Goal: Task Accomplishment & Management: Use online tool/utility

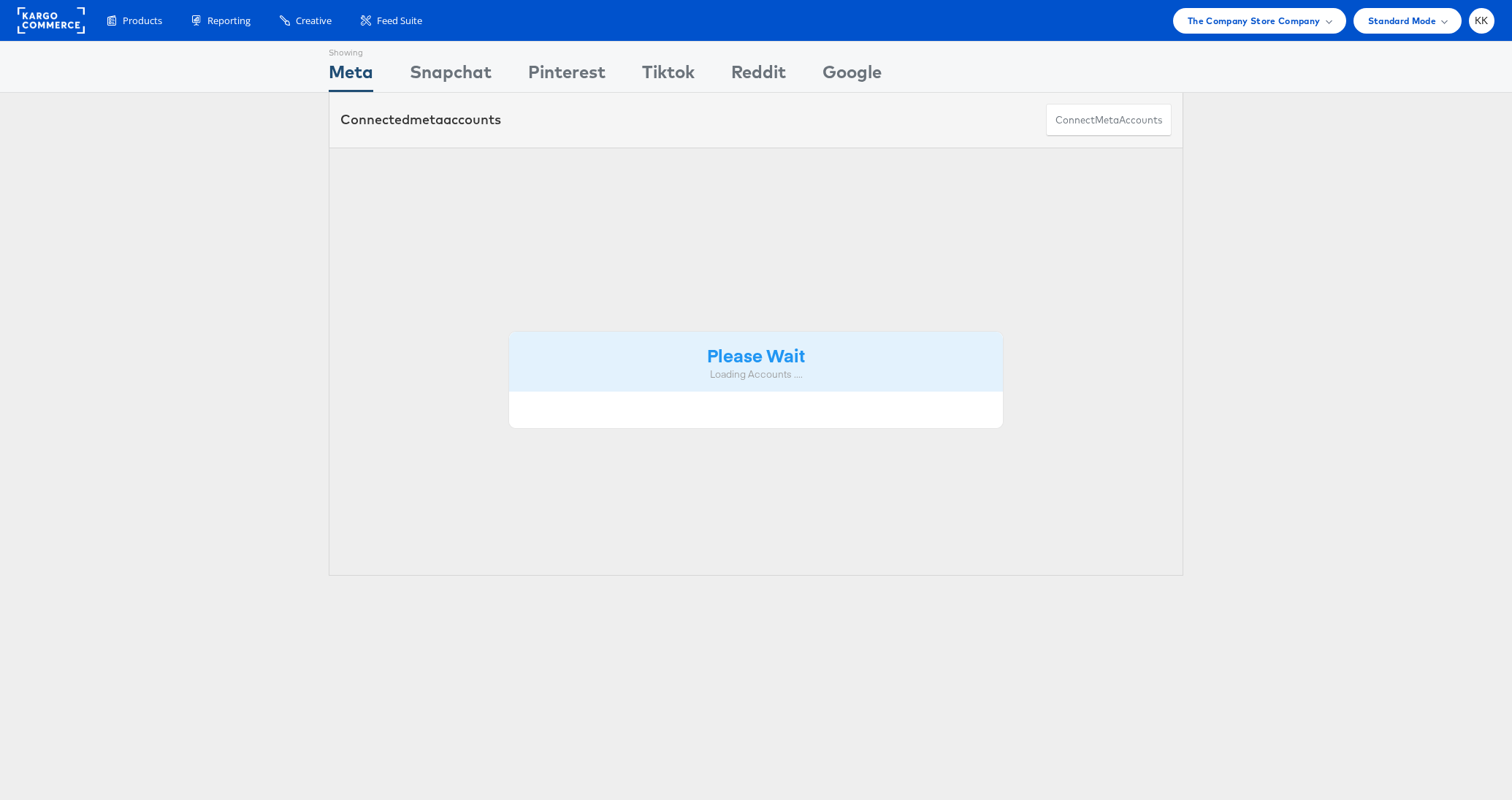
click at [1263, 20] on span "The Company Store Company" at bounding box center [1254, 20] width 133 height 16
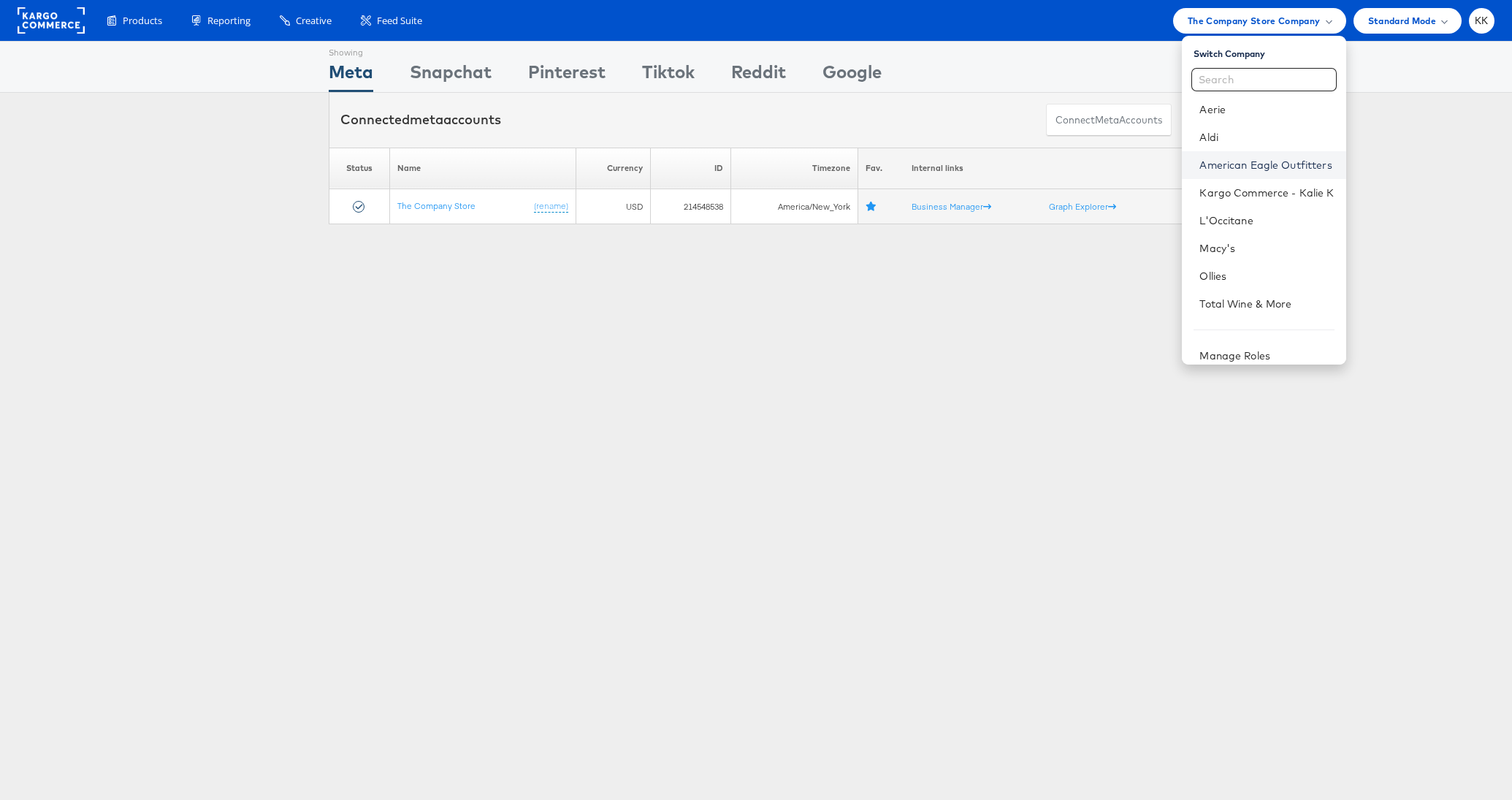
click at [1262, 158] on link "American Eagle Outfitters" at bounding box center [1267, 165] width 134 height 15
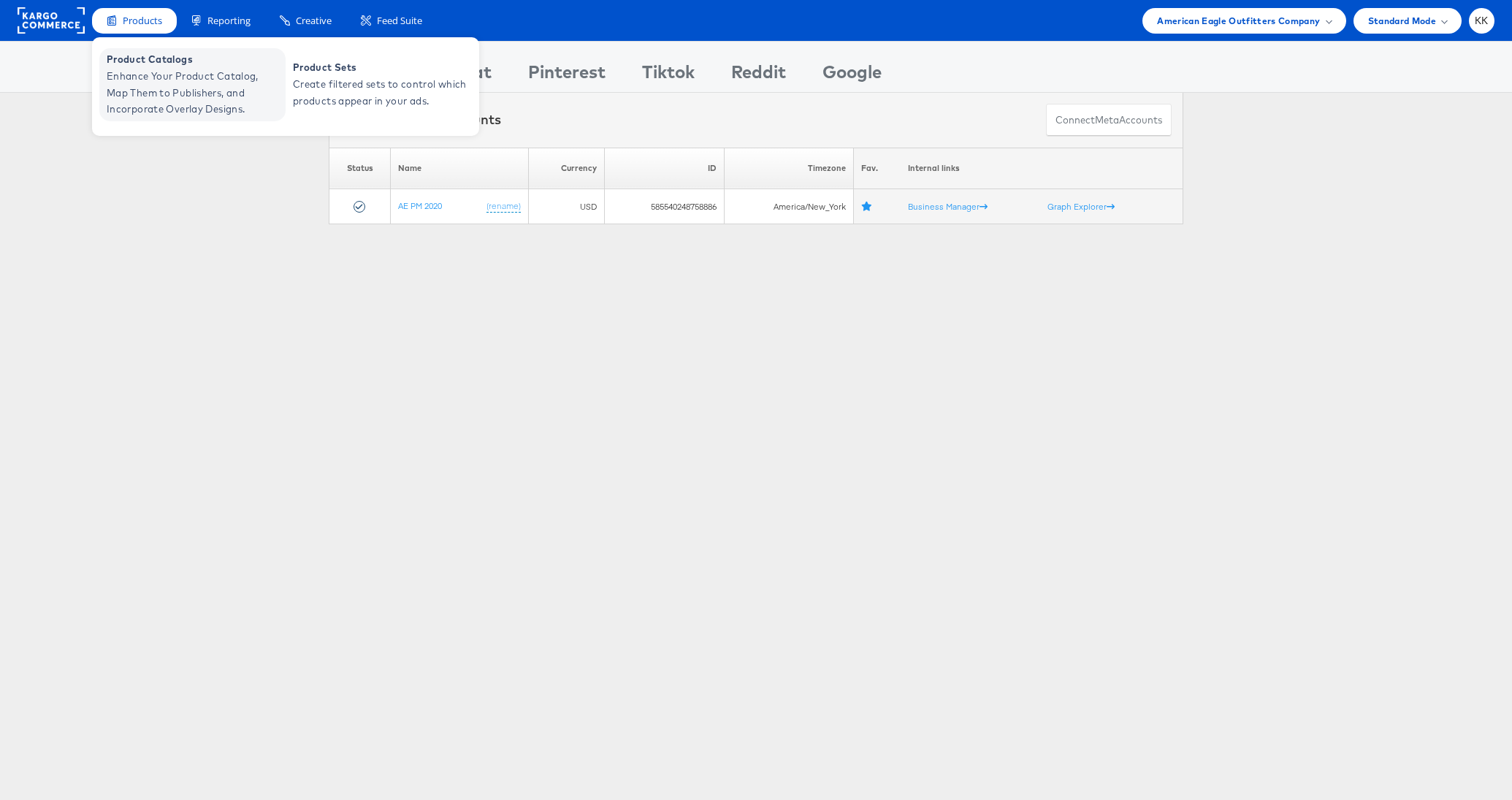
click at [139, 76] on span "Enhance Your Product Catalog, Map Them to Publishers, and Incorporate Overlay D…" at bounding box center [194, 92] width 175 height 50
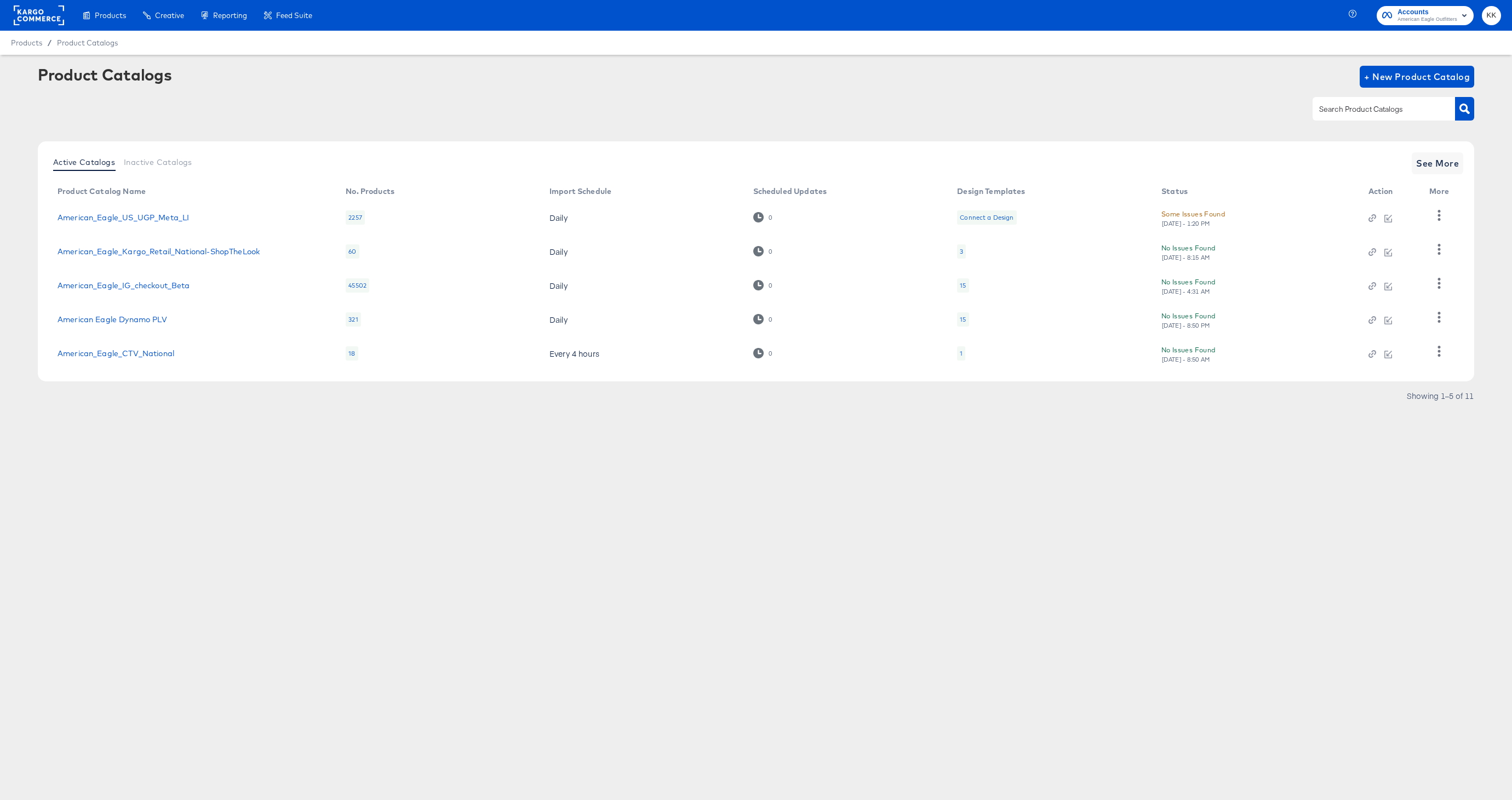
click at [139, 277] on td "American_Eagle_IG_checkout_Beta" at bounding box center [193, 285] width 288 height 34
click at [139, 281] on link "American_Eagle_IG_checkout_Beta" at bounding box center [124, 285] width 132 height 9
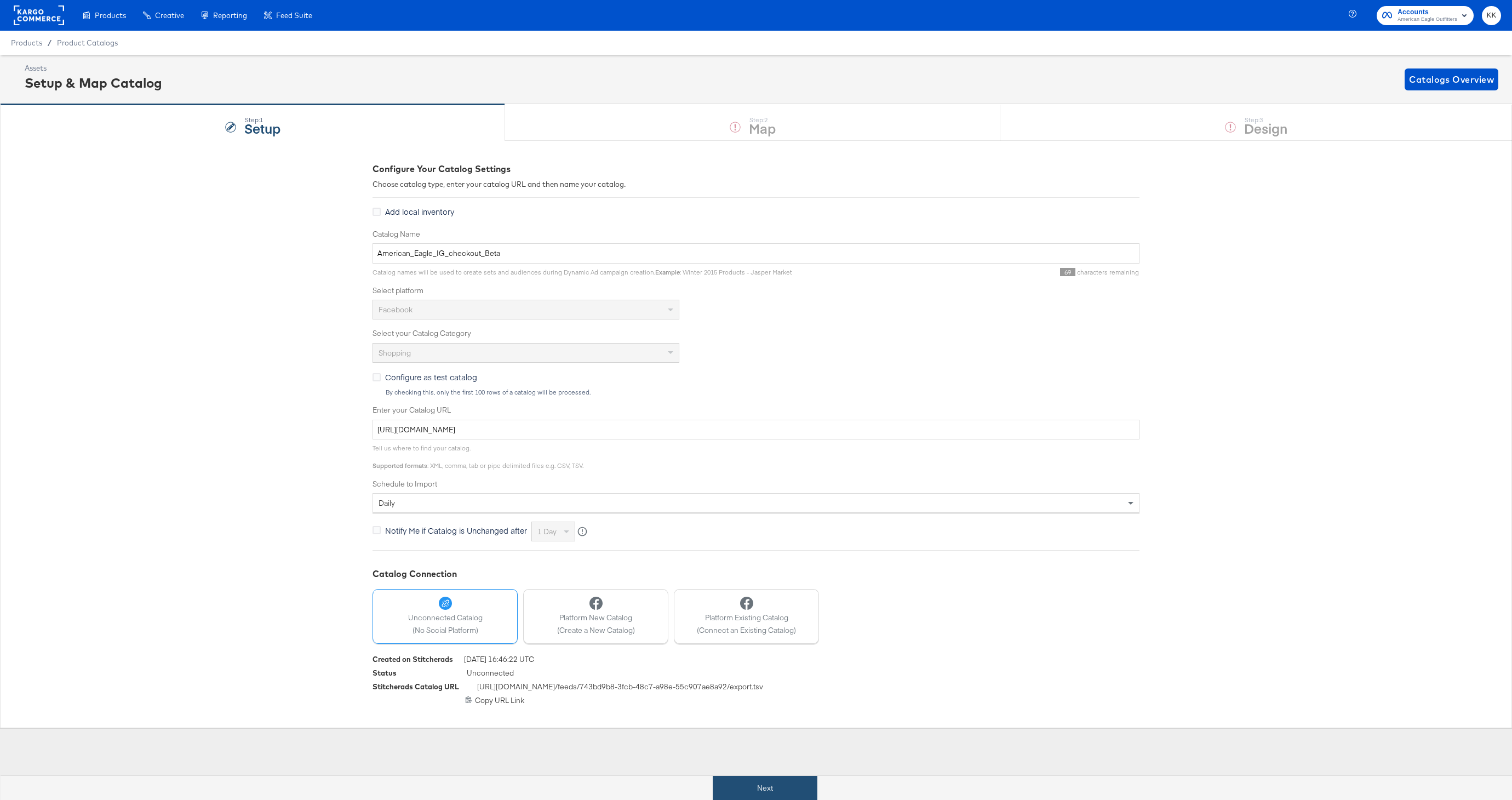
click at [799, 783] on button "Next" at bounding box center [765, 788] width 105 height 25
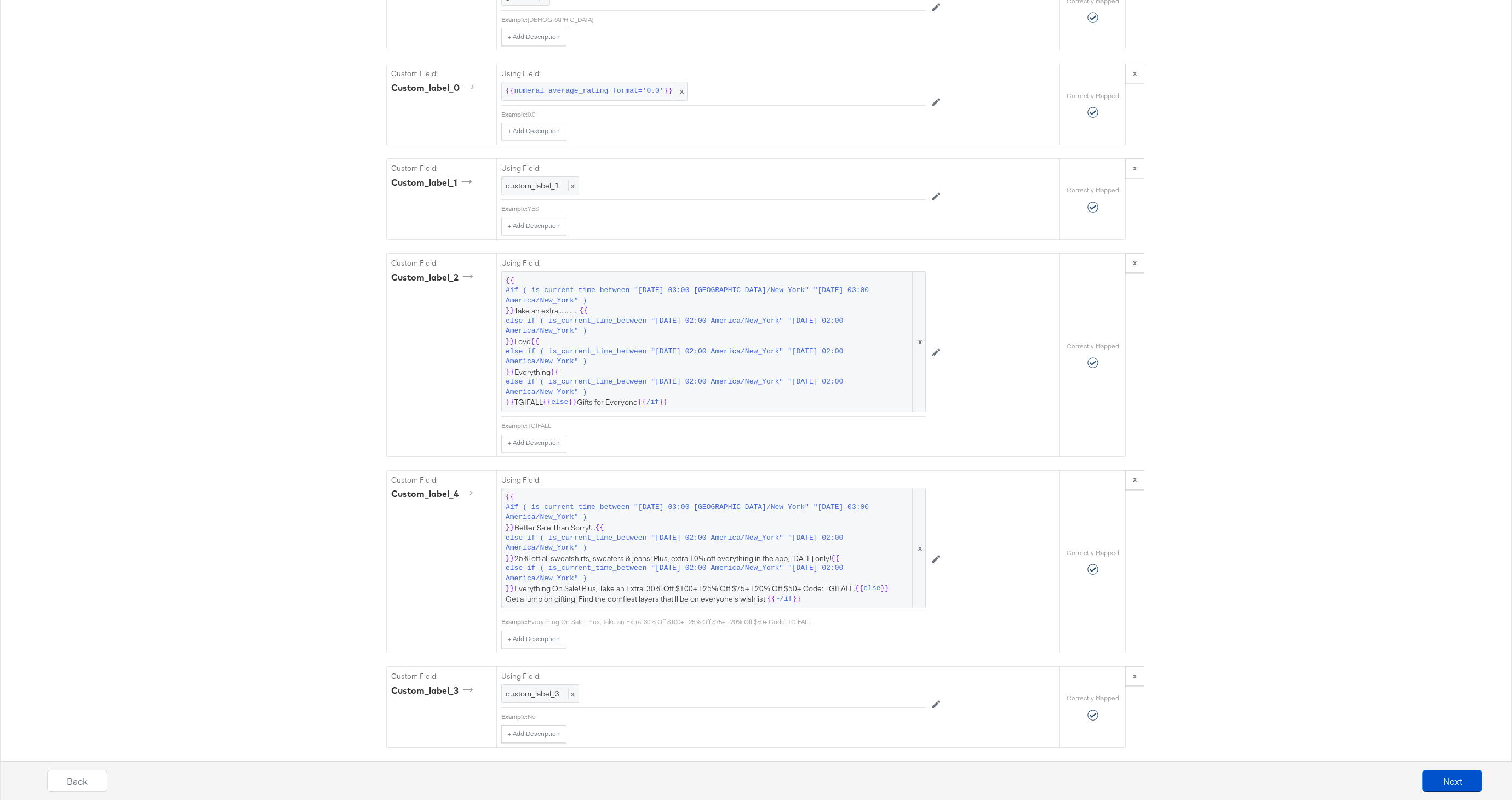
scroll to position [1427, 0]
click at [688, 556] on span "{{ #if ( is_current_time_between "2024-06-11 03:00 America/New_York" "2024-06-1…" at bounding box center [713, 542] width 416 height 112
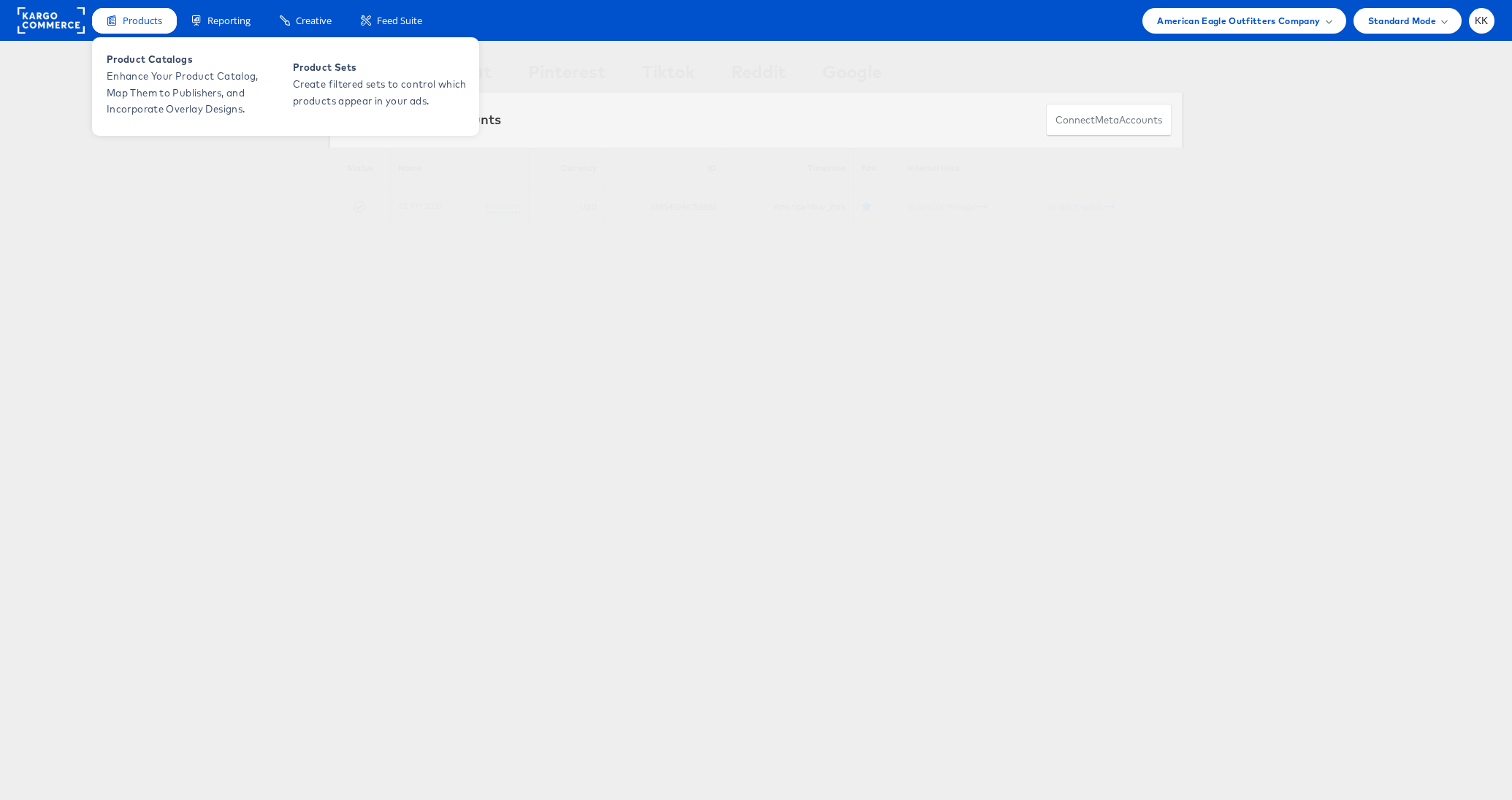
click at [118, 27] on div "Products" at bounding box center [135, 20] width 85 height 25
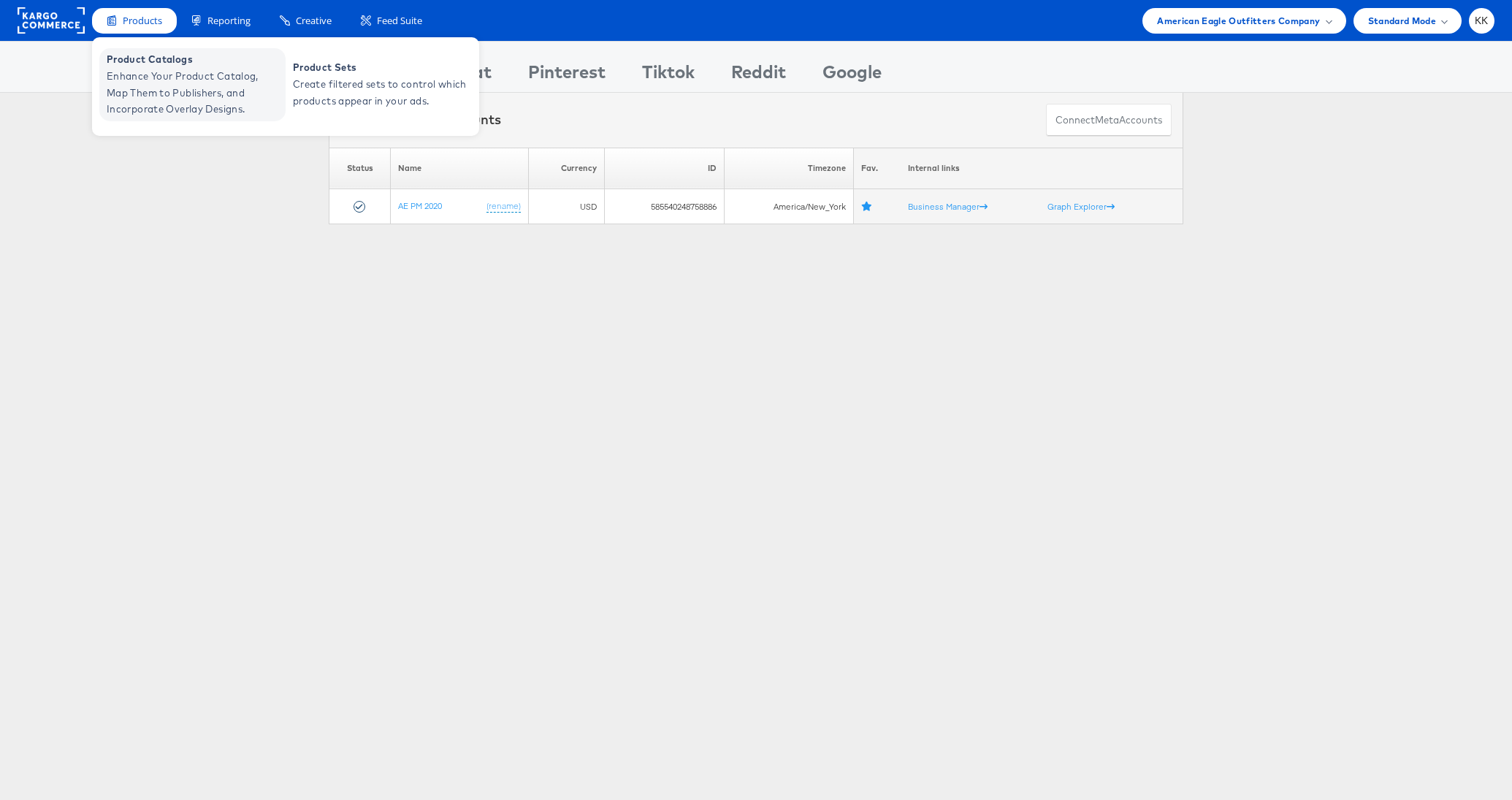
click at [138, 74] on span "Enhance Your Product Catalog, Map Them to Publishers, and Incorporate Overlay D…" at bounding box center [194, 92] width 175 height 50
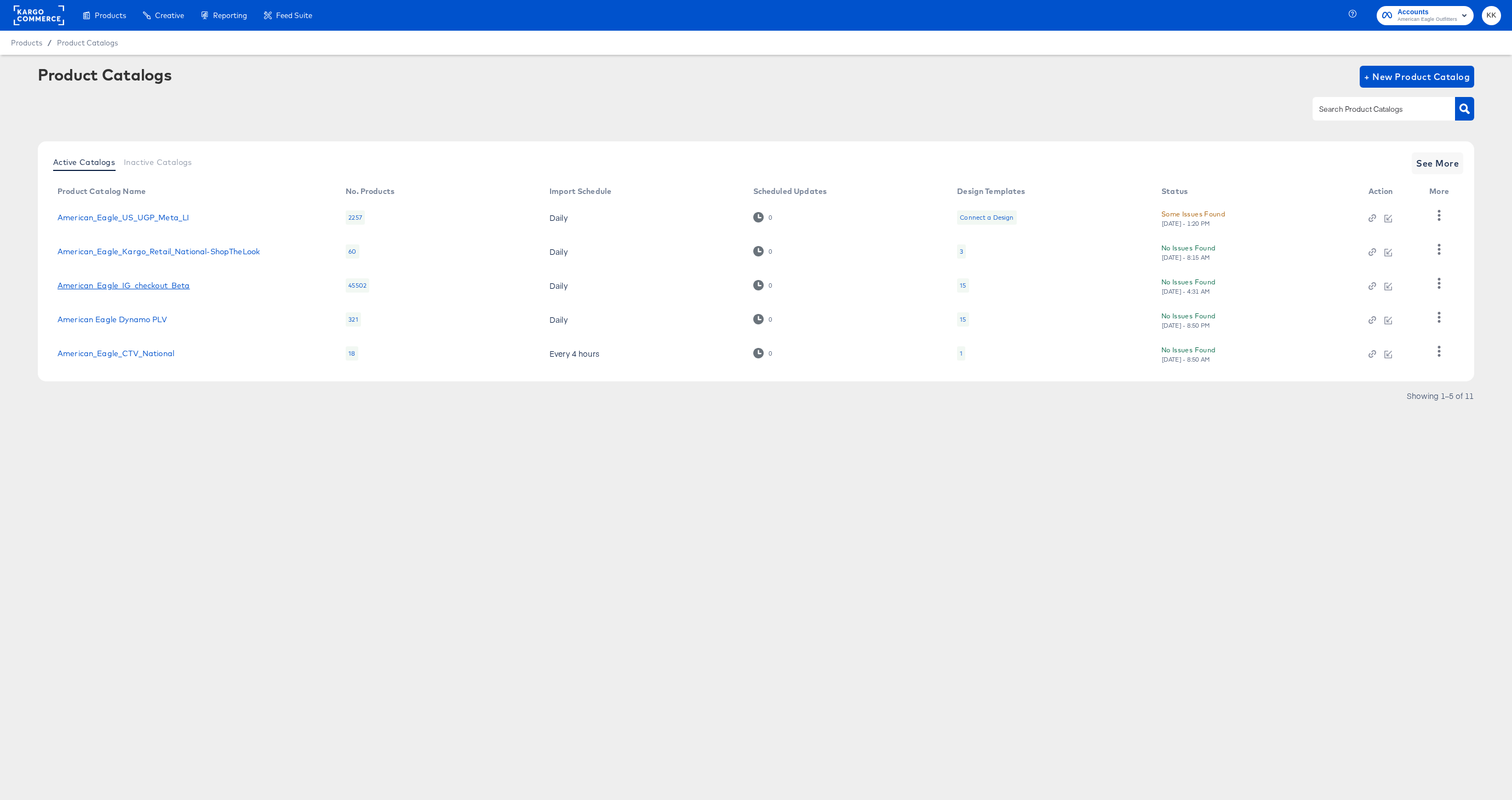
click at [117, 287] on link "American_Eagle_IG_checkout_Beta" at bounding box center [124, 285] width 132 height 9
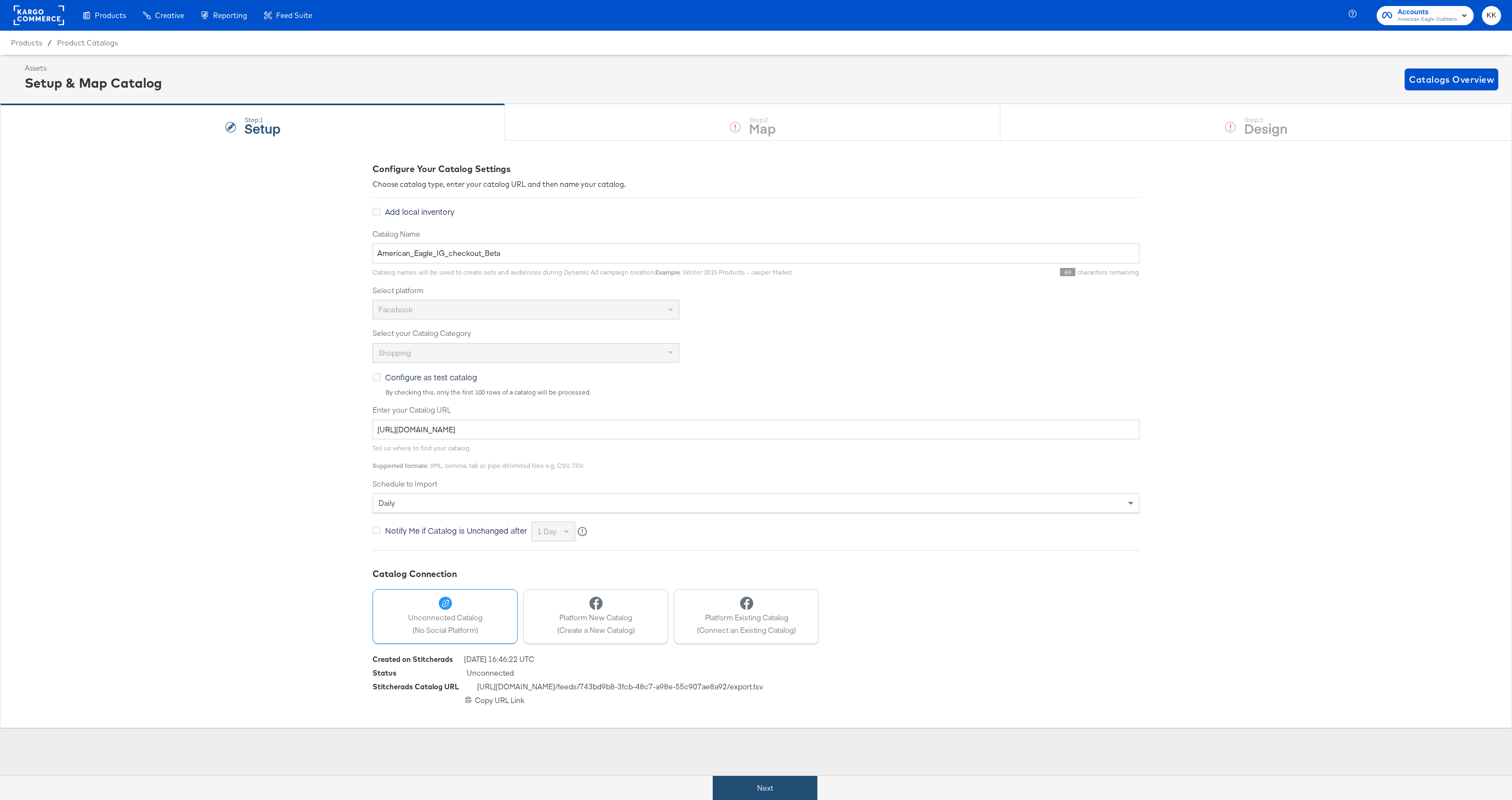
click at [768, 787] on button "Next" at bounding box center [765, 788] width 105 height 25
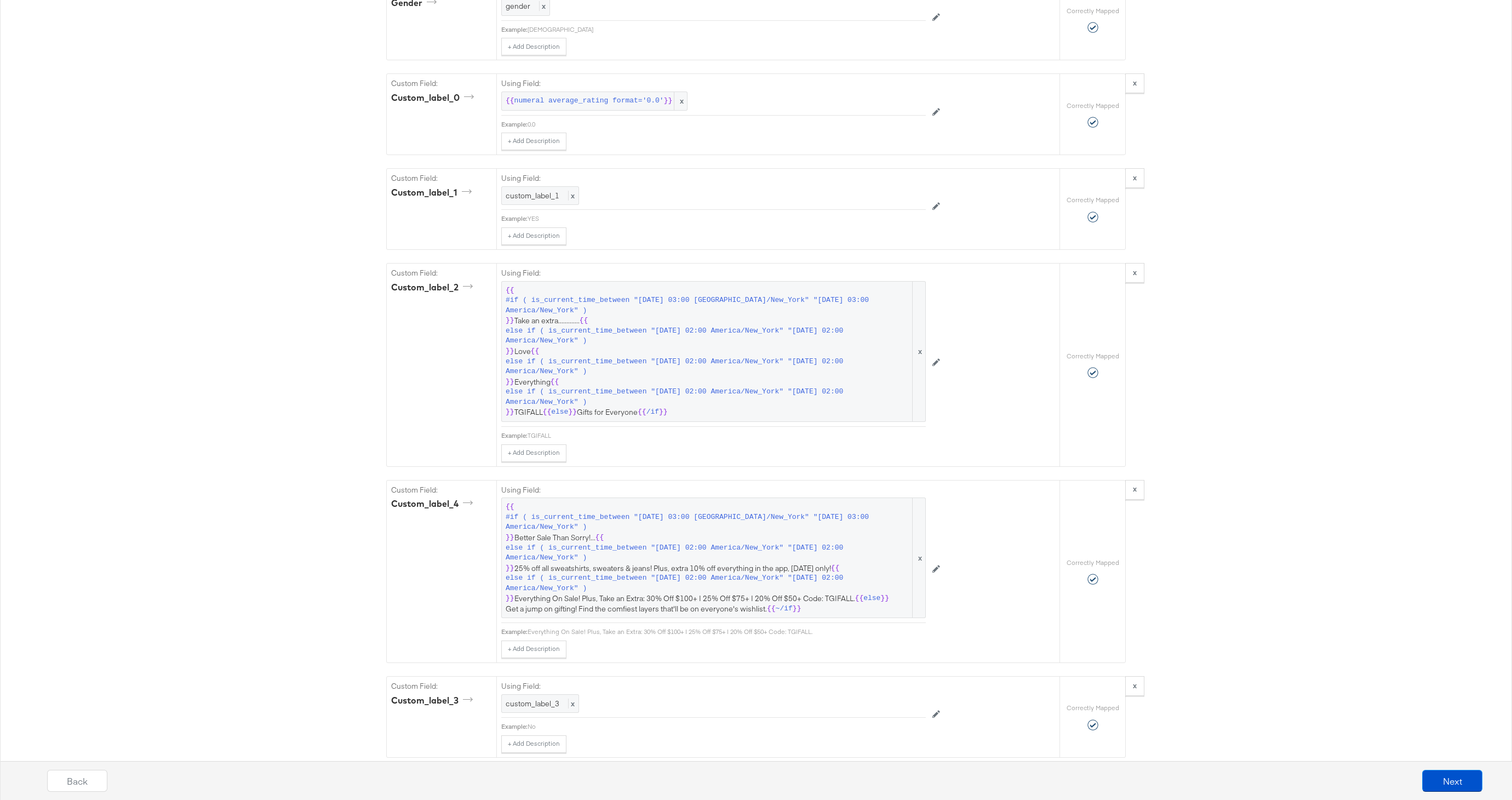
scroll to position [1586, 0]
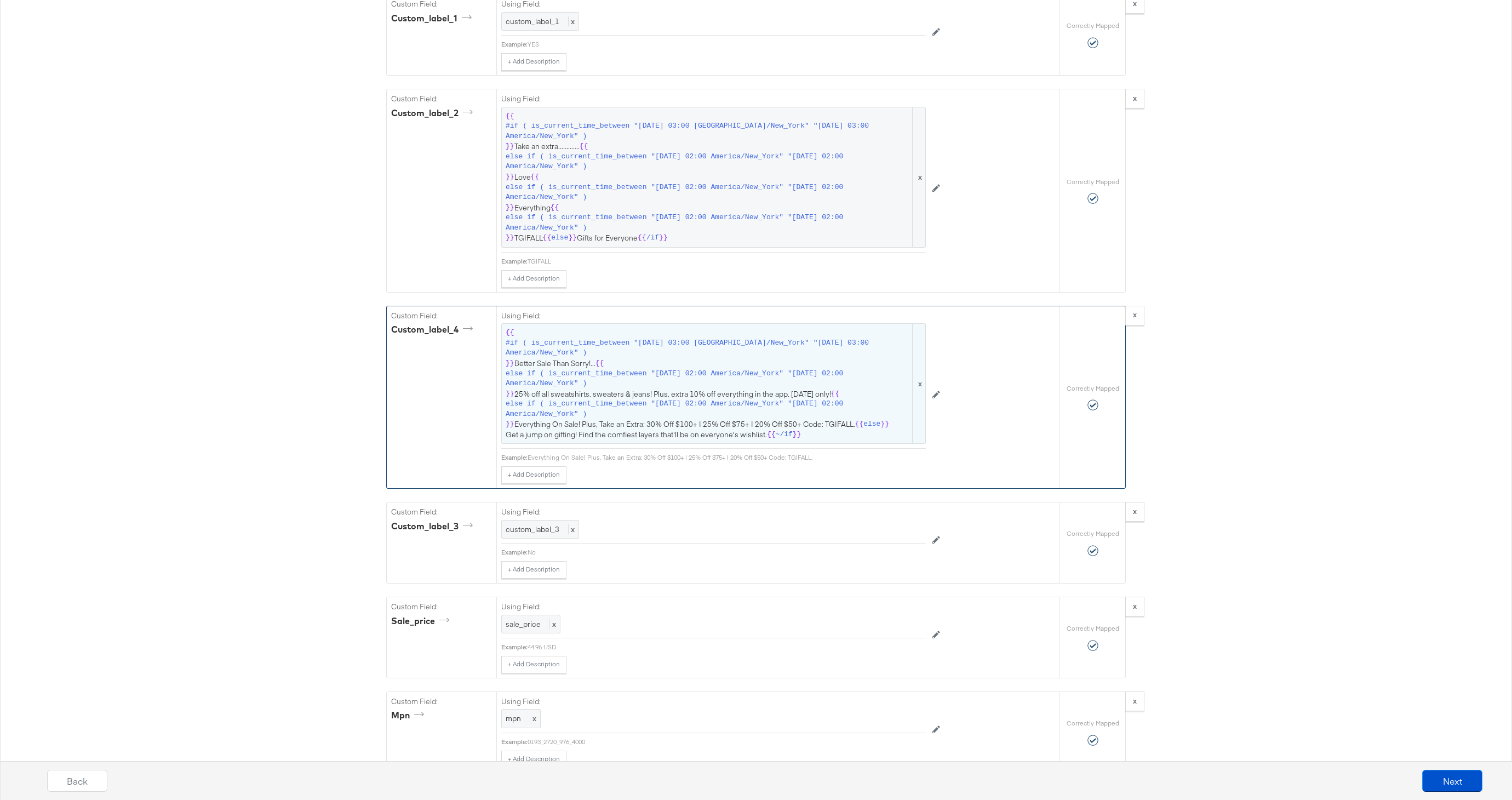
click at [686, 404] on span "else if ( is_current_time_between "2025-09-26 02:00 America/New_York" "2025-09-…" at bounding box center [708, 409] width 405 height 20
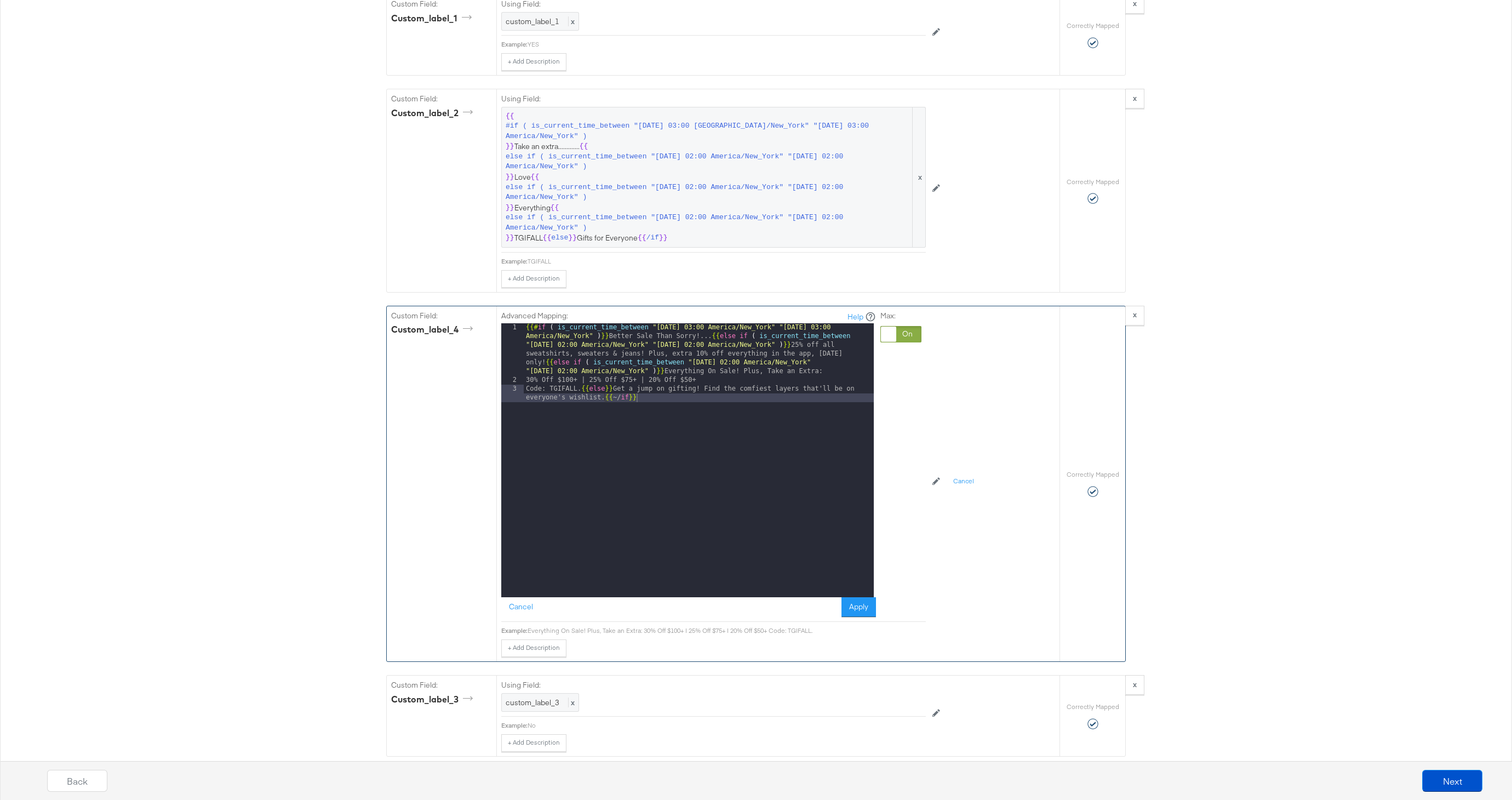
click at [546, 364] on div "{{# if ( is_current_time_between "2024-06-11 03:00 America/New_York" "2024-06-1…" at bounding box center [699, 495] width 350 height 344
drag, startPoint x: 578, startPoint y: 396, endPoint x: 579, endPoint y: 407, distance: 11.0
click at [578, 396] on div "{{# if ( is_current_time_between "2024-06-11 03:00 America/New_York" "2024-06-1…" at bounding box center [699, 487] width 350 height 326
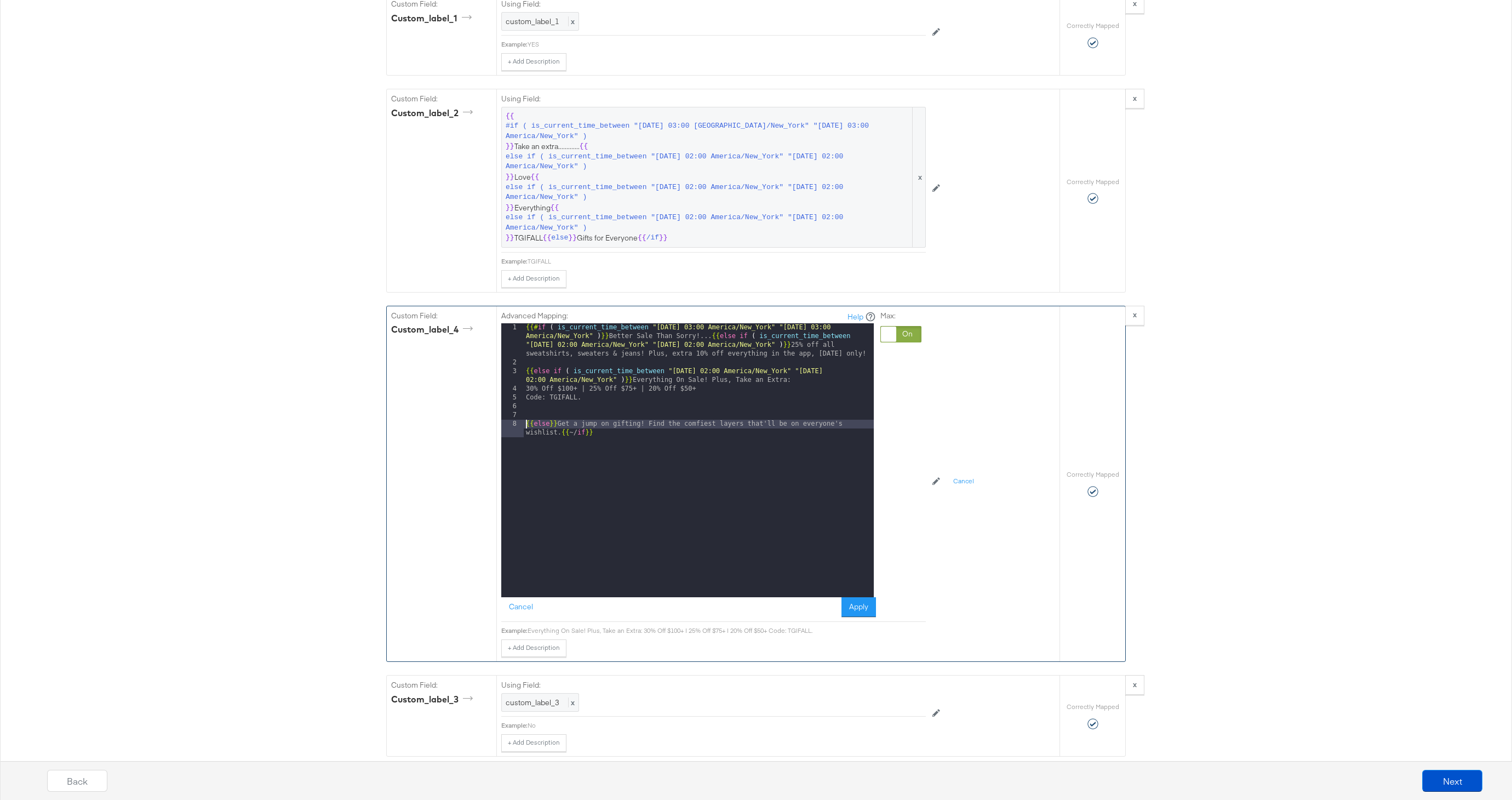
click at [526, 390] on div "{{# if ( is_current_time_between "2024-06-11 03:00 America/New_York" "2024-06-1…" at bounding box center [699, 487] width 350 height 326
click at [523, 399] on div "4" at bounding box center [512, 398] width 23 height 9
click at [526, 399] on div "{{# if ( is_current_time_between "2024-06-11 03:00 America/New_York" "2024-06-1…" at bounding box center [699, 487] width 350 height 326
click at [543, 421] on div "{{# if ( is_current_time_between "2024-06-11 03:00 America/New_York" "2024-06-1…" at bounding box center [699, 487] width 350 height 326
click at [527, 406] on div "{{# if ( is_current_time_between "2024-06-11 03:00 America/New_York" "2024-06-1…" at bounding box center [699, 487] width 350 height 326
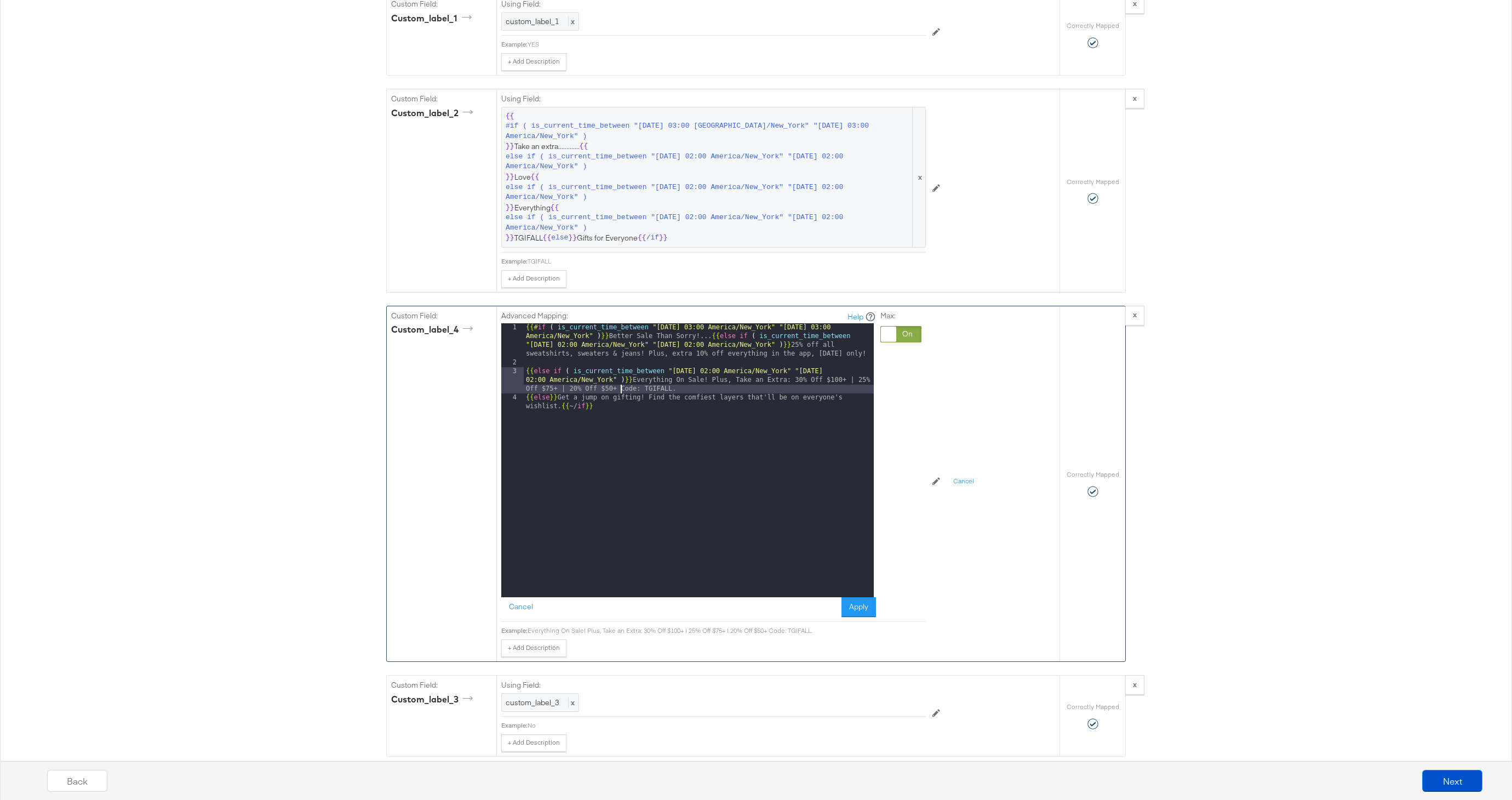
click at [526, 373] on div "{{# if ( is_current_time_between "2024-06-11 03:00 America/New_York" "2024-06-1…" at bounding box center [699, 487] width 350 height 326
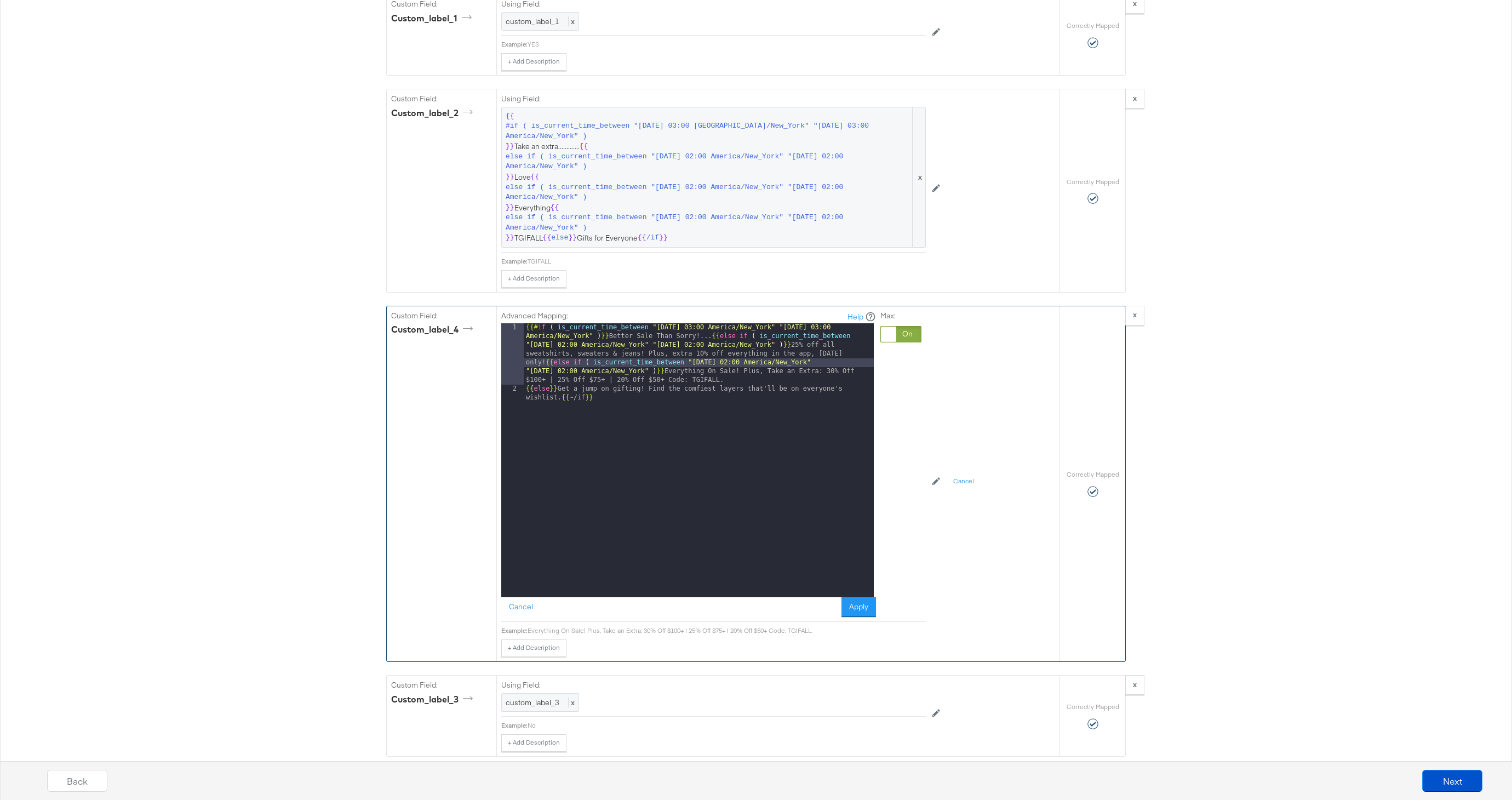
click at [617, 421] on div "{{# if ( is_current_time_between "2024-06-11 03:00 America/New_York" "2024-06-1…" at bounding box center [699, 499] width 350 height 353
click at [524, 393] on div "{{# if ( is_current_time_between "2024-06-11 03:00 America/New_York" "2024-06-1…" at bounding box center [699, 499] width 350 height 353
click at [759, 373] on div "{{# if ( is_current_time_between "2024-06-11 03:00 America/New_York" "2024-06-1…" at bounding box center [699, 530] width 350 height 414
click at [800, 633] on div "Everything On Sale! Plus, Take an Extra: 30% Off $100+ | 25% Off $75+ | 20% Off…" at bounding box center [726, 631] width 398 height 9
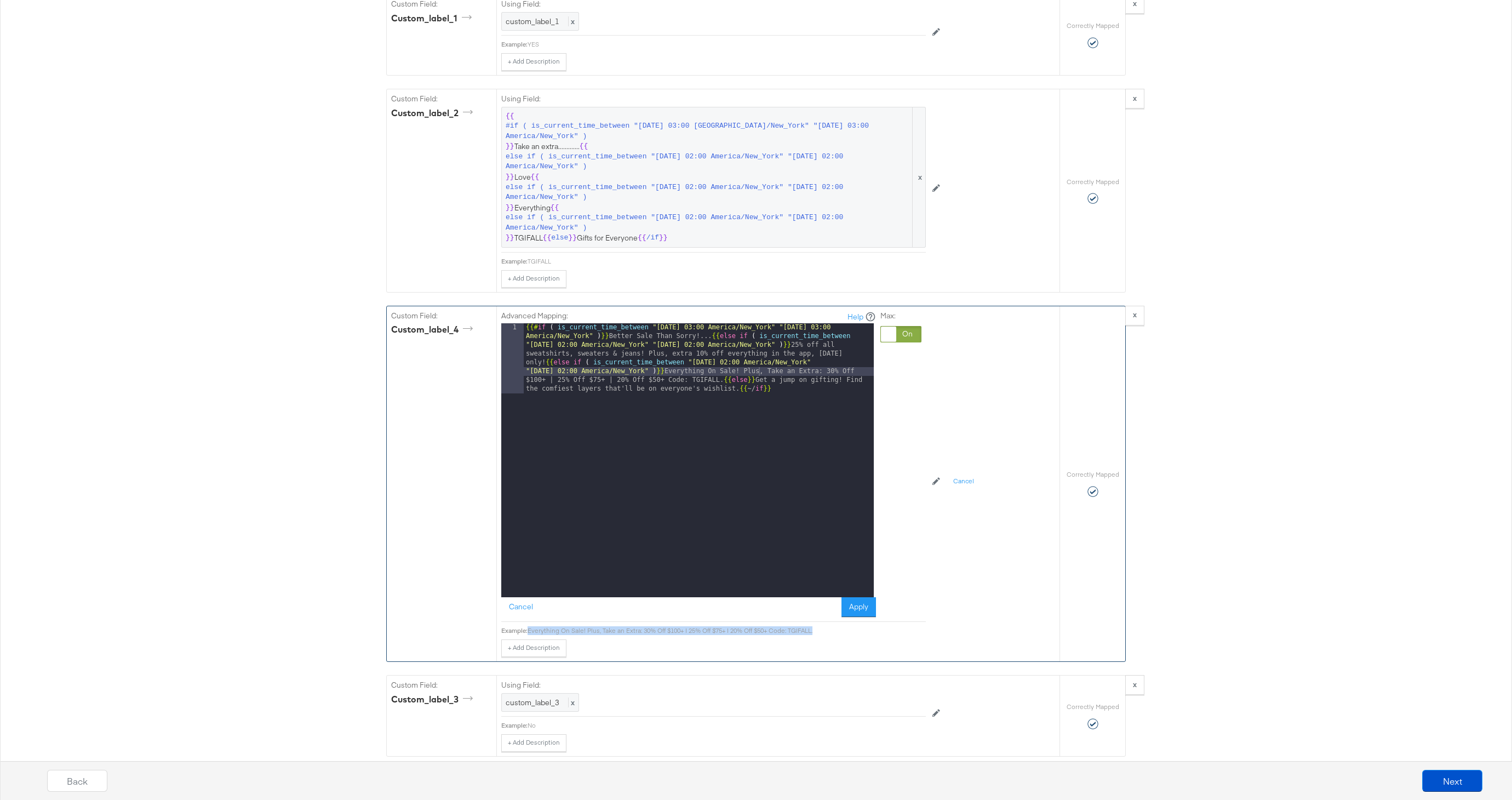
click at [800, 633] on div "Everything On Sale! Plus, Take an Extra: 30% Off $100+ | 25% Off $75+ | 20% Off…" at bounding box center [726, 631] width 398 height 9
click at [843, 610] on button "Apply" at bounding box center [859, 607] width 34 height 20
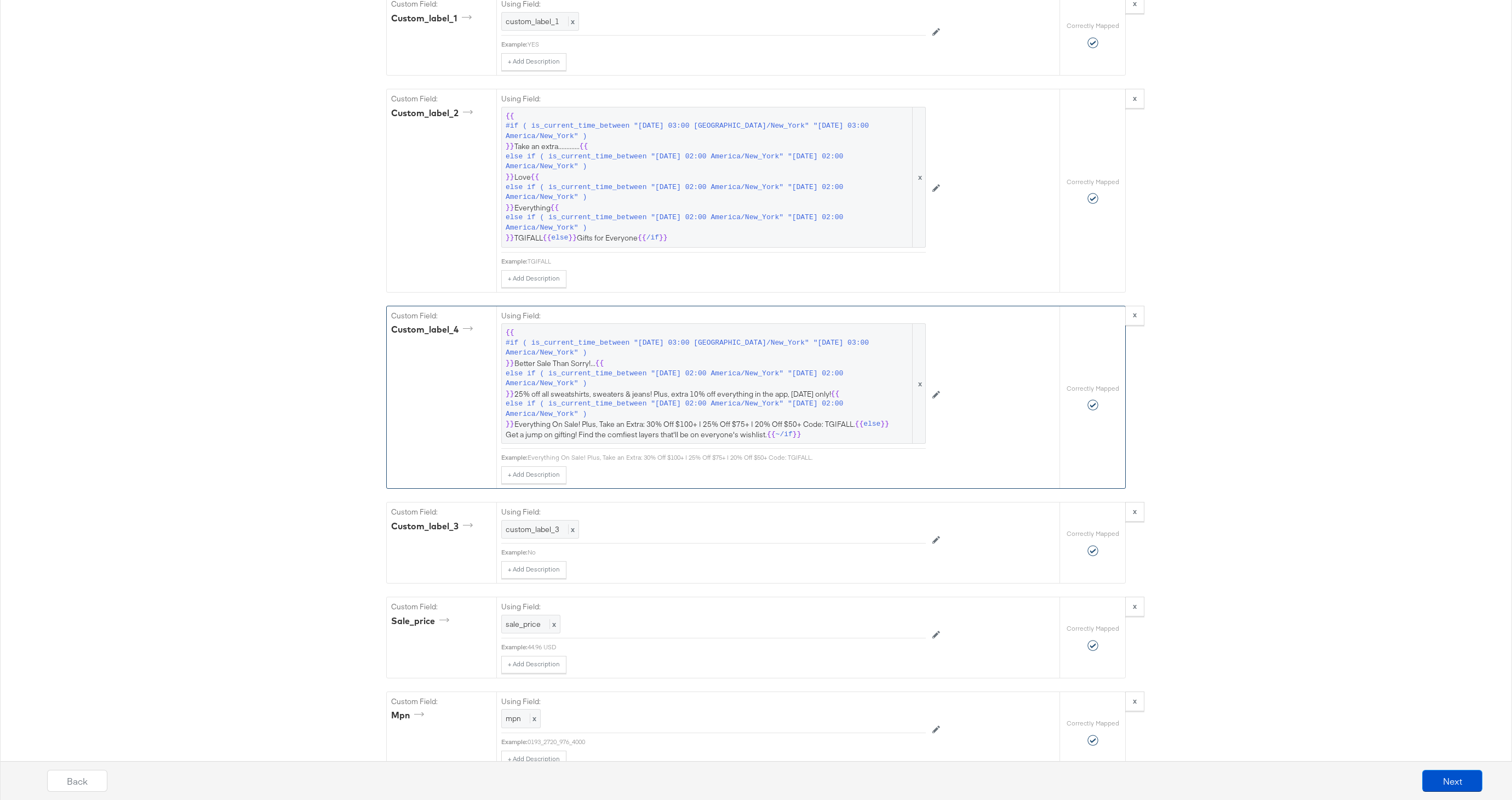
click at [1449, 773] on button "Next" at bounding box center [1453, 781] width 60 height 22
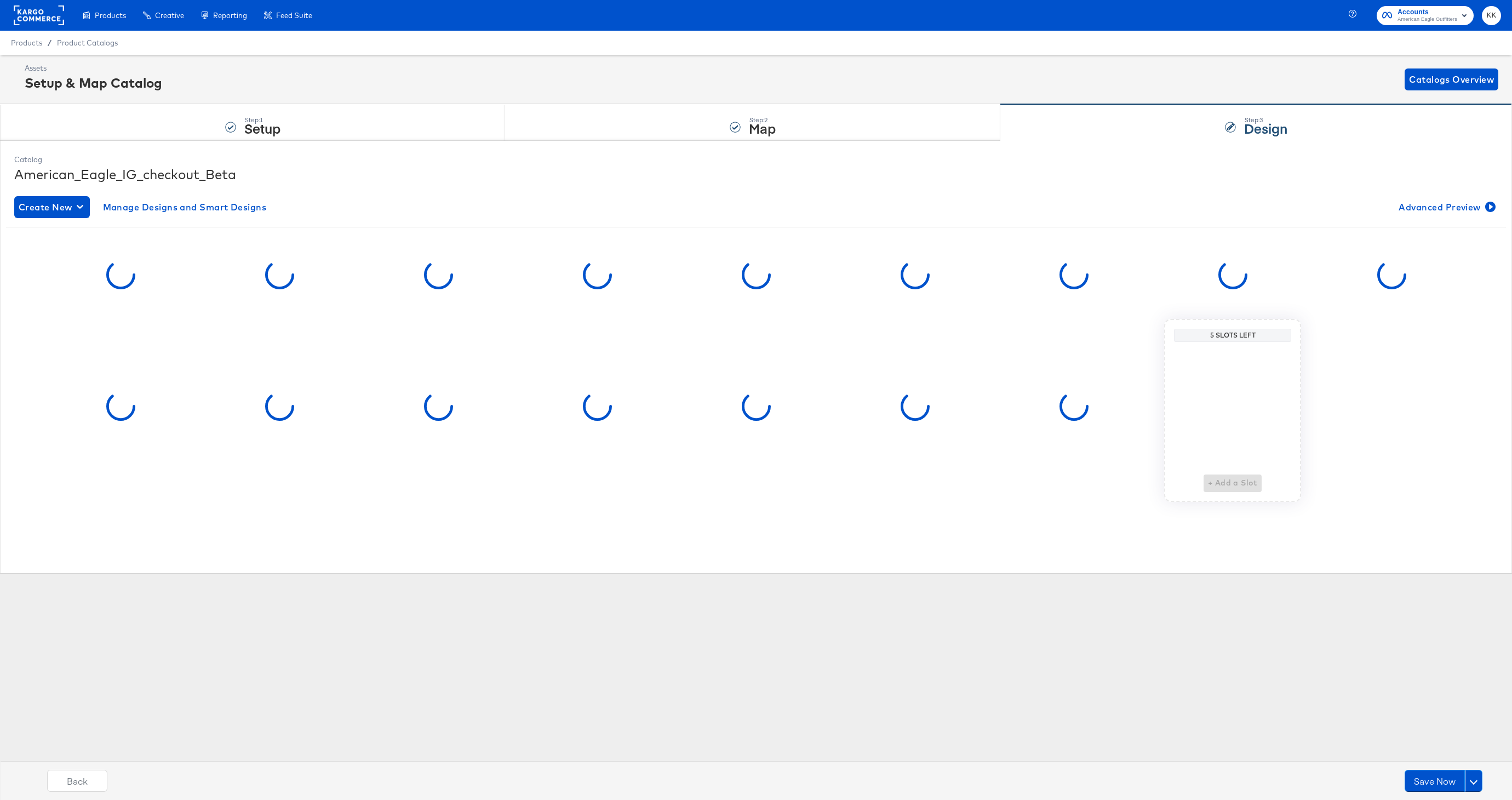
scroll to position [0, 0]
click at [1418, 779] on button "Save Now" at bounding box center [1435, 781] width 60 height 22
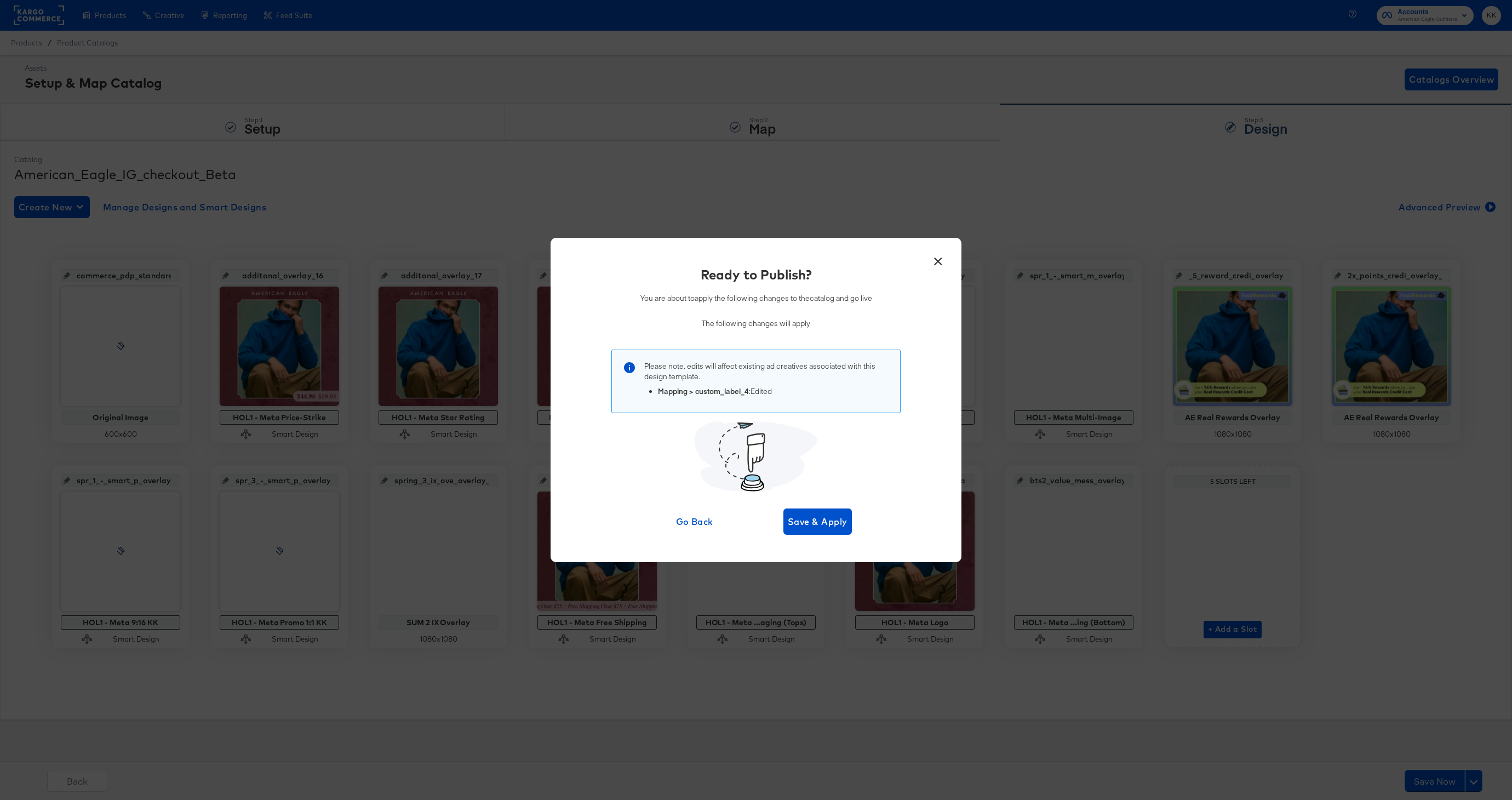
click at [810, 501] on div "Ready to Publish? You are about to apply the following changes to the catalog a…" at bounding box center [756, 399] width 378 height 269
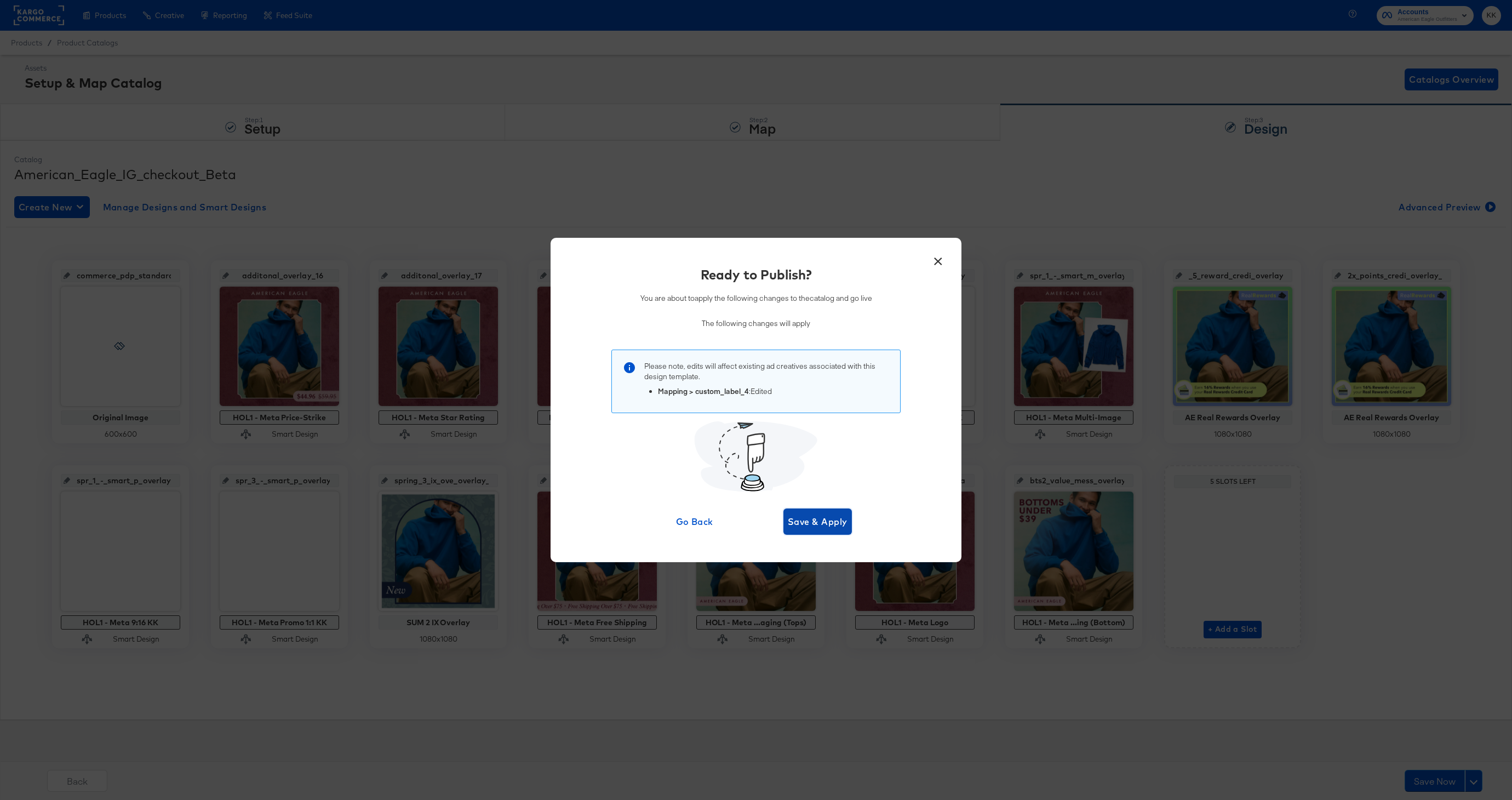
click at [810, 518] on span "Save & Apply" at bounding box center [817, 521] width 59 height 15
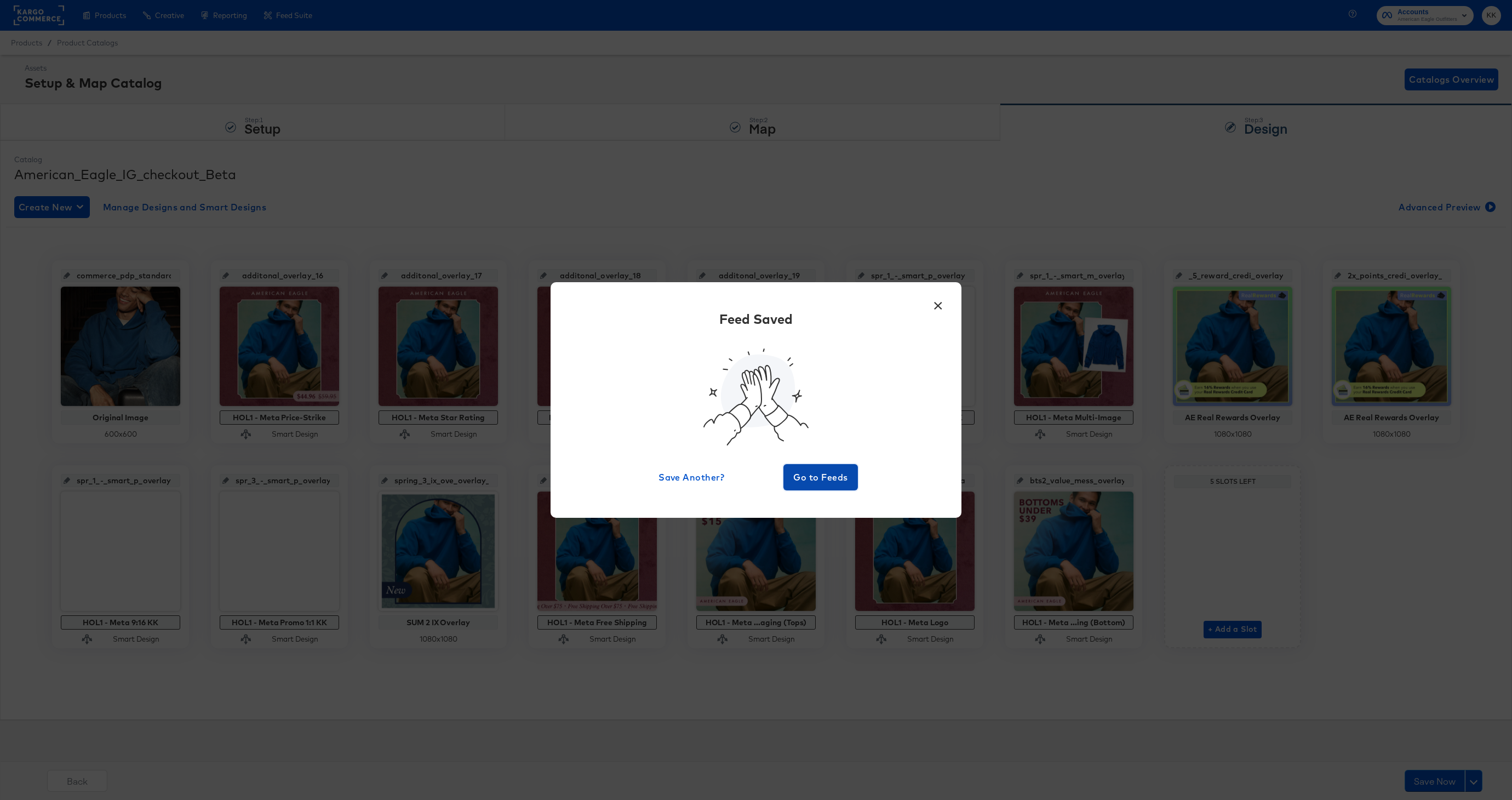
click at [835, 478] on span "Go to Feeds" at bounding box center [820, 477] width 66 height 15
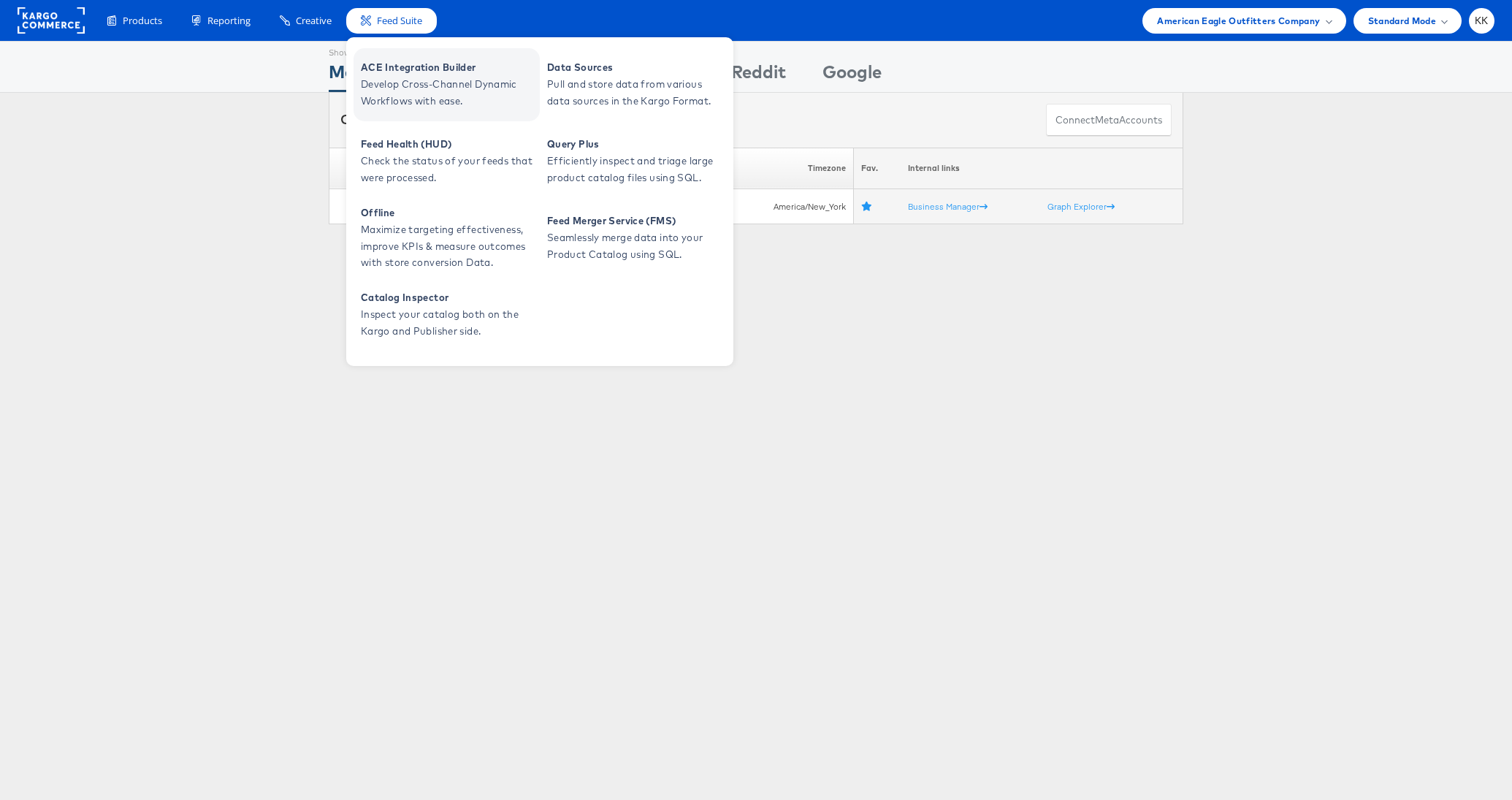
click at [436, 74] on span "ACE Integration Builder" at bounding box center [448, 67] width 175 height 17
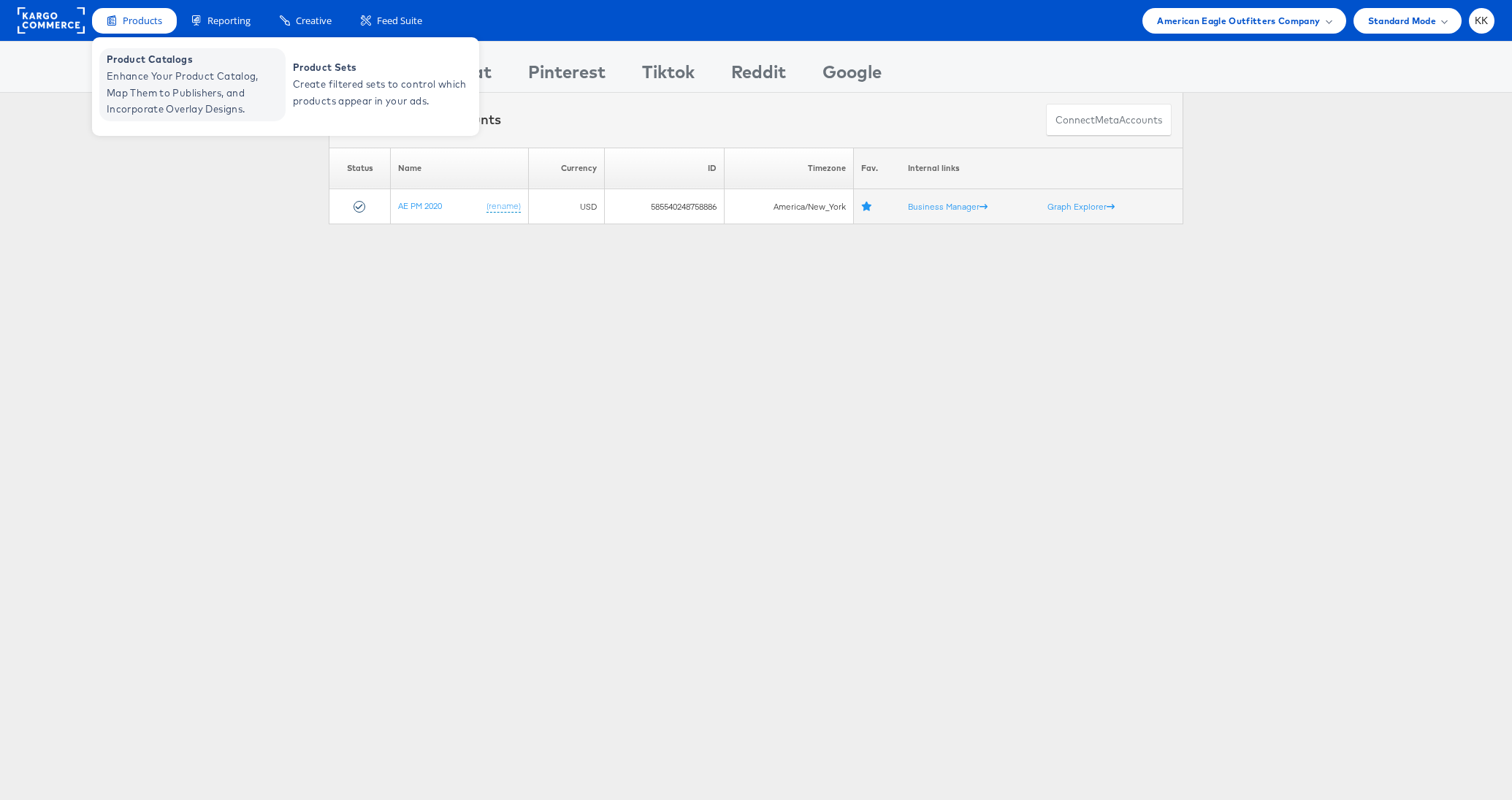
click at [140, 66] on span "Product Catalogs" at bounding box center [194, 60] width 175 height 17
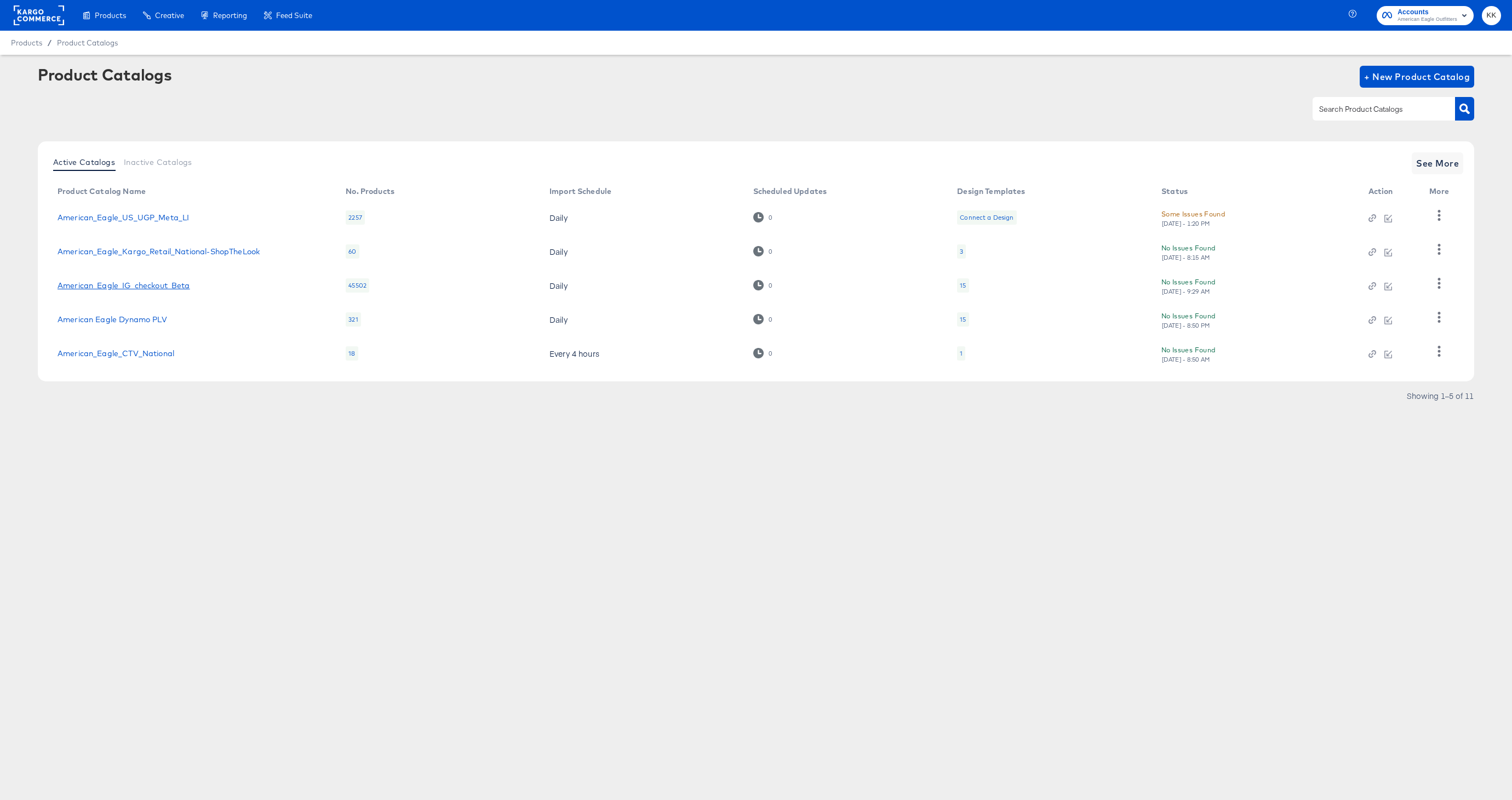
click at [158, 285] on link "American_Eagle_IG_checkout_Beta" at bounding box center [124, 285] width 132 height 9
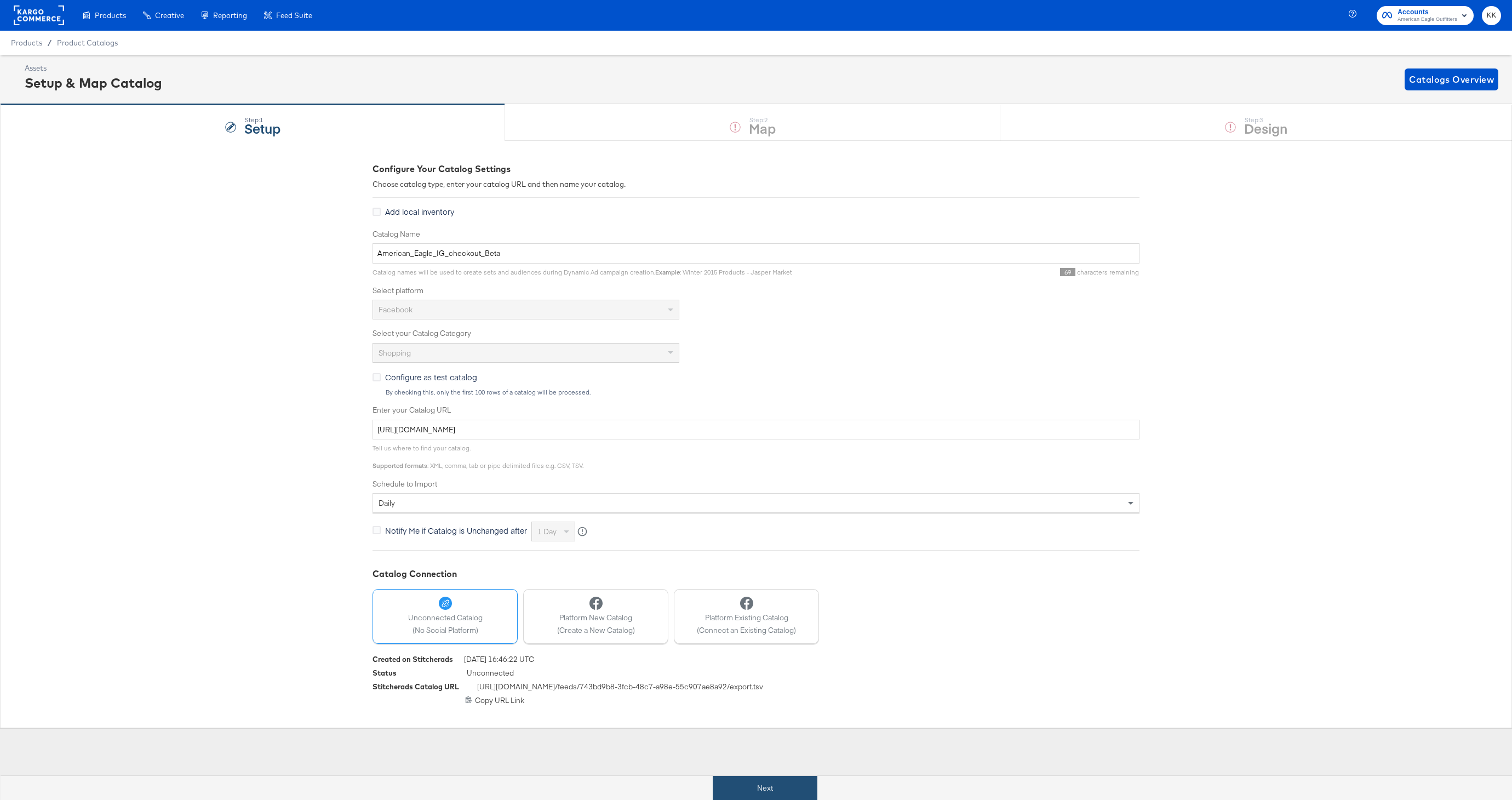
click at [749, 785] on button "Next" at bounding box center [765, 788] width 105 height 25
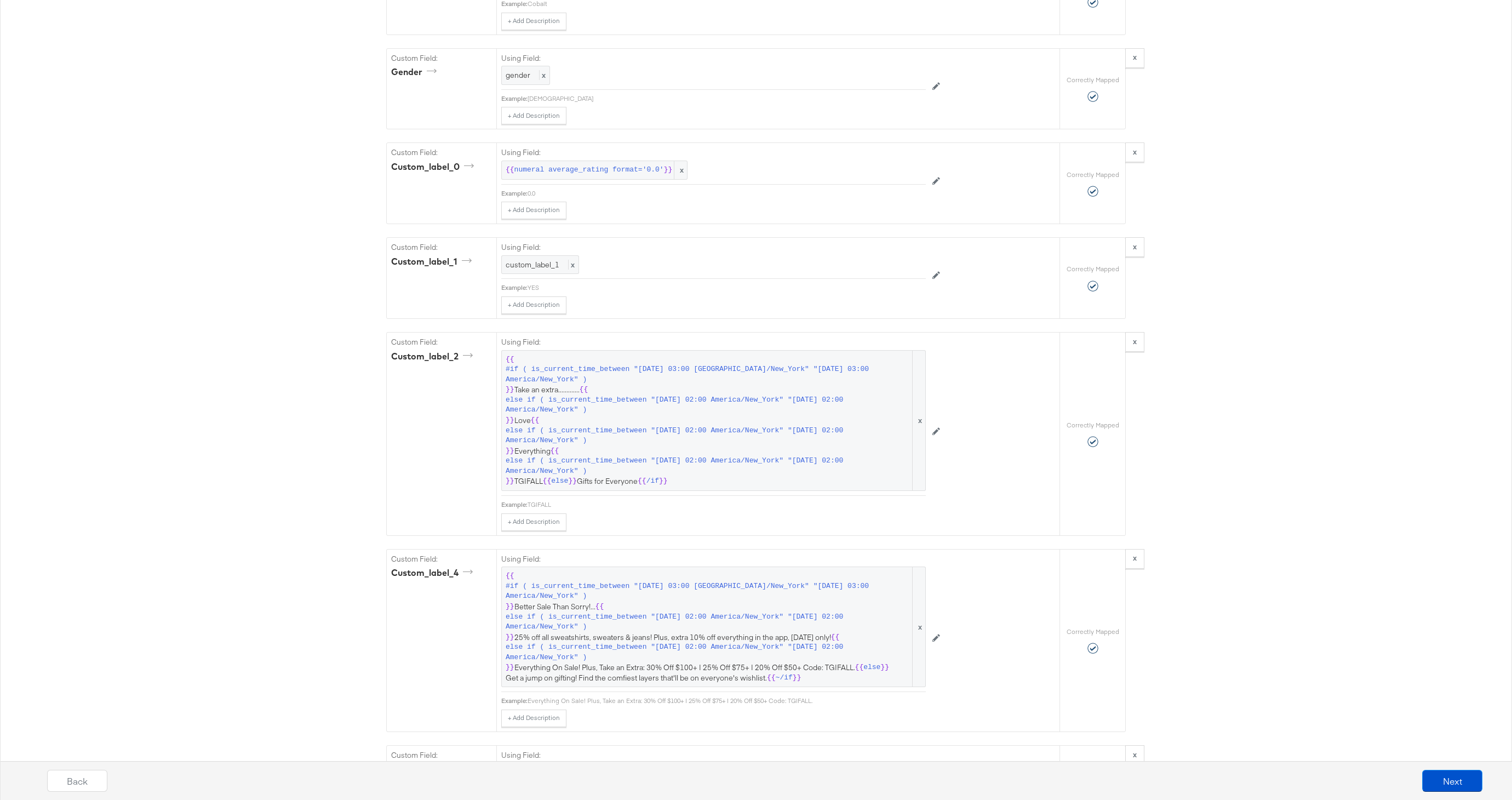
scroll to position [1427, 0]
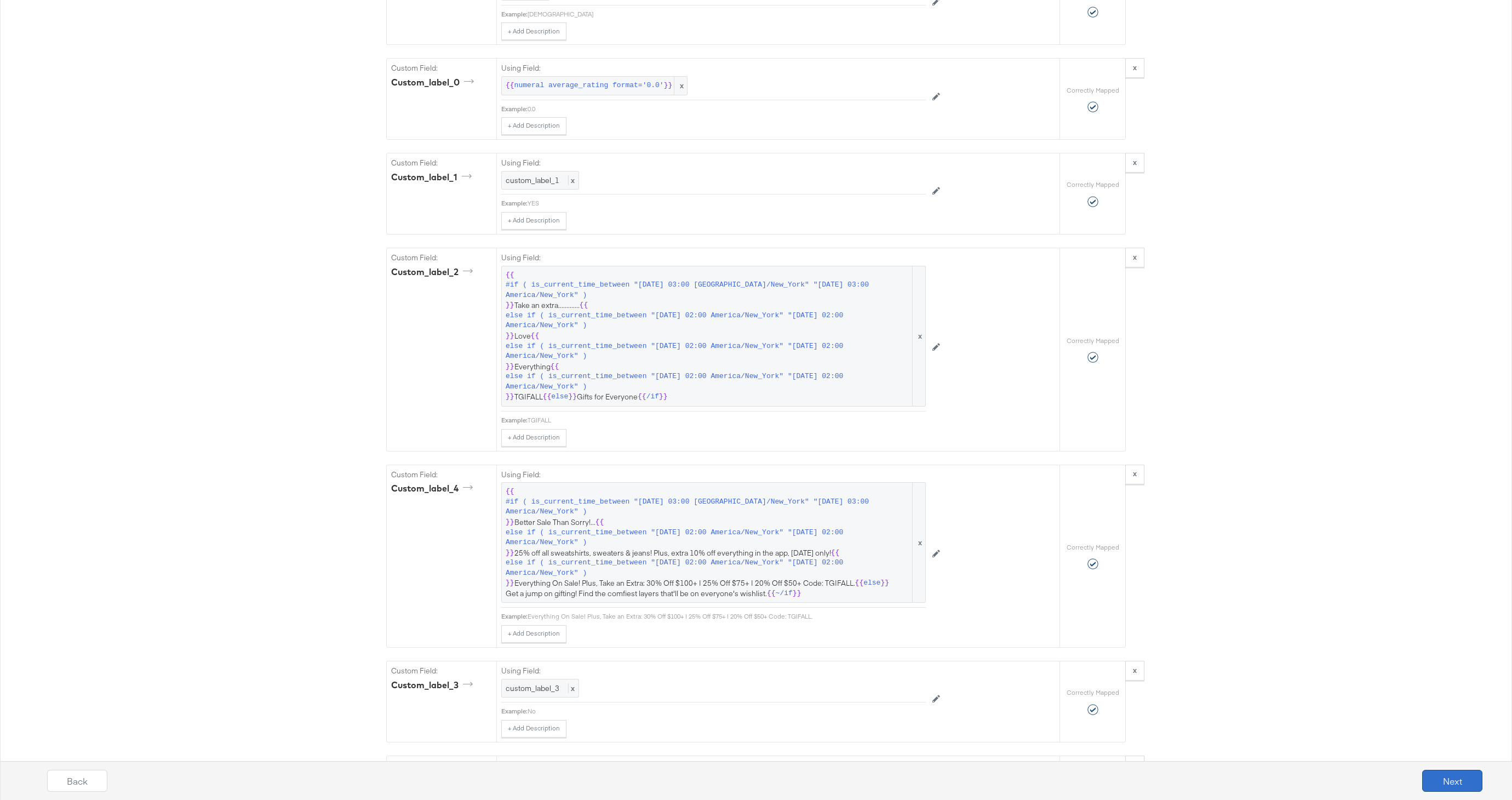
click at [1473, 788] on button "Next" at bounding box center [1453, 781] width 60 height 22
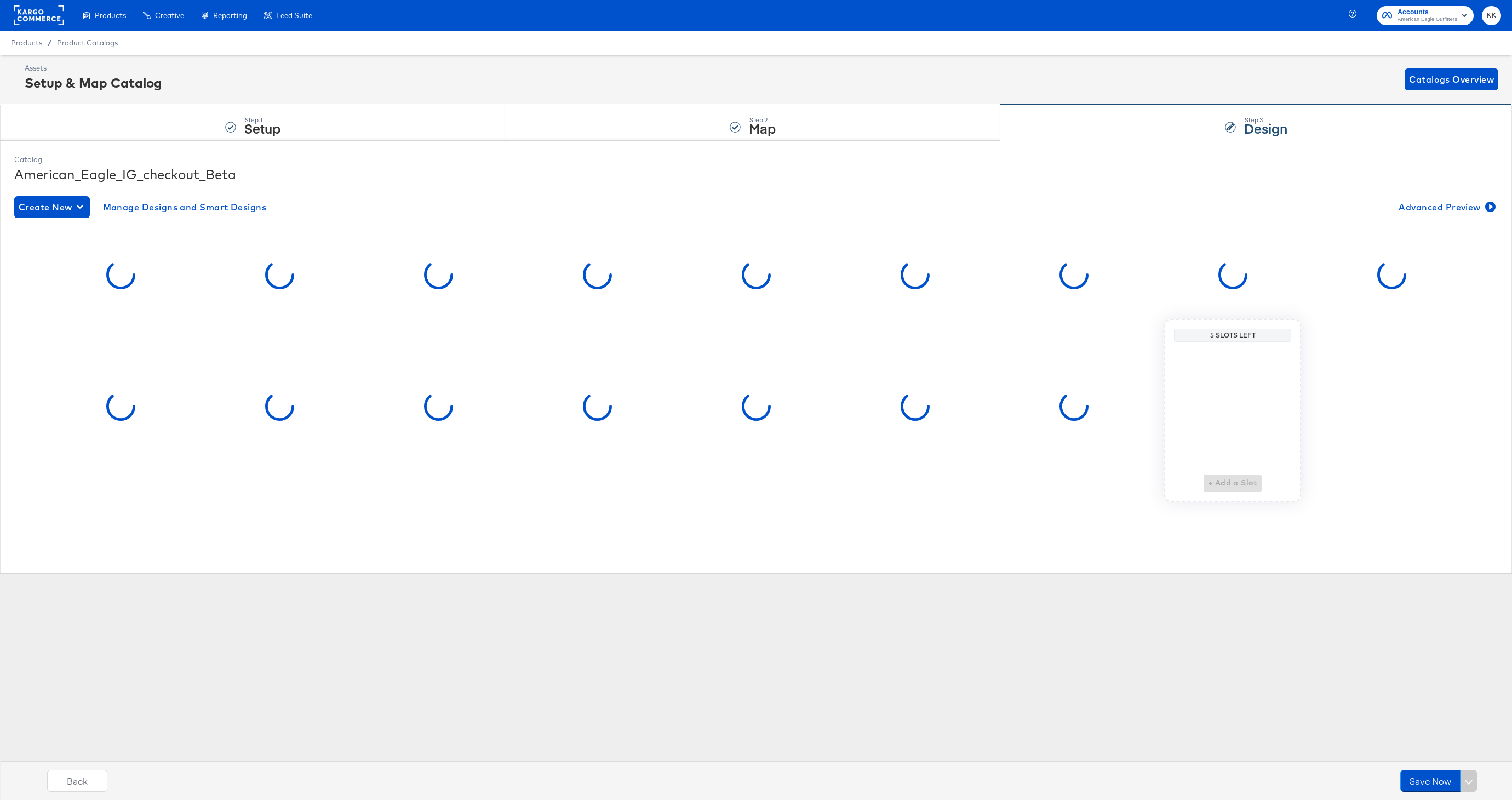
scroll to position [0, 0]
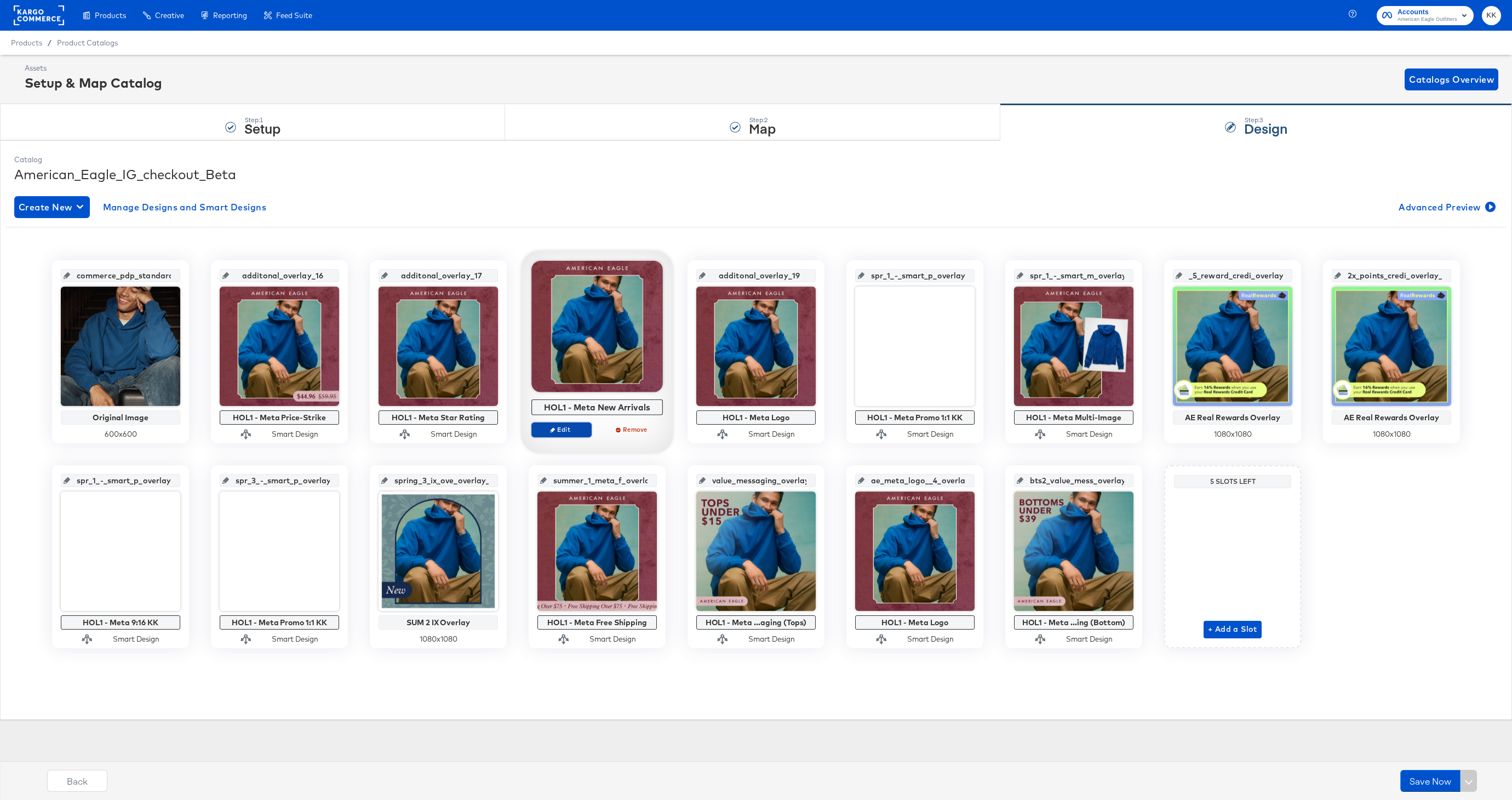
click at [564, 426] on span "Edit" at bounding box center [561, 429] width 50 height 8
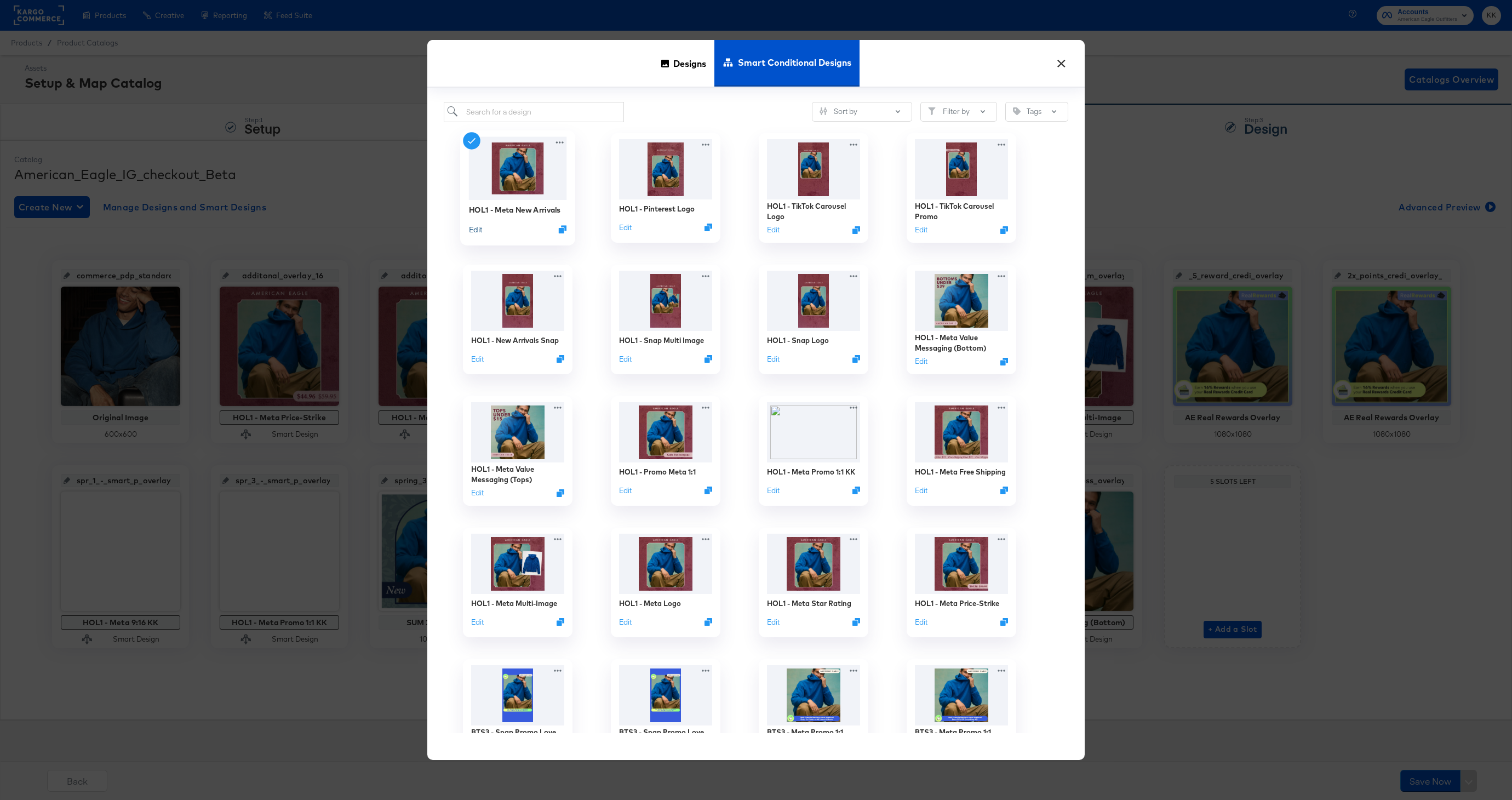
click at [474, 225] on button "Edit" at bounding box center [475, 228] width 13 height 10
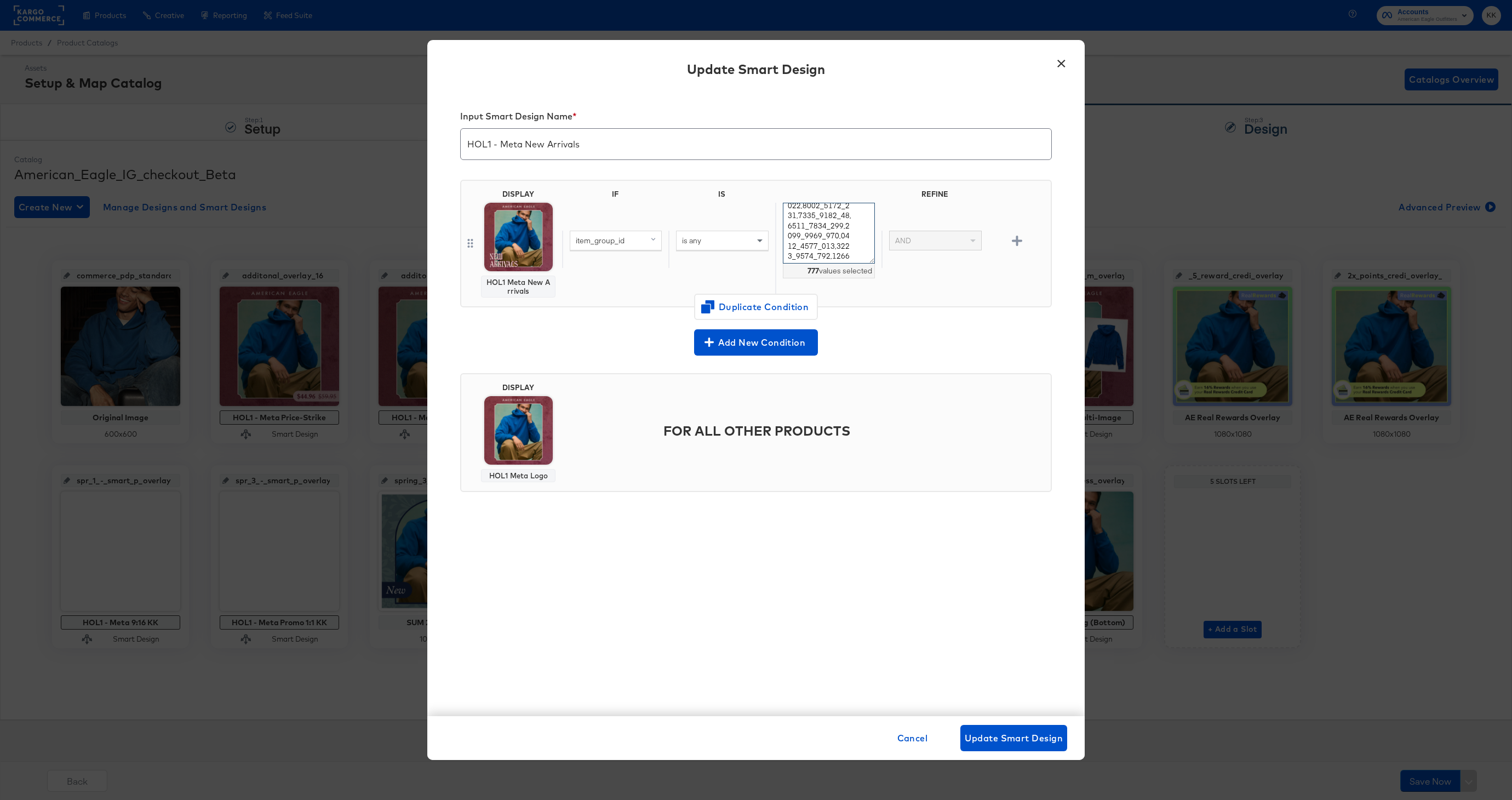
scroll to position [6367, 0]
drag, startPoint x: 786, startPoint y: 213, endPoint x: 864, endPoint y: 339, distance: 148.2
click at [864, 339] on div "Input Smart Design Name * HOL1 - Meta New Arrivals DISPLAY HOL1 Meta New Arriva…" at bounding box center [756, 403] width 658 height 625
paste textarea "0101_1798_027, 0101_1804_008, 0101_1805_410, 0122_7376_401, 0122_7378_410, 0122…"
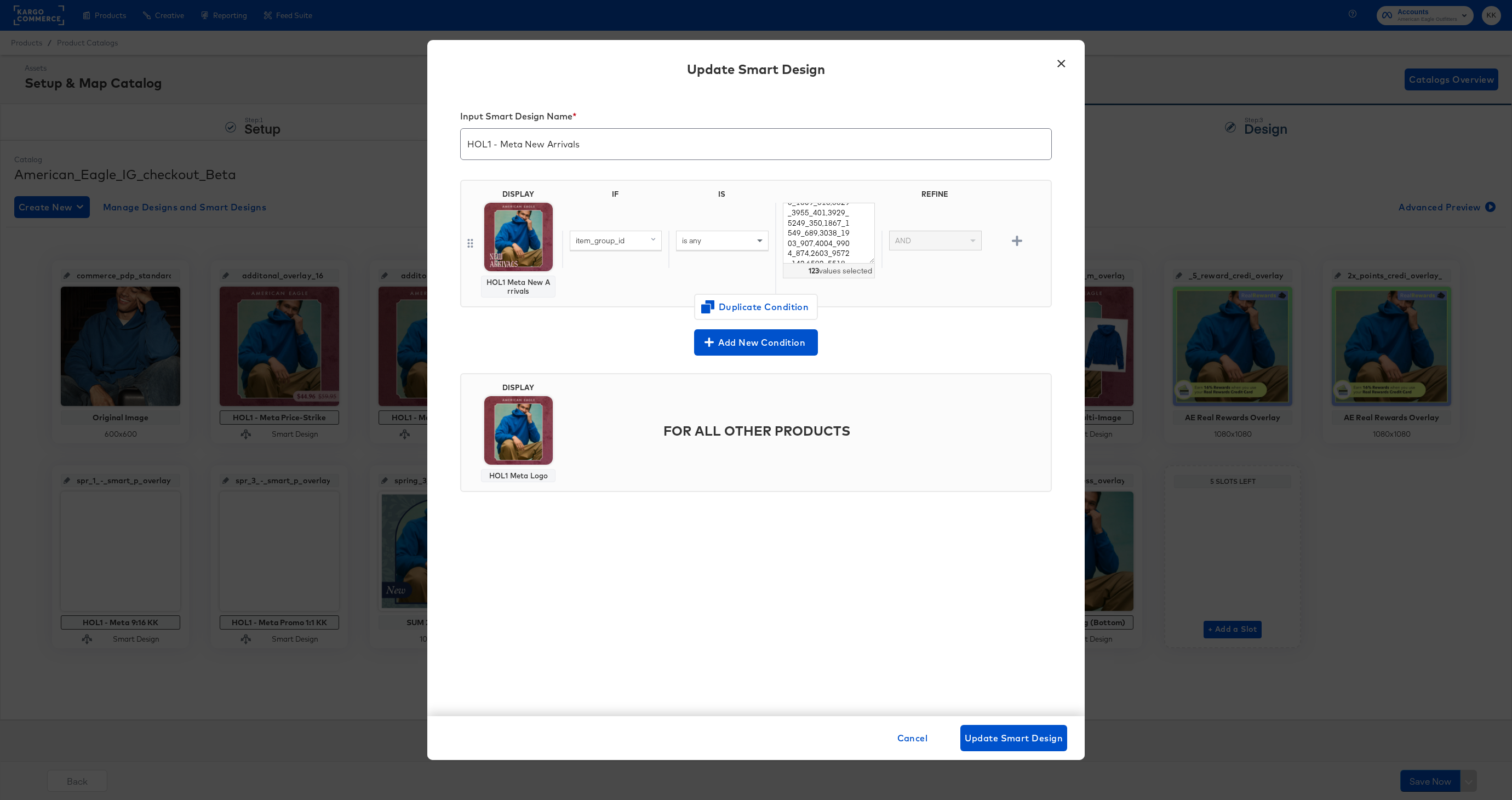
click at [664, 287] on div "item_group_id is any 123 values selected AND" at bounding box center [804, 249] width 485 height 93
drag, startPoint x: 824, startPoint y: 258, endPoint x: 746, endPoint y: 167, distance: 119.9
click at [746, 167] on div "Input Smart Design Name * HOL1 - Meta New Arrivals DISPLAY HOL1 Meta New Arriva…" at bounding box center [756, 403] width 658 height 625
paste textarea "101_1842_825 101_1797_309 101_1803_200 101_1799_309 101_1798_200 2121_5283_6 21…"
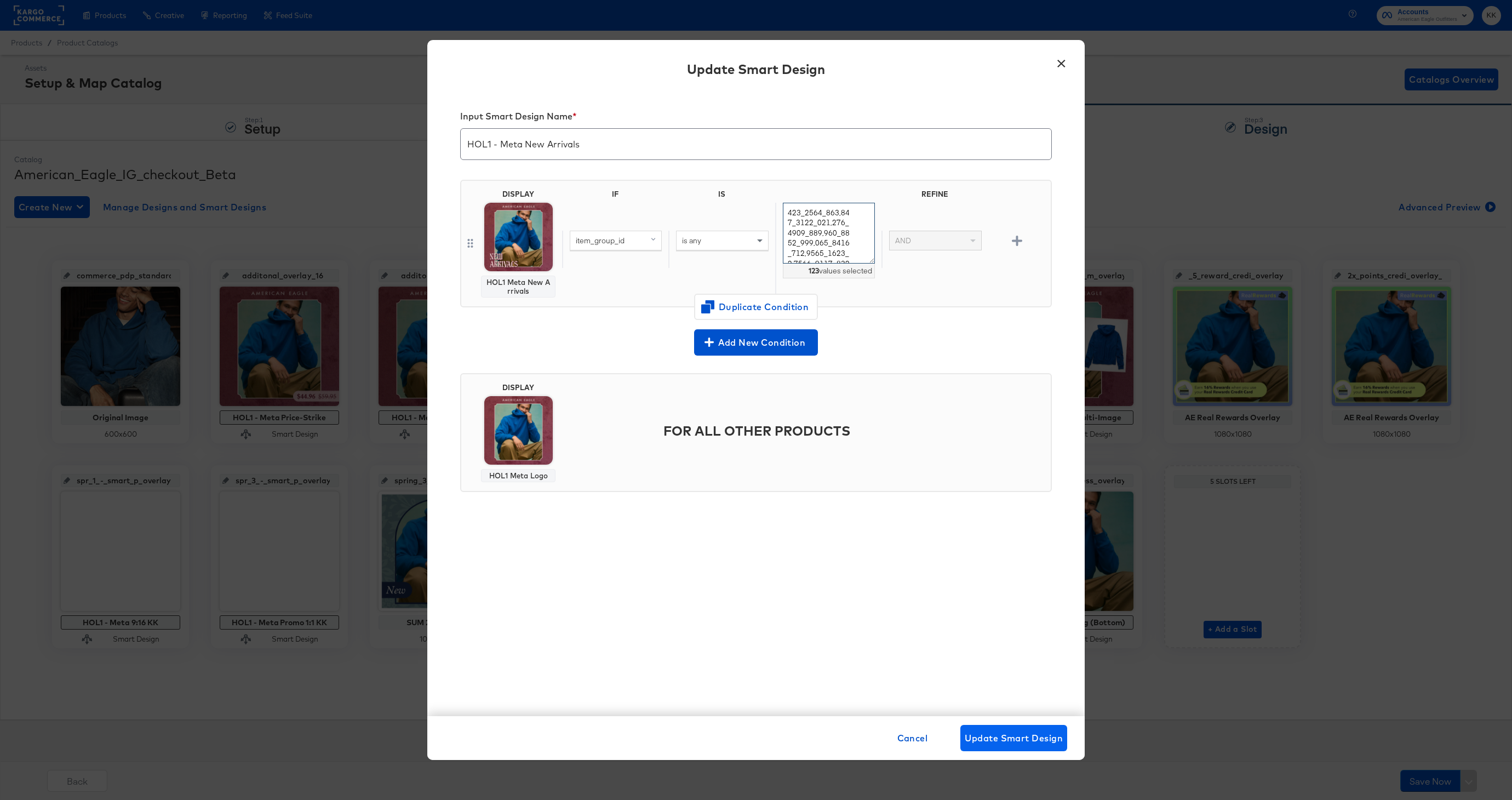
type textarea "101_1842_825,101_1797_309,101_1803_200,101_1799_309,101_1798_200,2121_5283_6,21…"
click at [988, 736] on span "Update Smart Design" at bounding box center [1014, 738] width 98 height 15
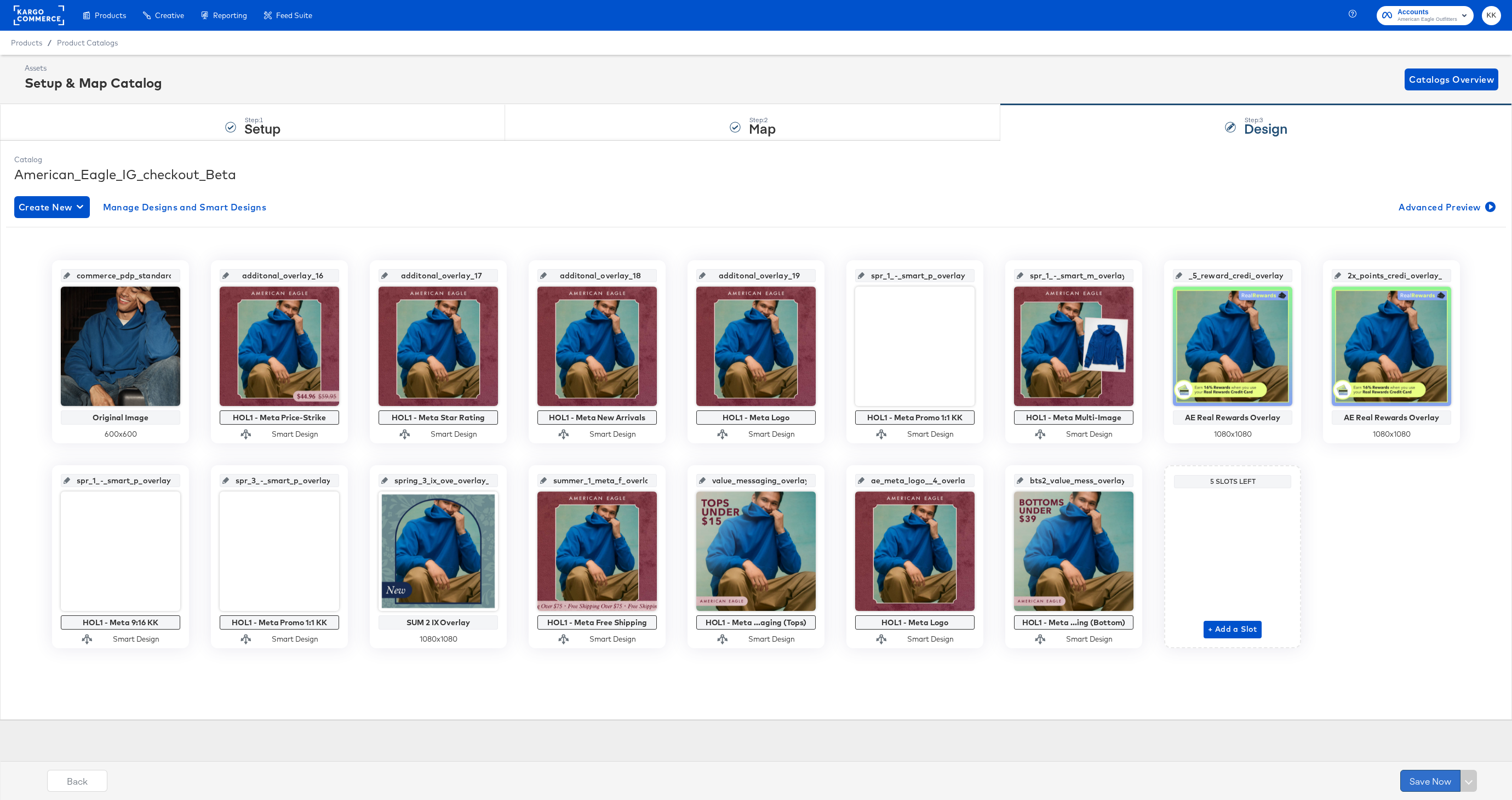
click at [1432, 786] on button "Save Now" at bounding box center [1430, 781] width 60 height 22
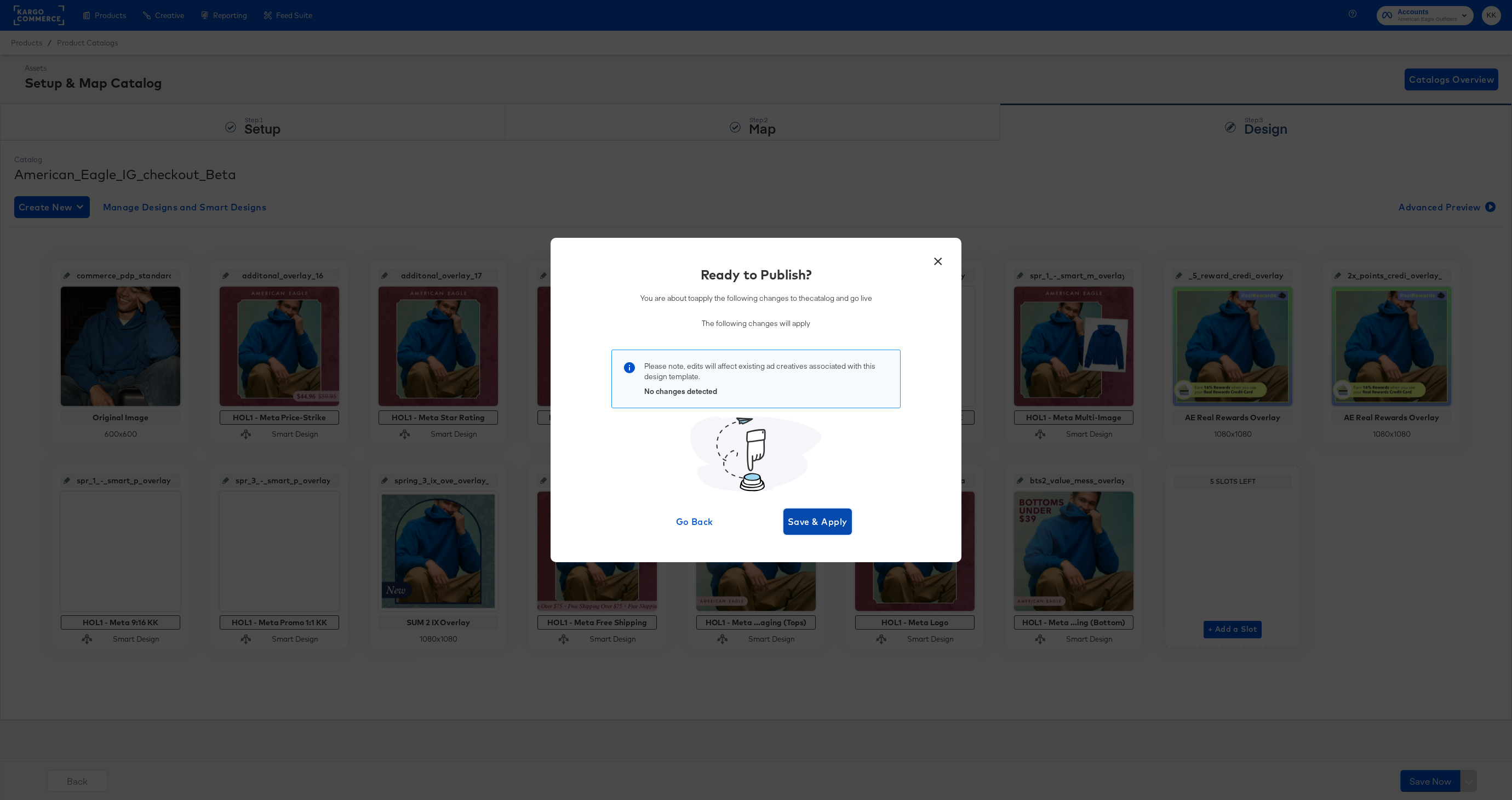
click at [832, 532] on button "Save & Apply" at bounding box center [818, 521] width 69 height 26
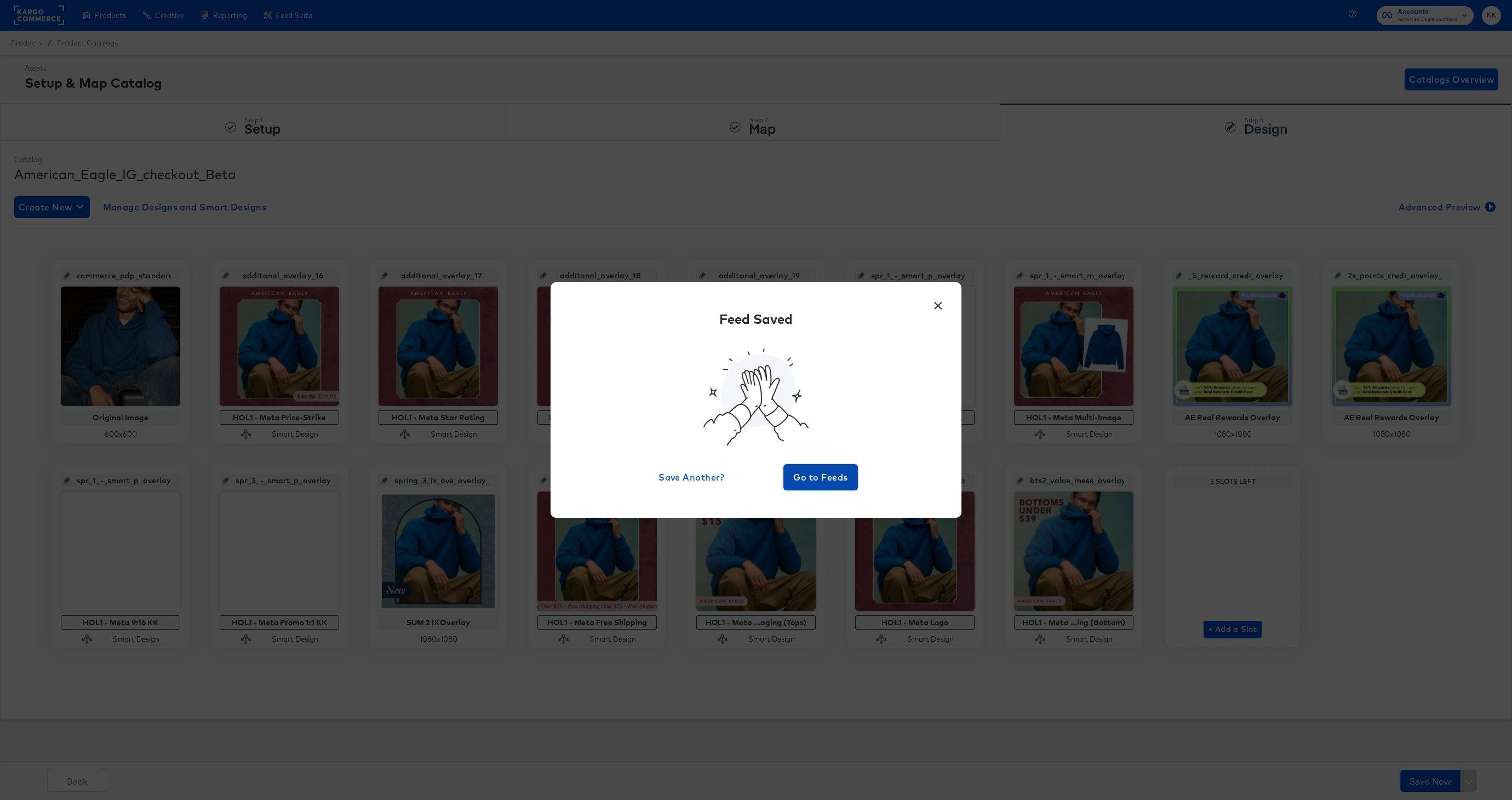
click at [810, 481] on span "Go to Feeds" at bounding box center [820, 477] width 66 height 15
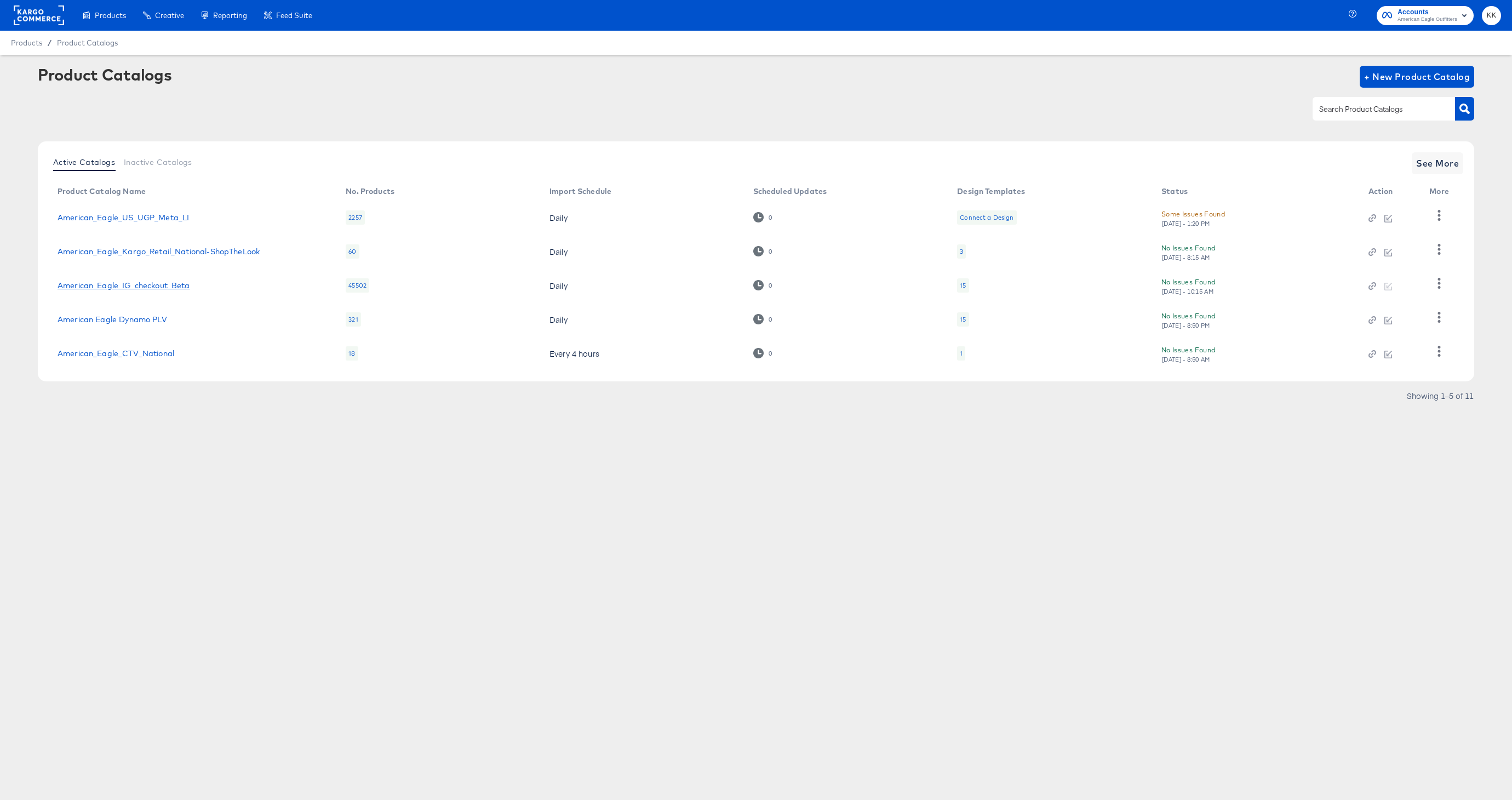
click at [182, 288] on link "American_Eagle_IG_checkout_Beta" at bounding box center [124, 285] width 132 height 9
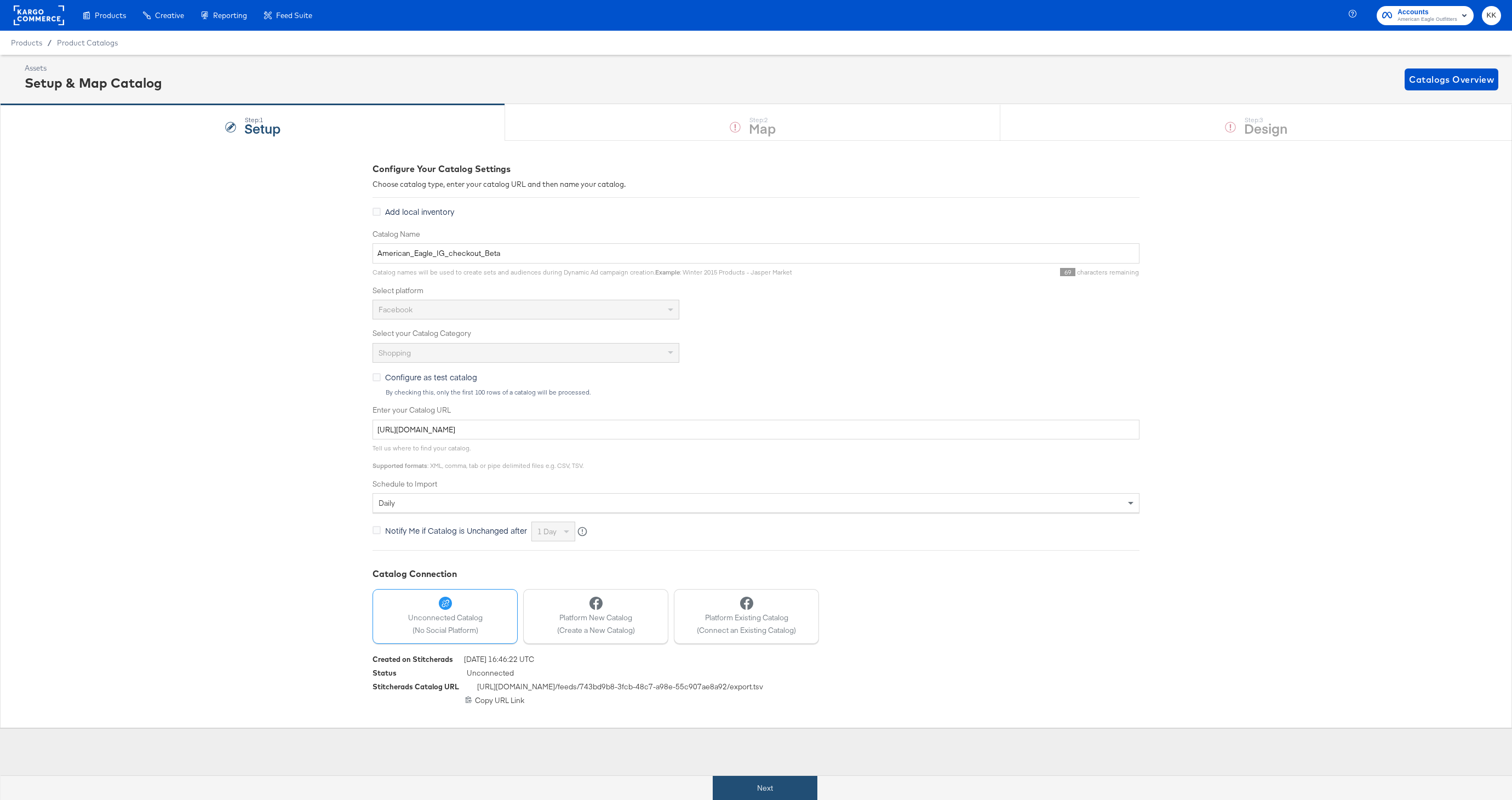
click at [769, 793] on button "Next" at bounding box center [765, 788] width 105 height 25
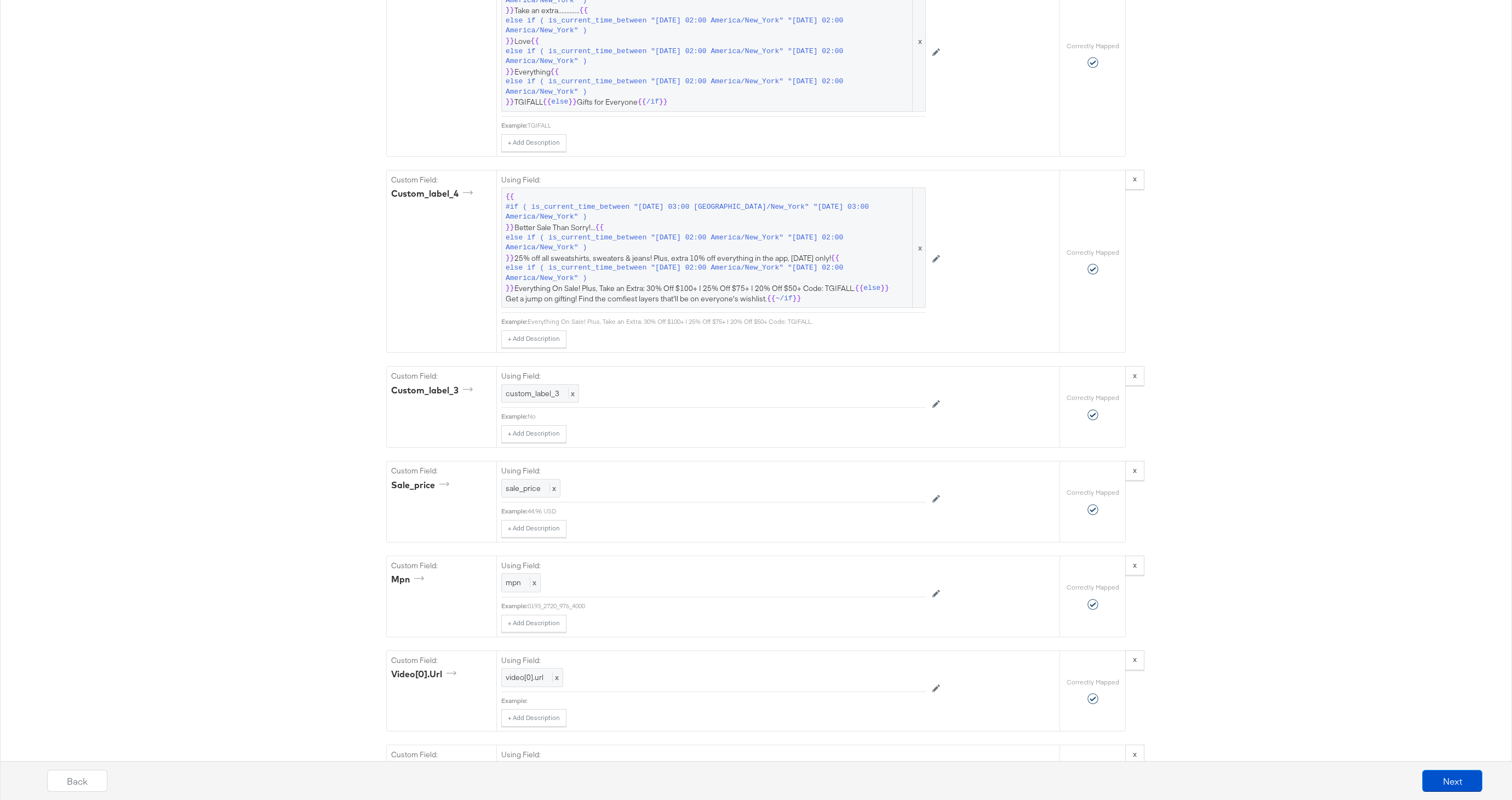
scroll to position [1582, 0]
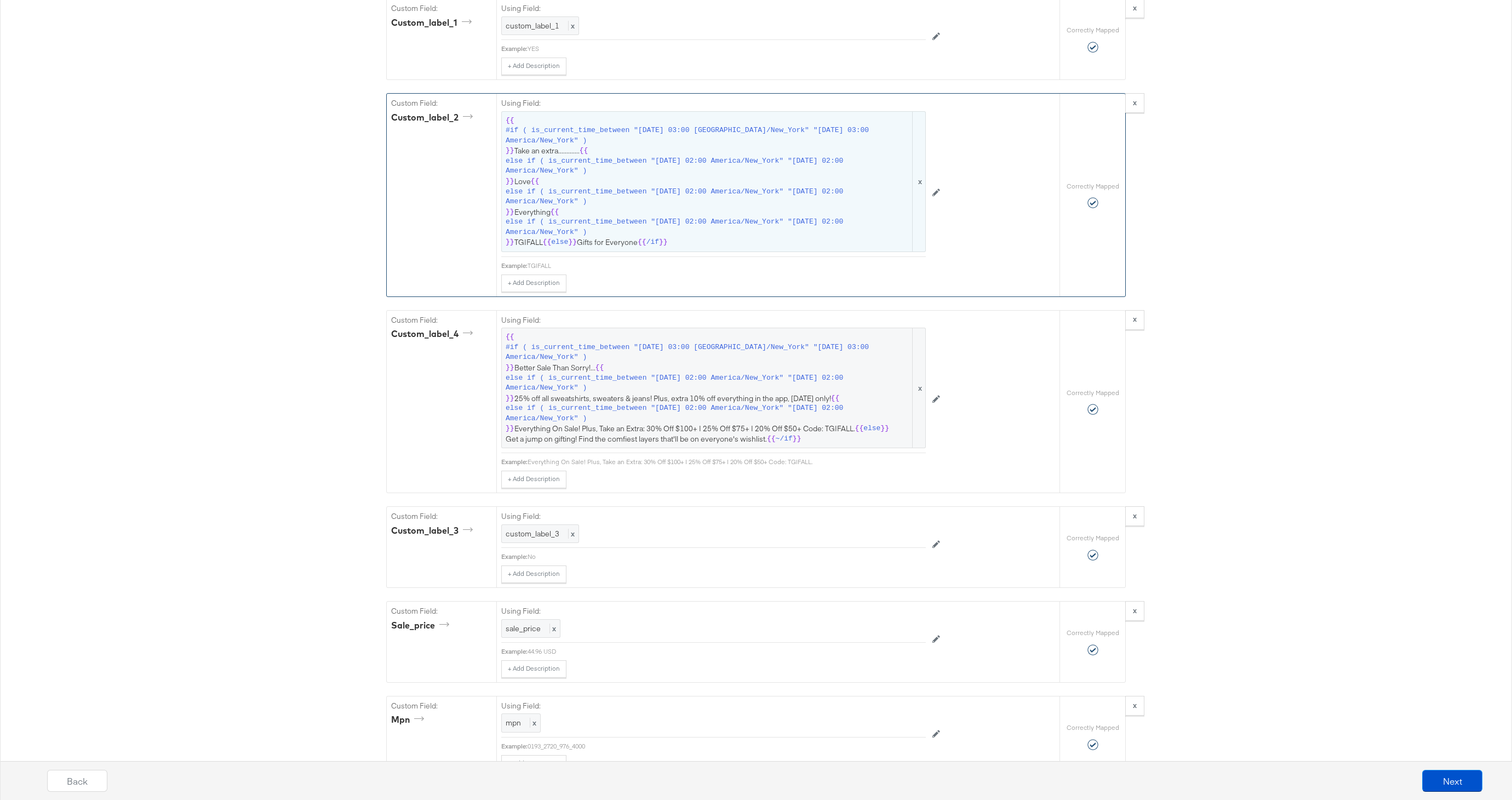
click at [659, 242] on span "}}" at bounding box center [663, 242] width 9 height 10
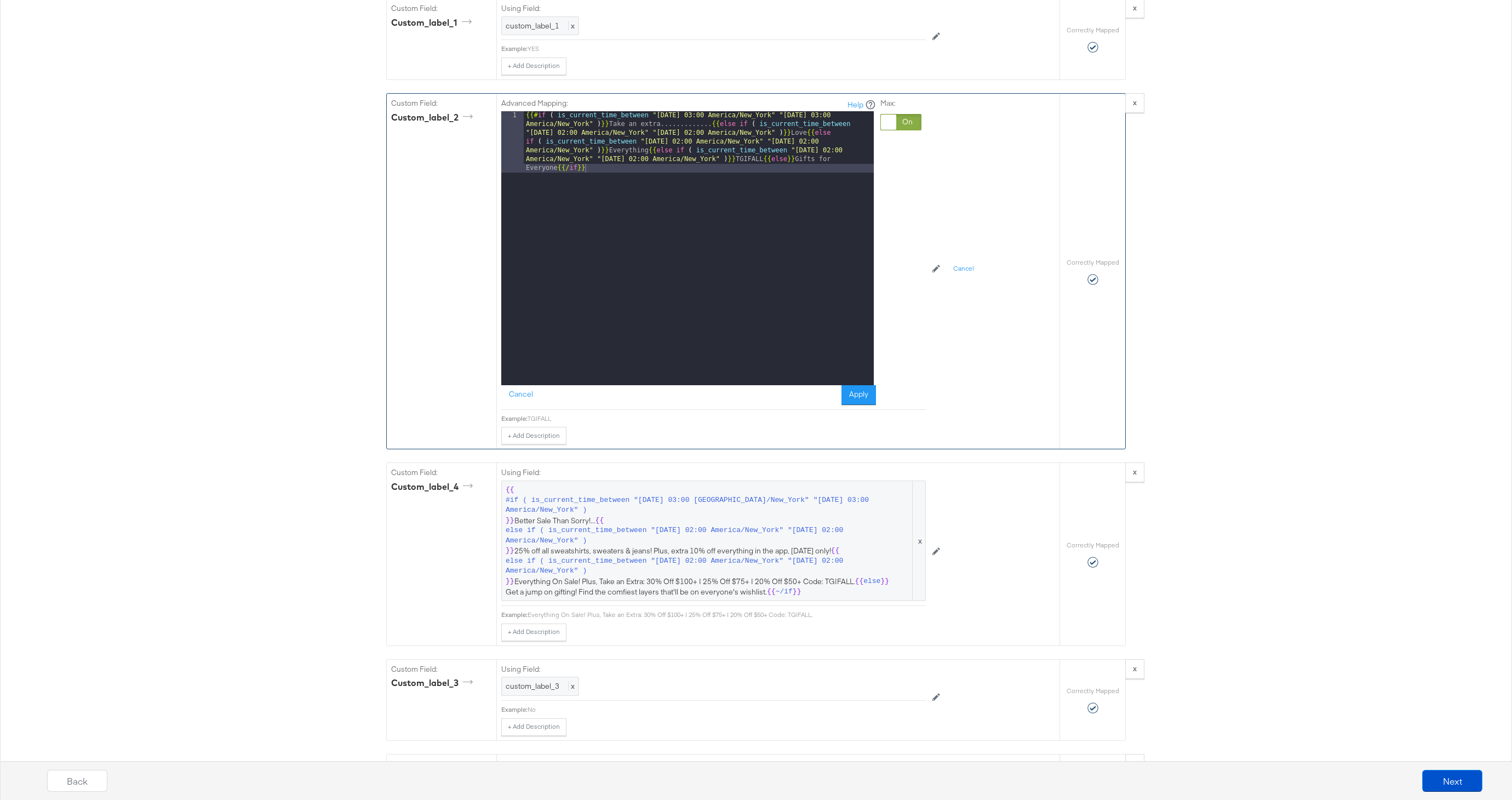
click at [697, 126] on div "{{# if ( is_current_time_between "[DATE] 03:00 America/New_York" "[DATE] 03:00 …" at bounding box center [699, 309] width 350 height 397
click at [860, 403] on button "Apply" at bounding box center [859, 395] width 34 height 20
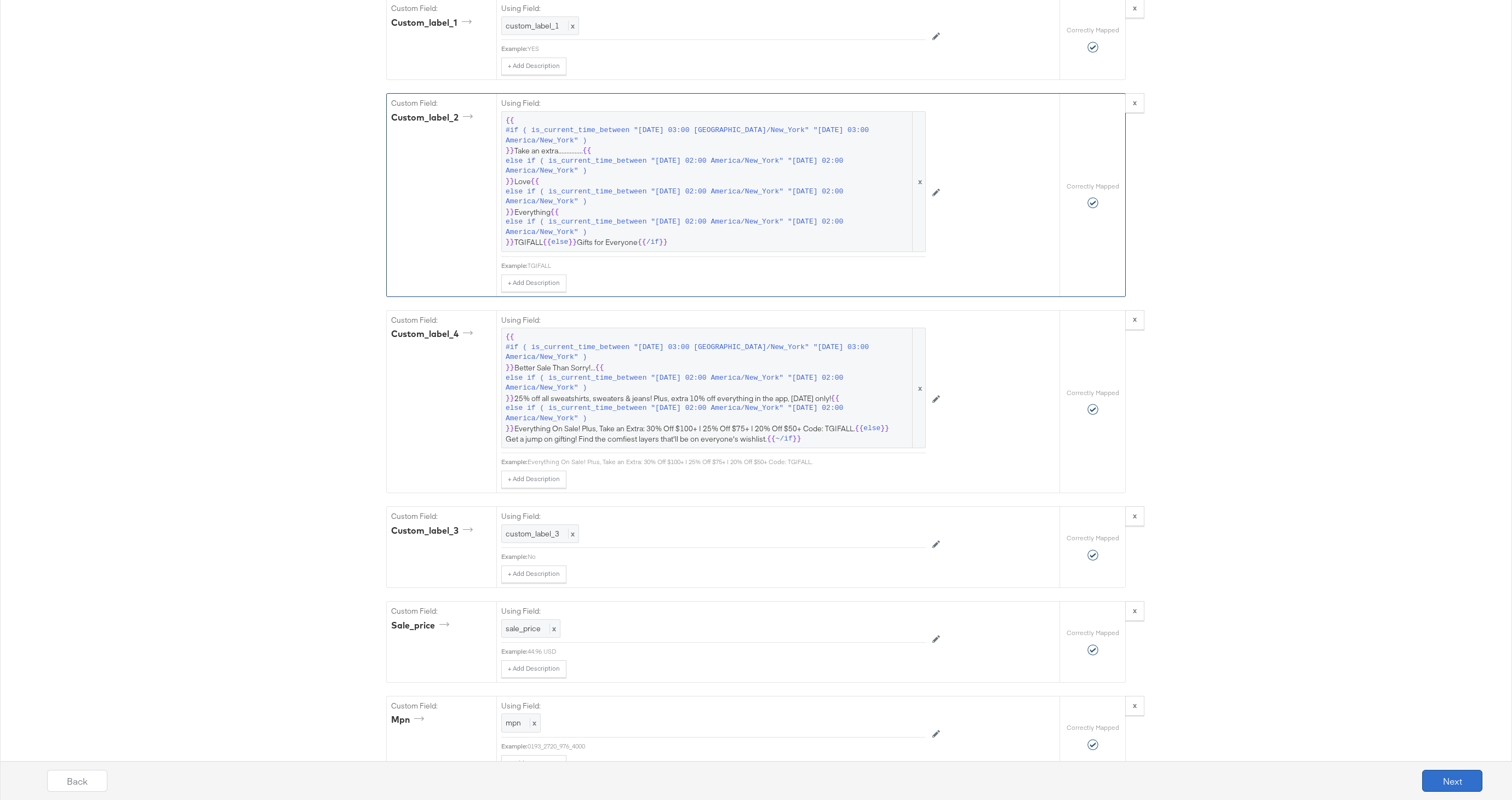
click at [1471, 788] on button "Next" at bounding box center [1453, 781] width 60 height 22
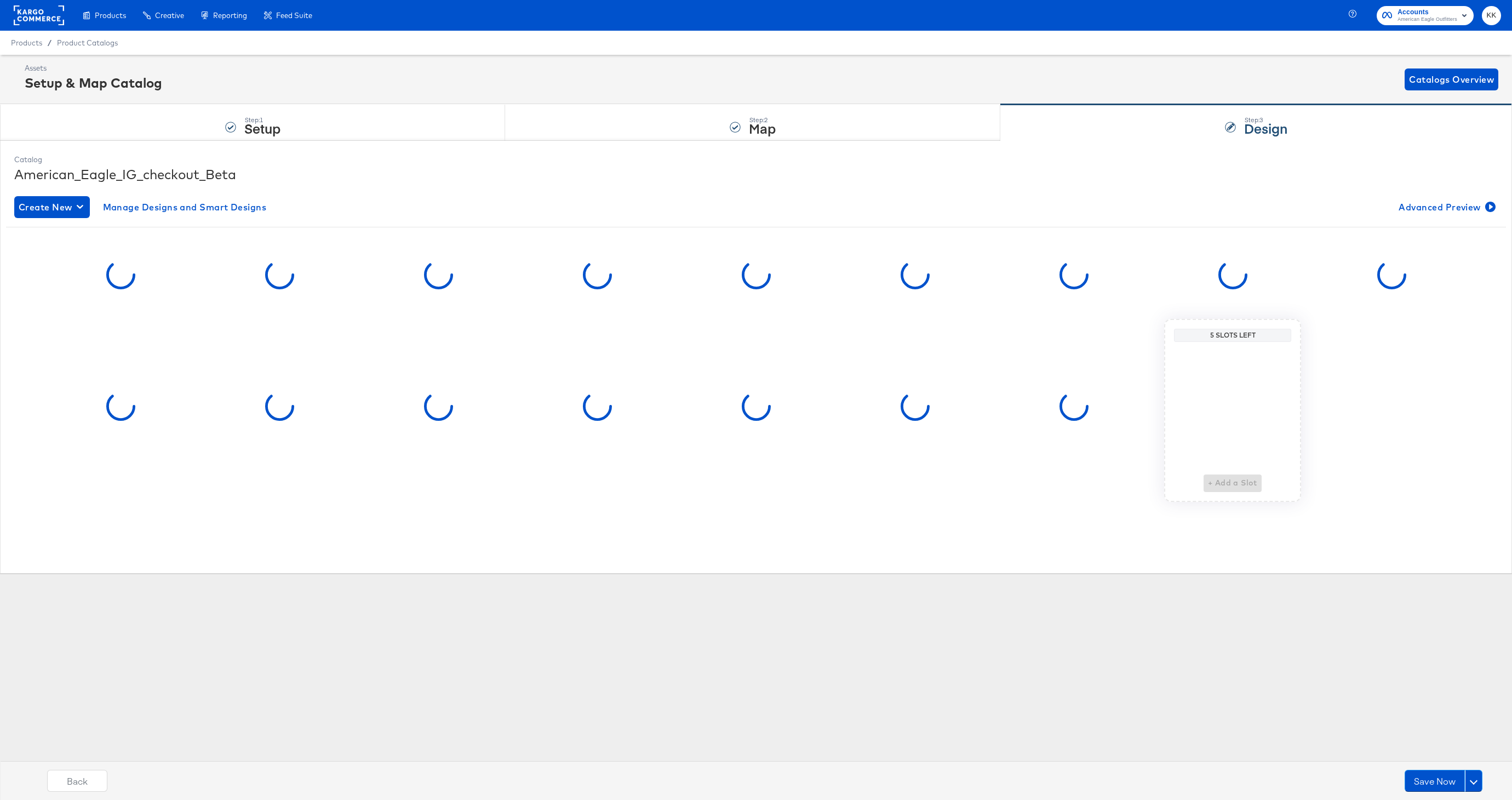
scroll to position [0, 0]
click at [1424, 777] on button "Save Now" at bounding box center [1435, 781] width 60 height 22
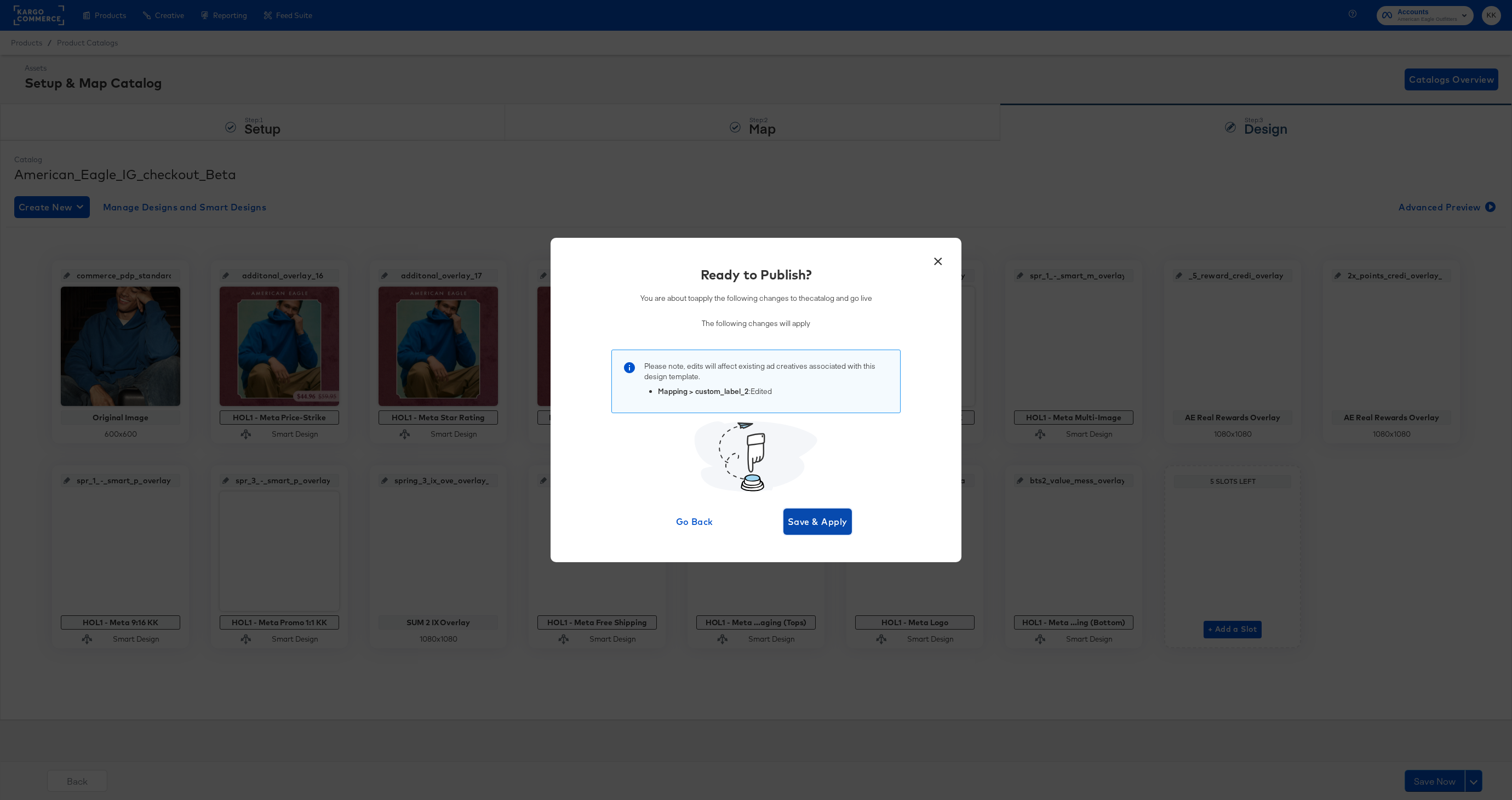
click at [786, 531] on button "Save & Apply" at bounding box center [818, 521] width 69 height 26
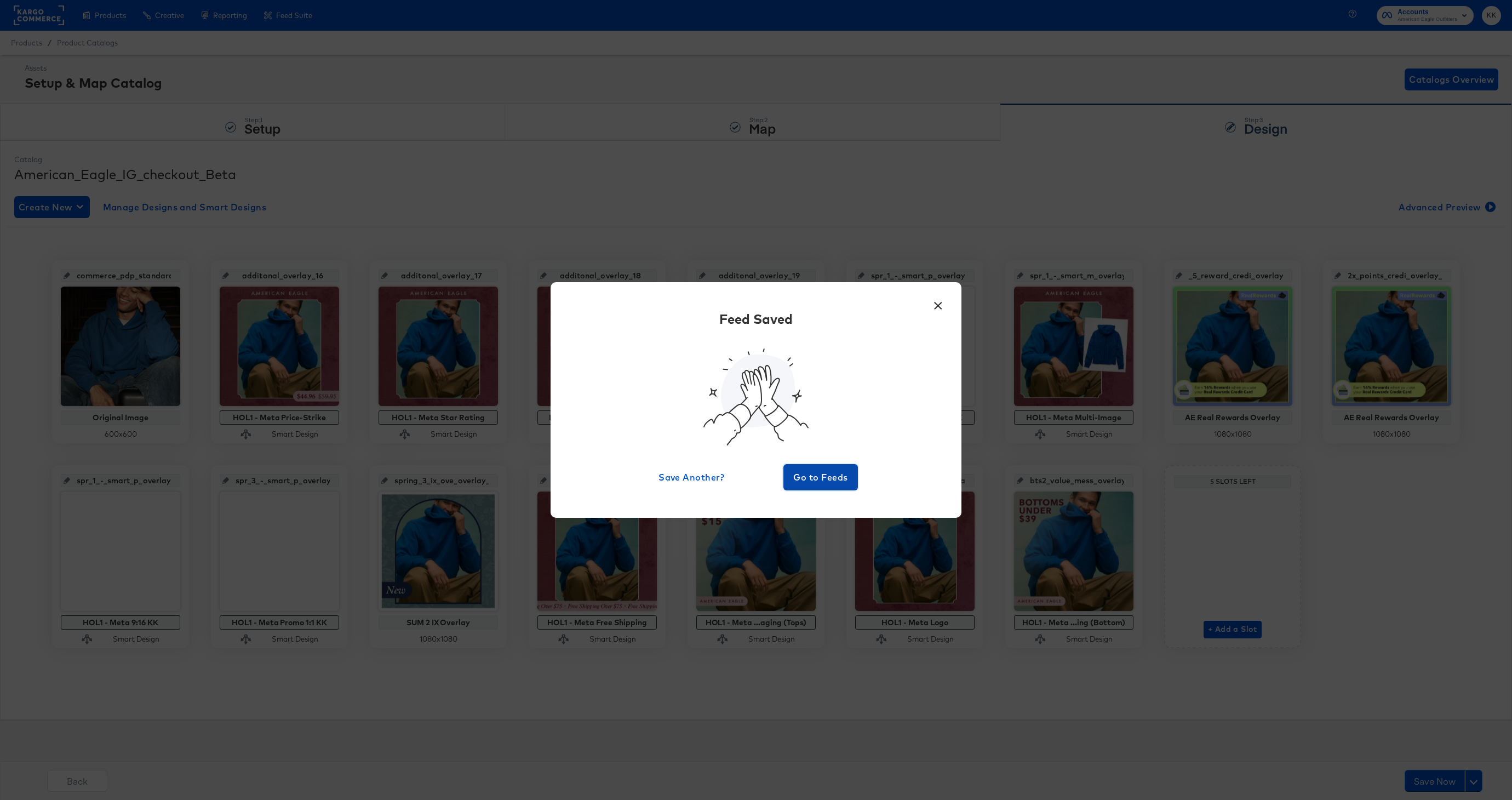
click at [803, 476] on span "Go to Feeds" at bounding box center [820, 477] width 66 height 15
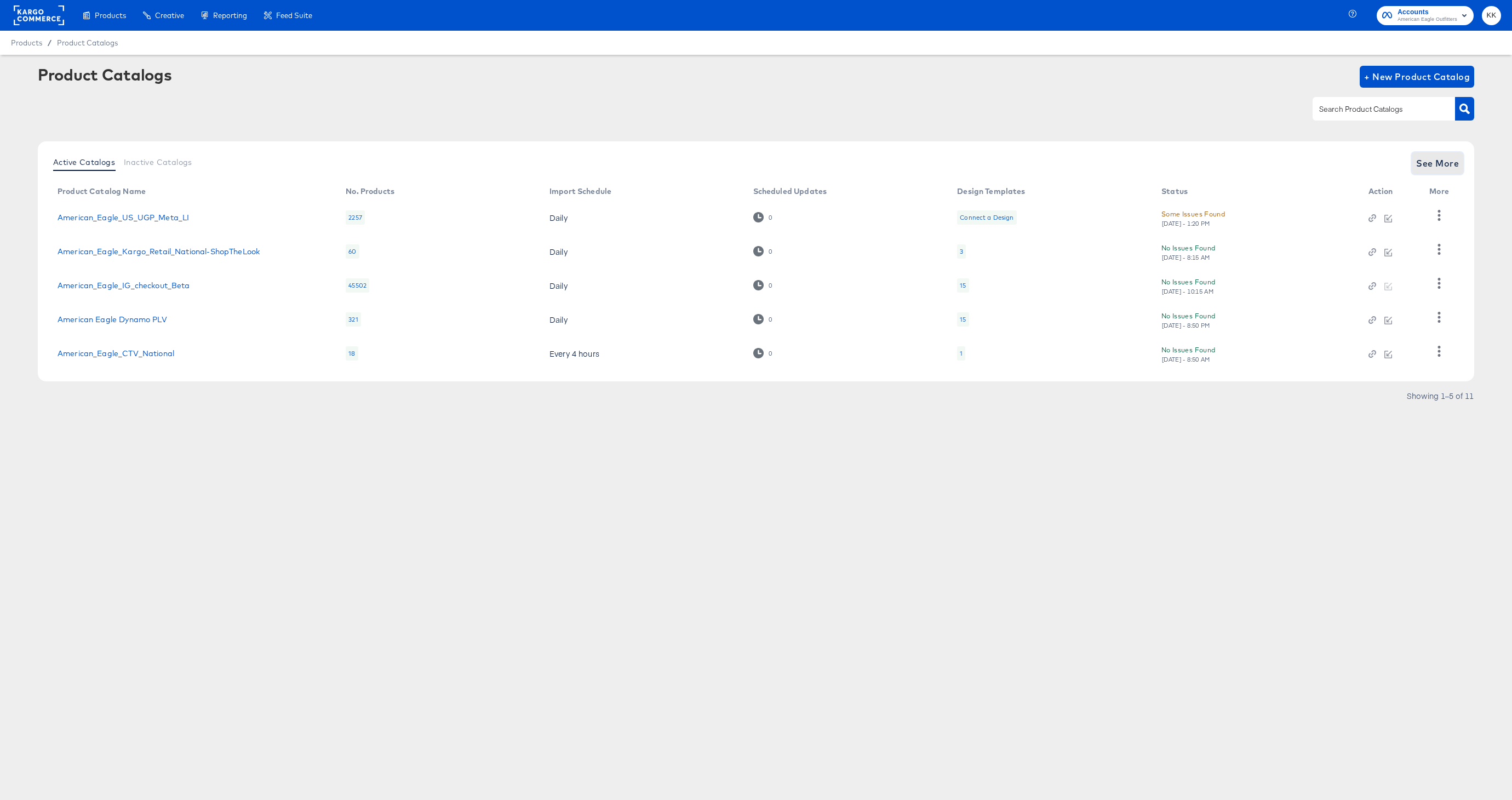
click at [1433, 172] on button "See More" at bounding box center [1438, 163] width 52 height 22
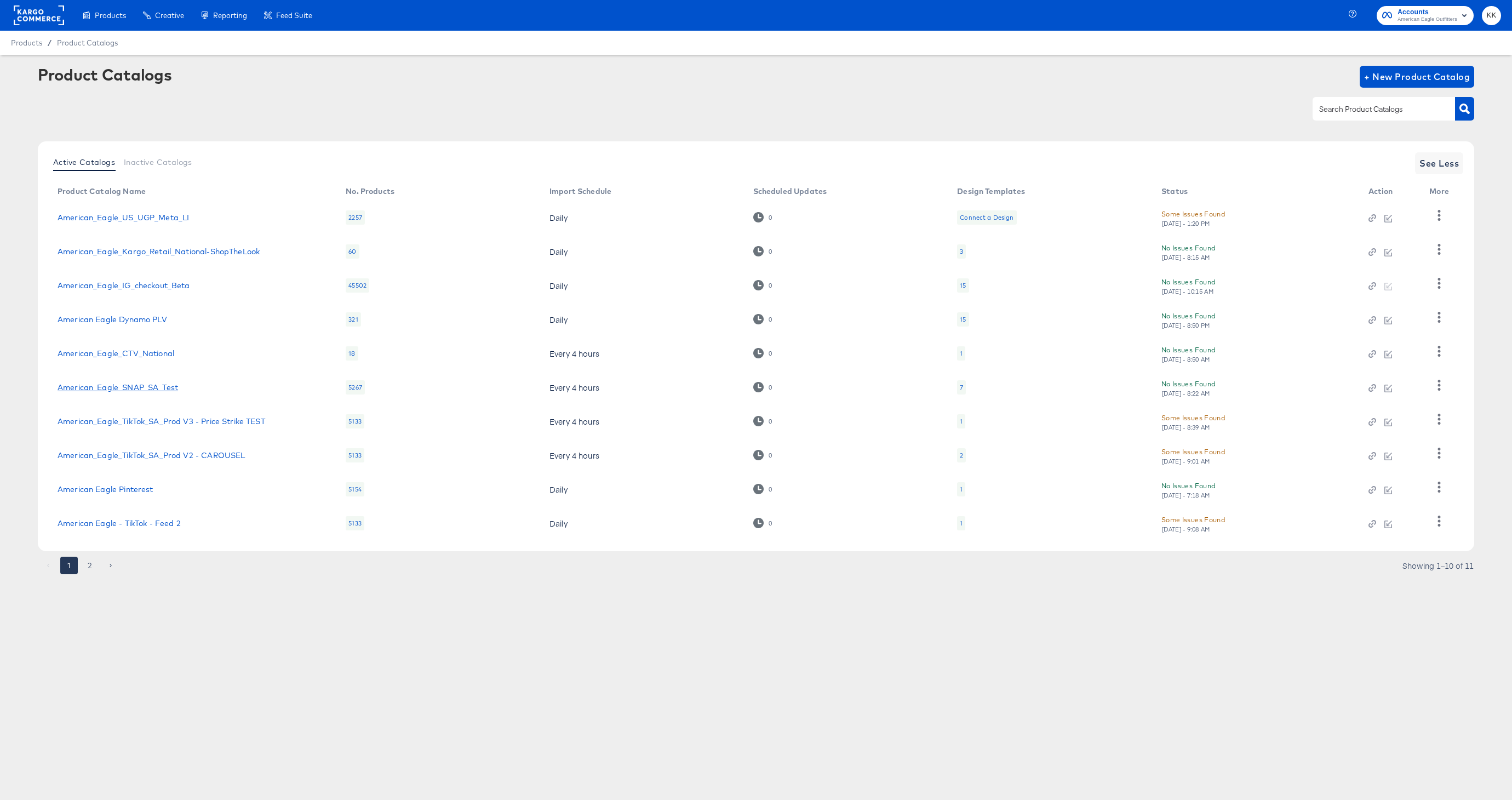
click at [145, 385] on link "American_Eagle_SNAP_SA_Test" at bounding box center [118, 387] width 120 height 9
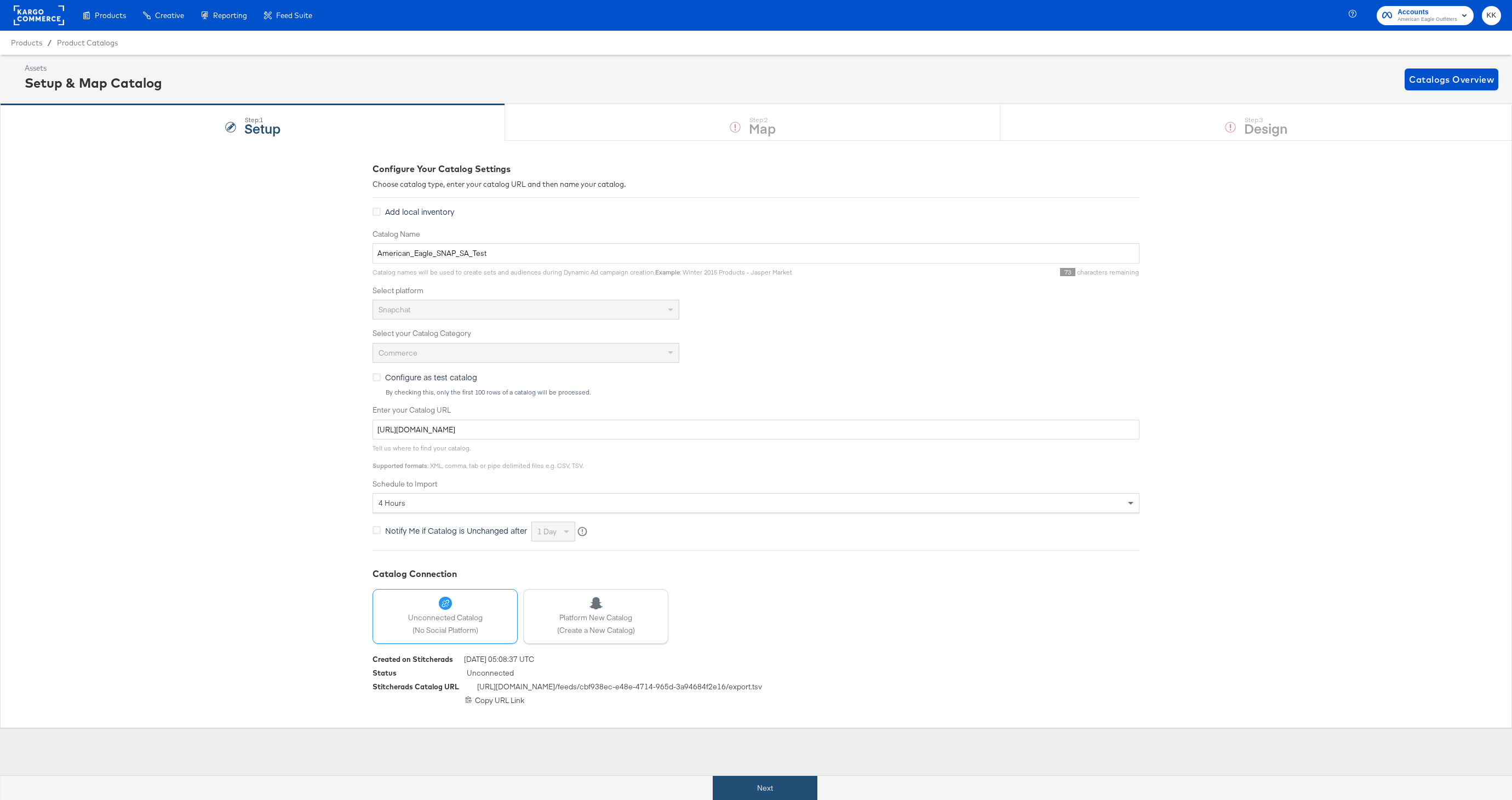
click at [781, 779] on button "Next" at bounding box center [765, 788] width 105 height 25
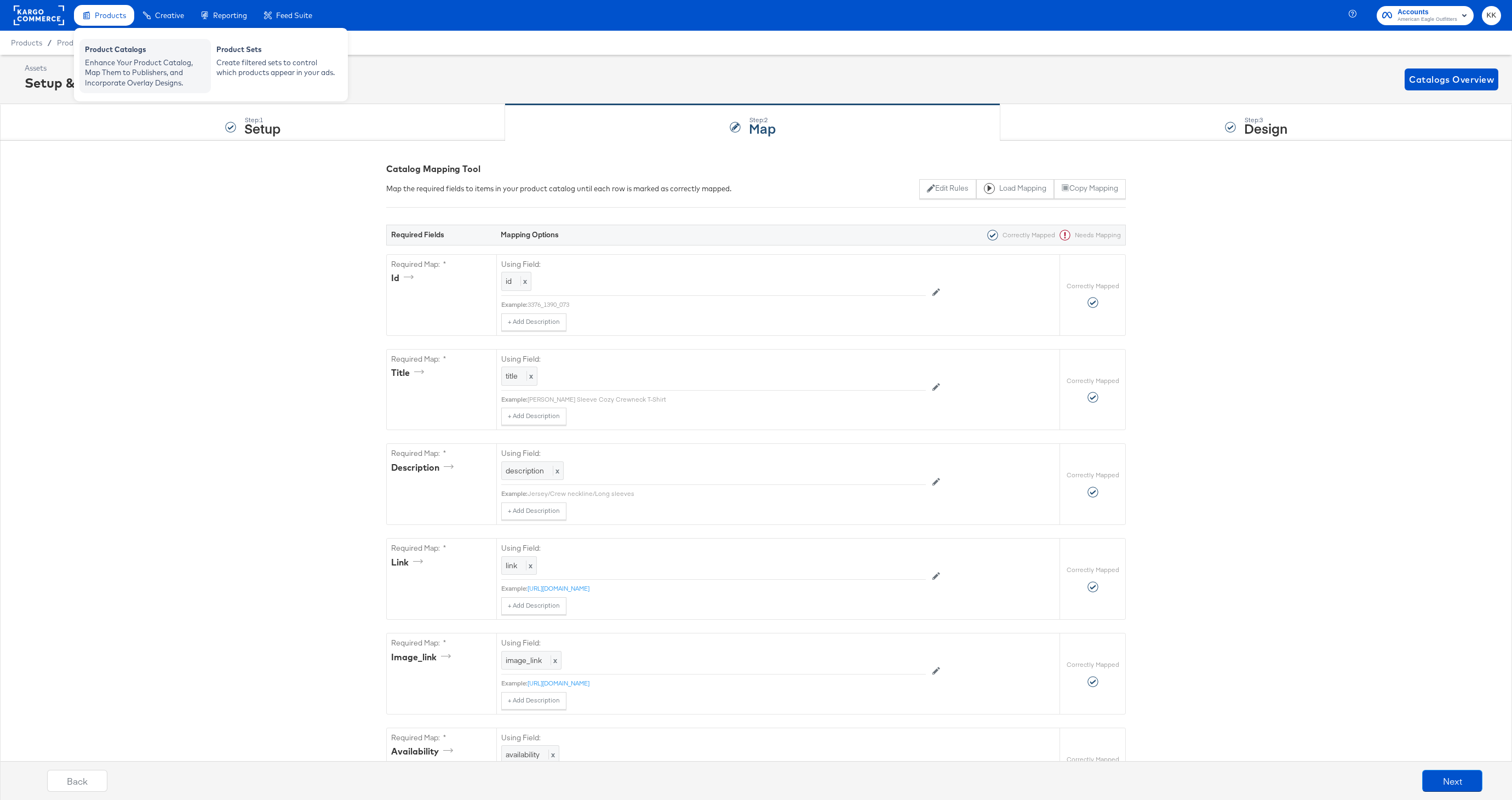
click at [108, 58] on div "Enhance Your Product Catalog, Map Them to Publishers, and Incorporate Overlay D…" at bounding box center [145, 73] width 120 height 31
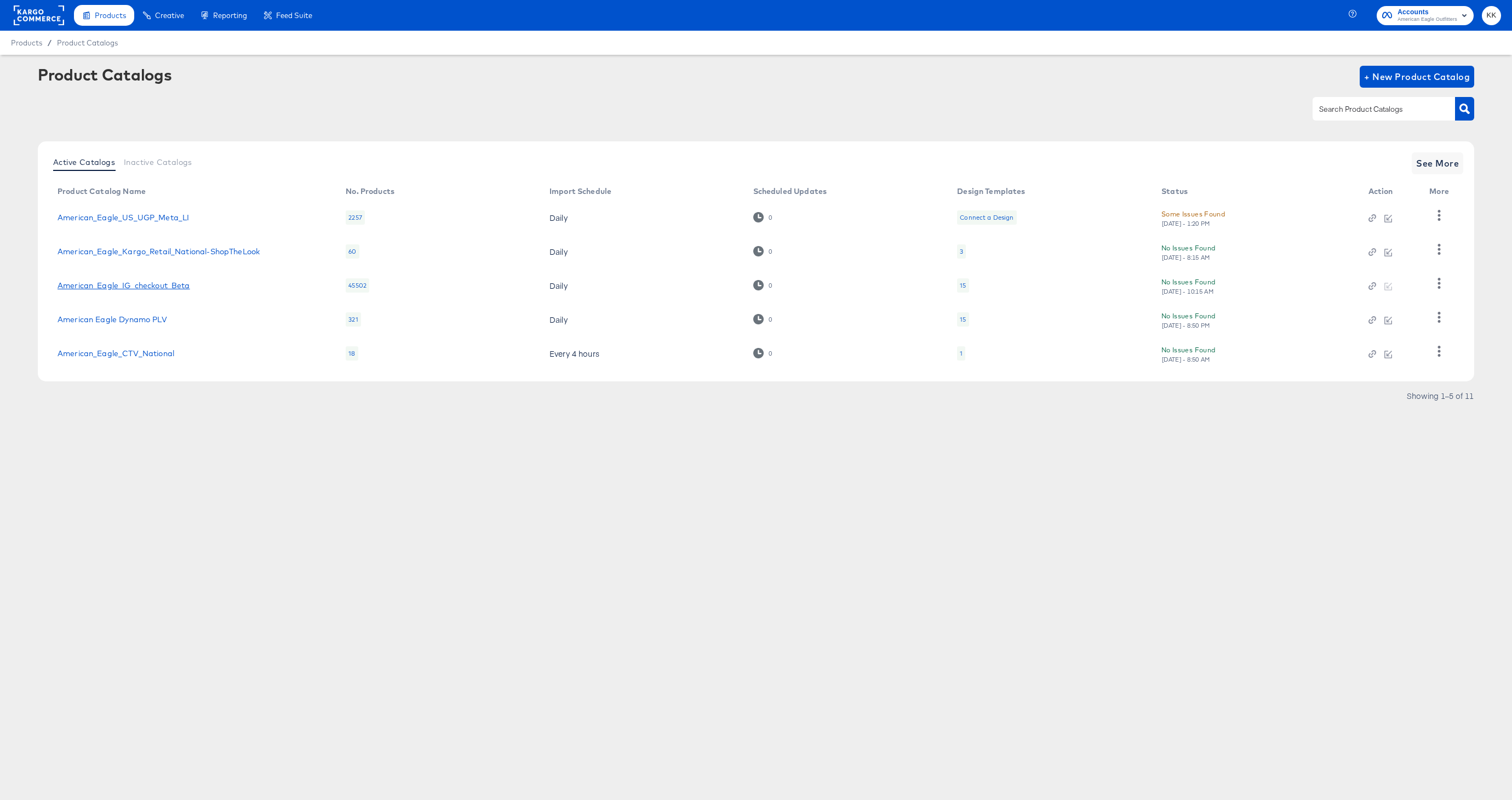
click at [129, 282] on link "American_Eagle_IG_checkout_Beta" at bounding box center [124, 285] width 132 height 9
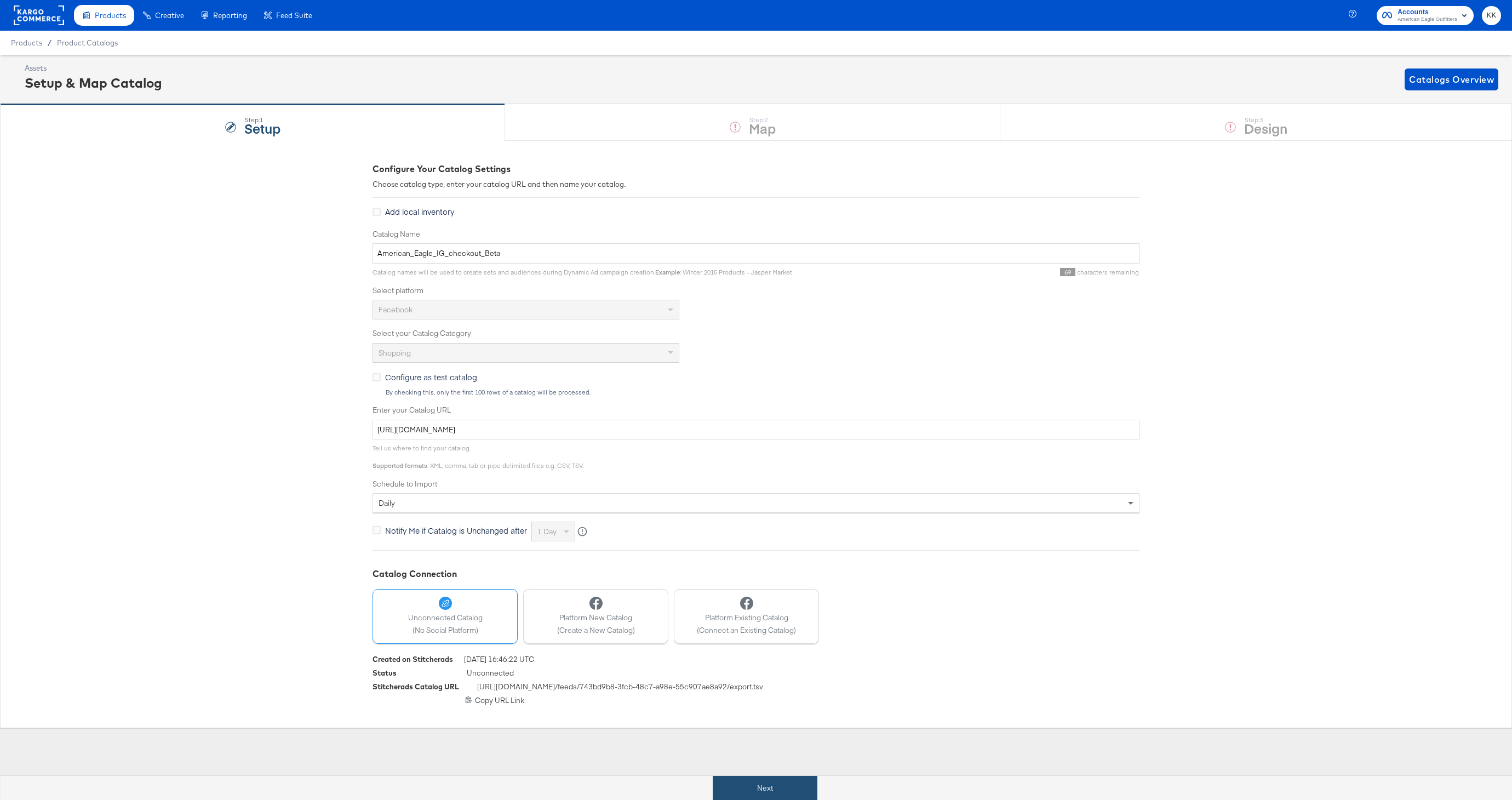
click at [761, 780] on button "Next" at bounding box center [765, 788] width 105 height 25
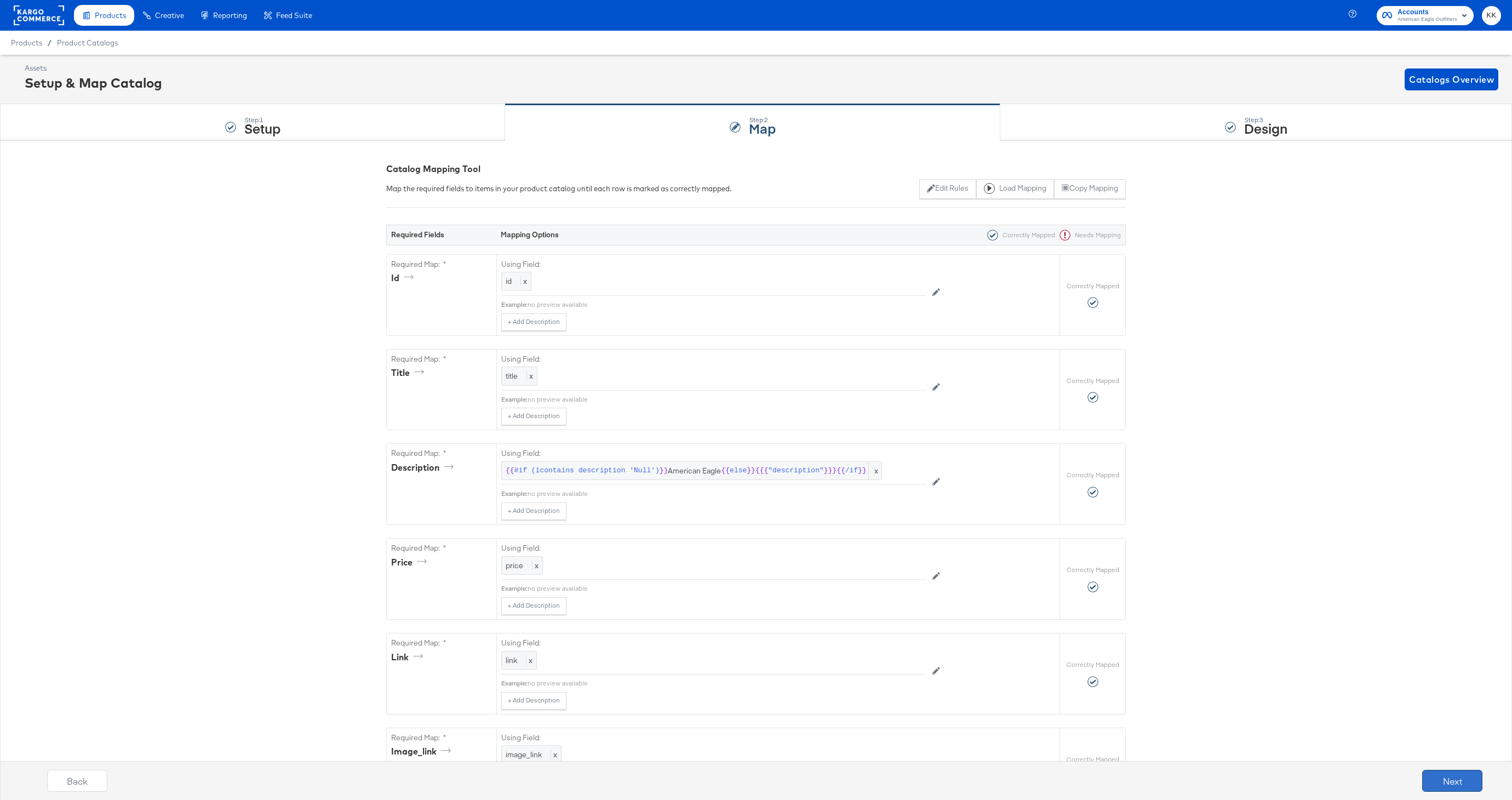
click at [1449, 782] on button "Next" at bounding box center [1453, 781] width 60 height 22
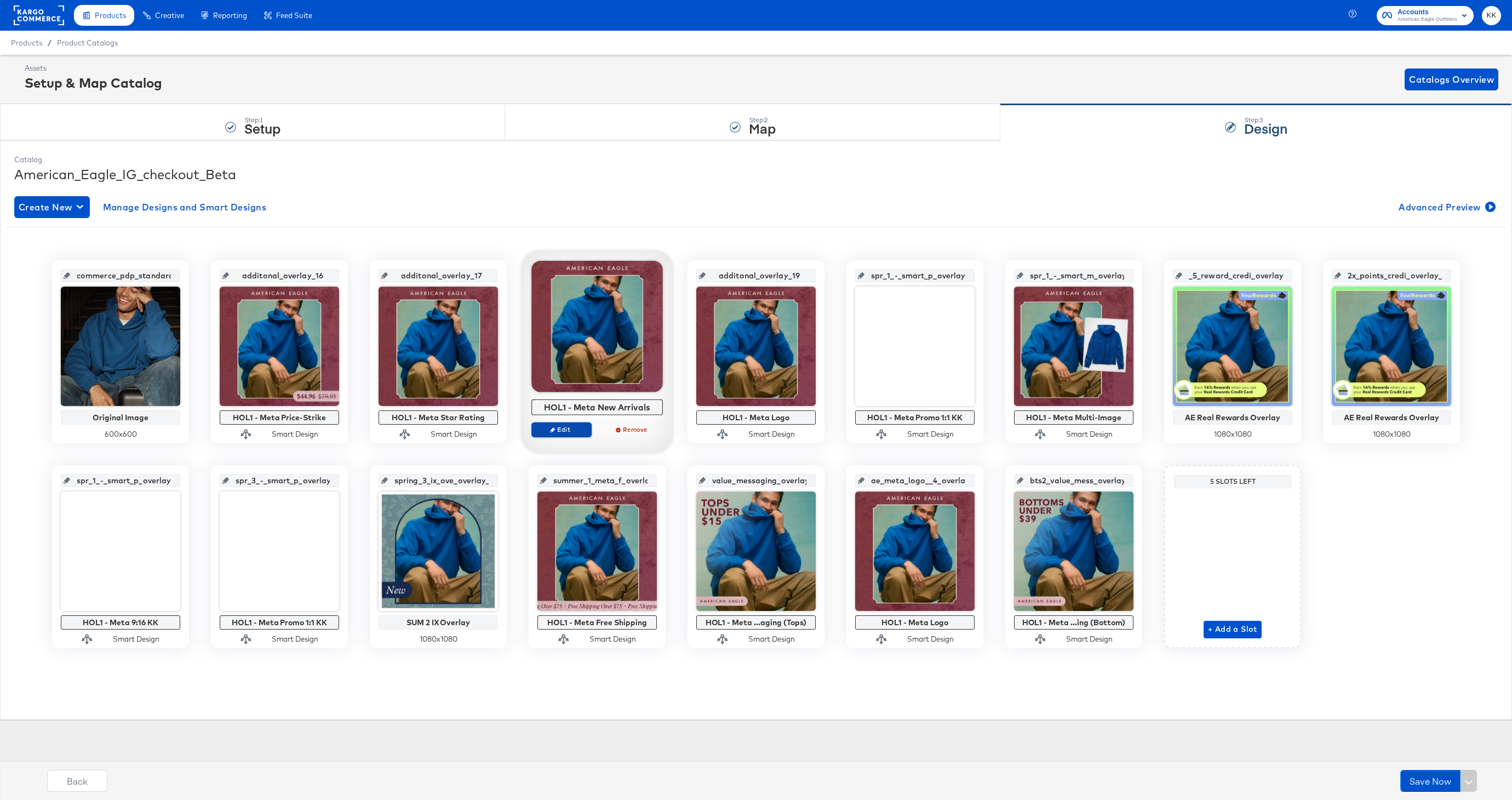
click at [560, 428] on span "Edit" at bounding box center [561, 429] width 50 height 8
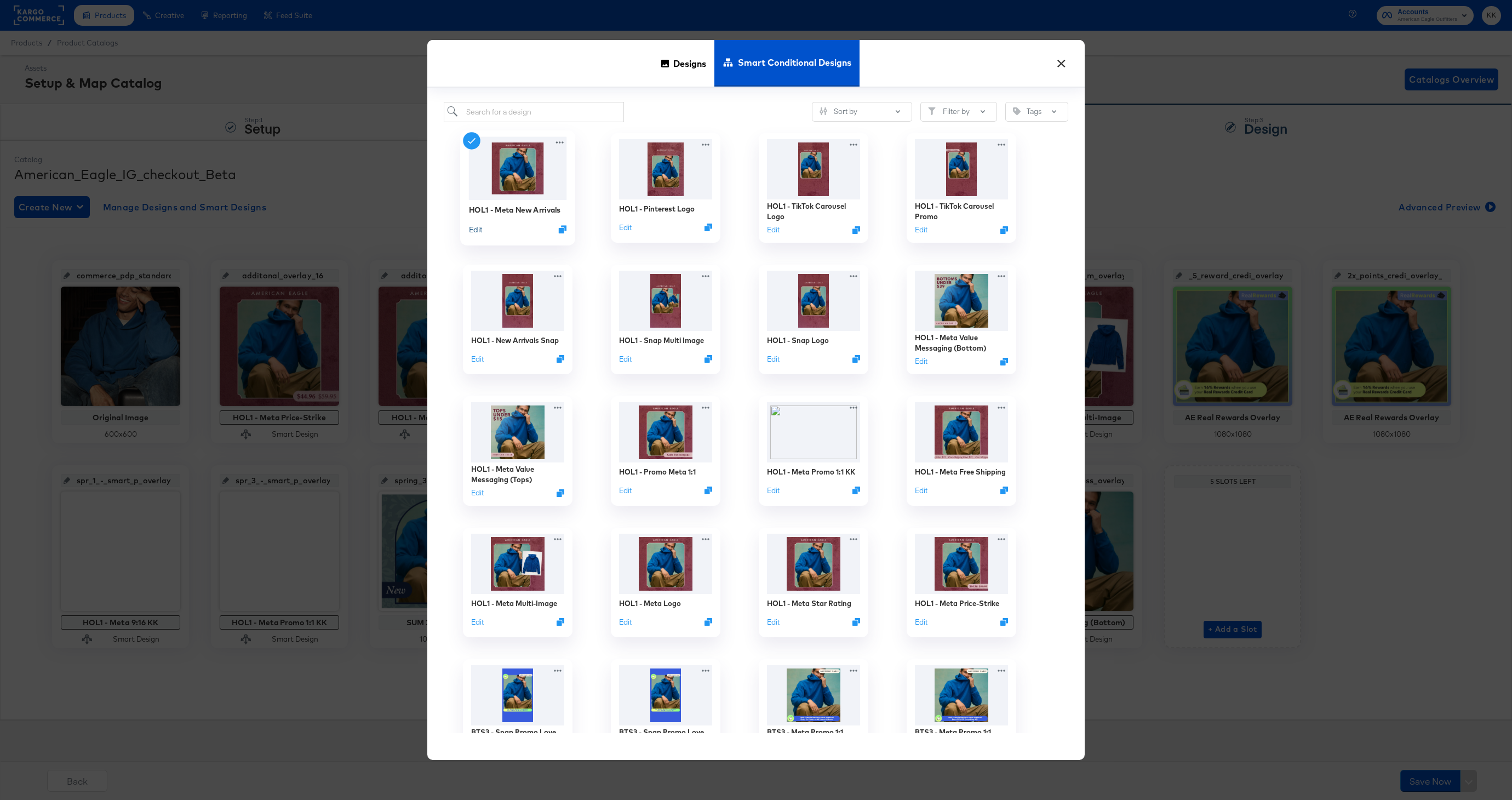
click at [474, 233] on button "Edit" at bounding box center [475, 228] width 13 height 10
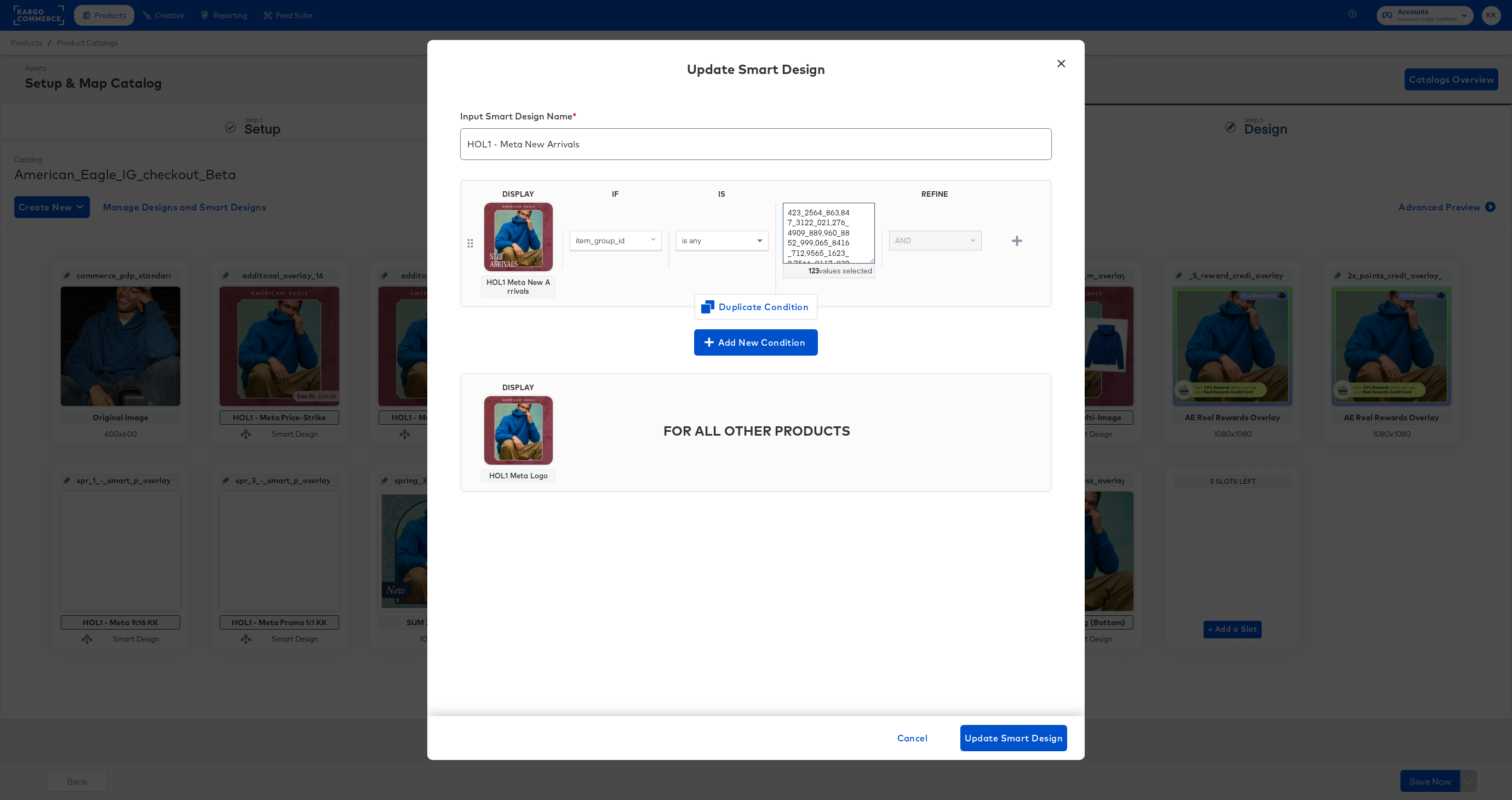
click at [790, 214] on textarea at bounding box center [829, 233] width 92 height 61
click at [1065, 64] on button "×" at bounding box center [1061, 61] width 20 height 20
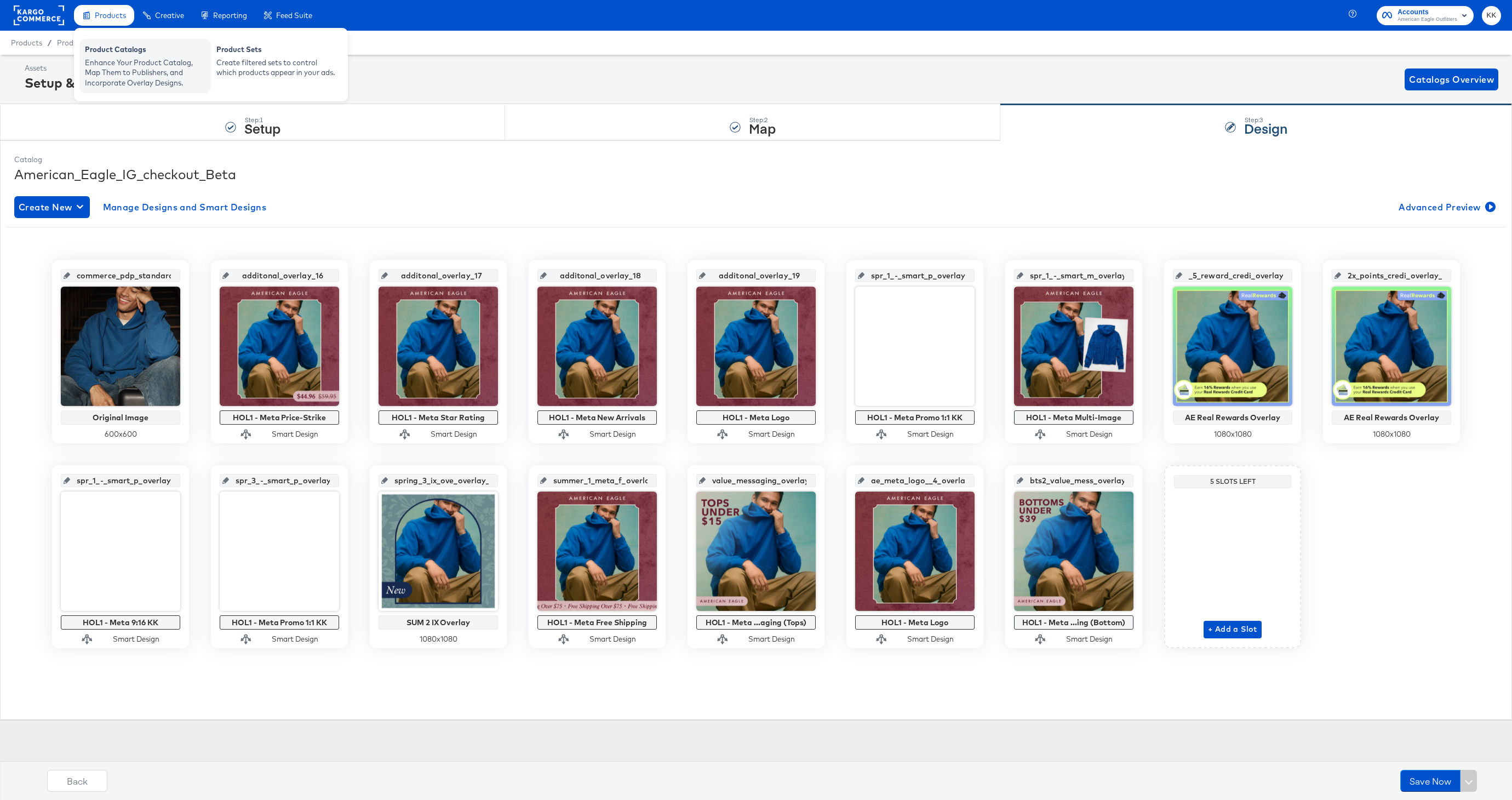
click at [101, 77] on div "Enhance Your Product Catalog, Map Them to Publishers, and Incorporate Overlay D…" at bounding box center [145, 73] width 120 height 31
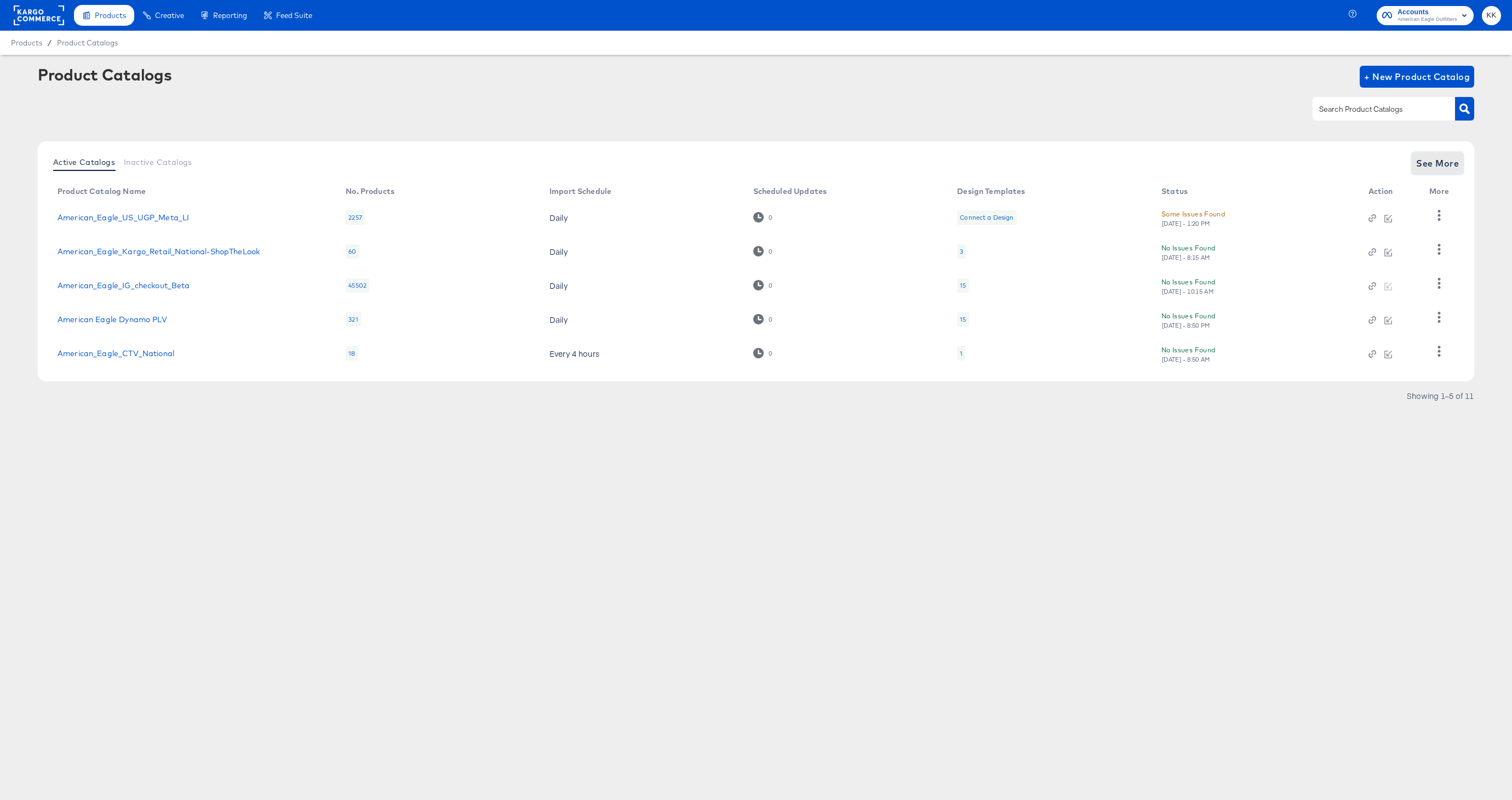
click at [1437, 172] on button "See More" at bounding box center [1438, 163] width 52 height 22
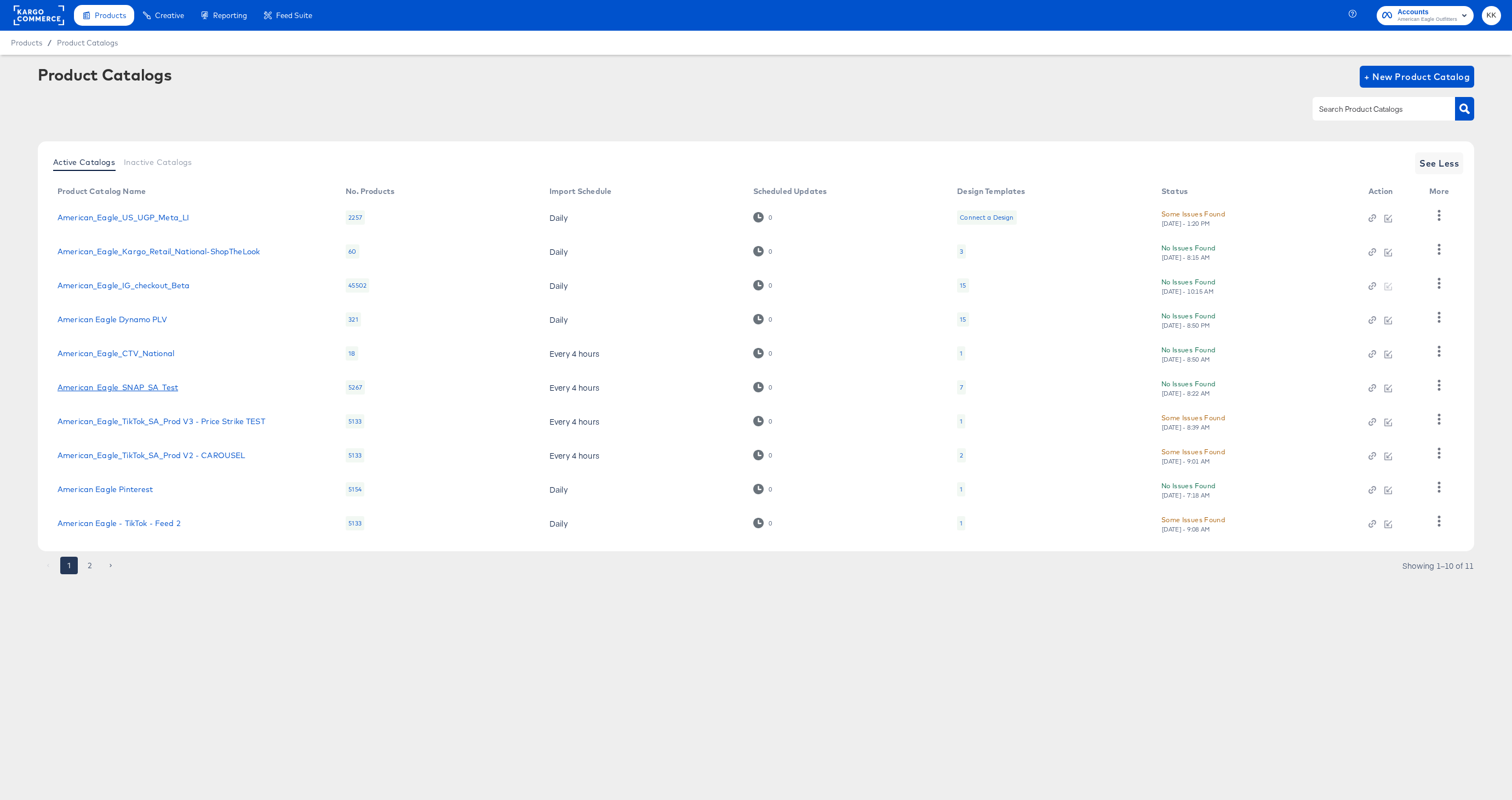
click at [150, 388] on link "American_Eagle_SNAP_SA_Test" at bounding box center [118, 387] width 120 height 9
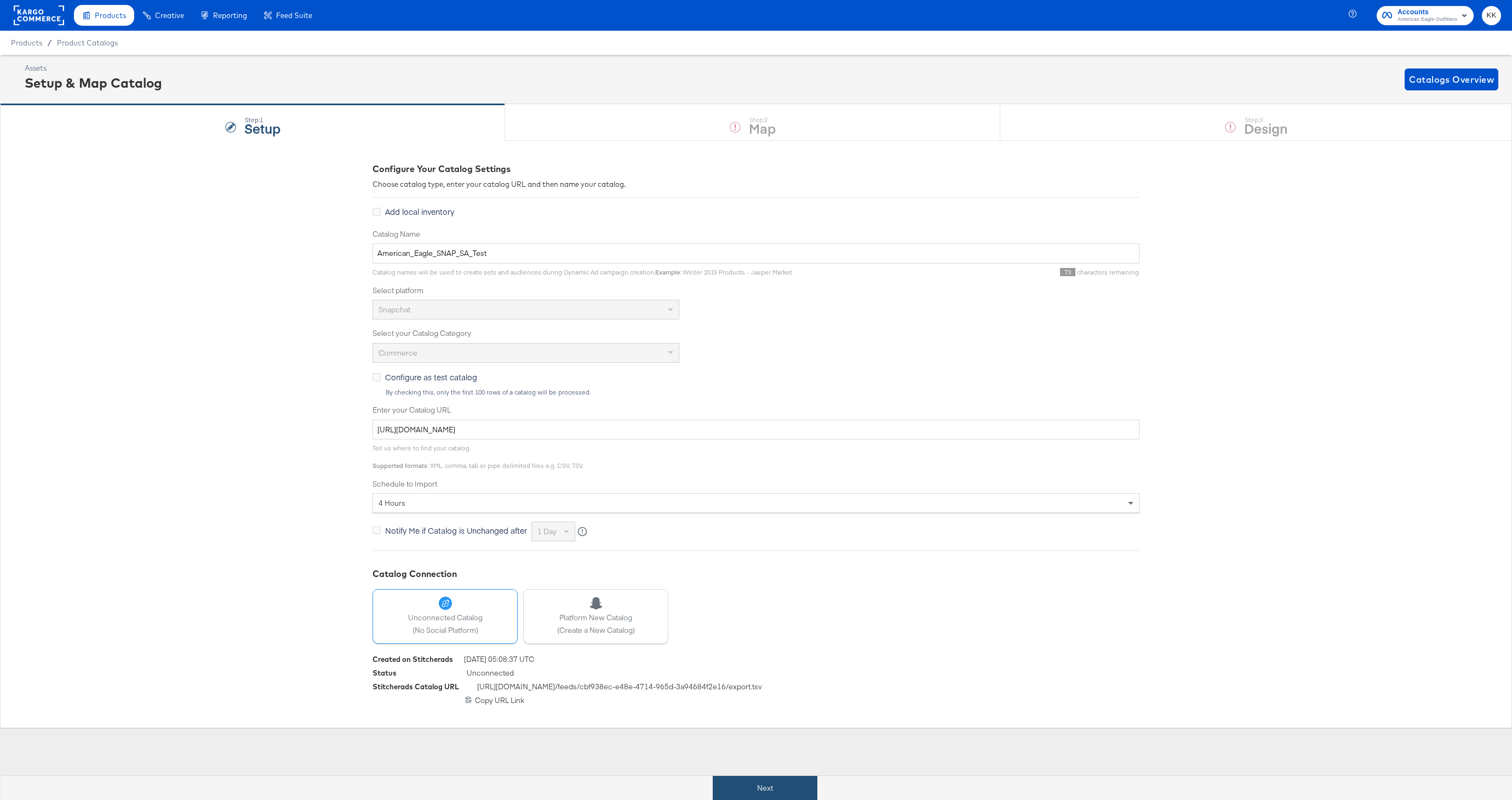
click at [777, 785] on button "Next" at bounding box center [765, 788] width 105 height 25
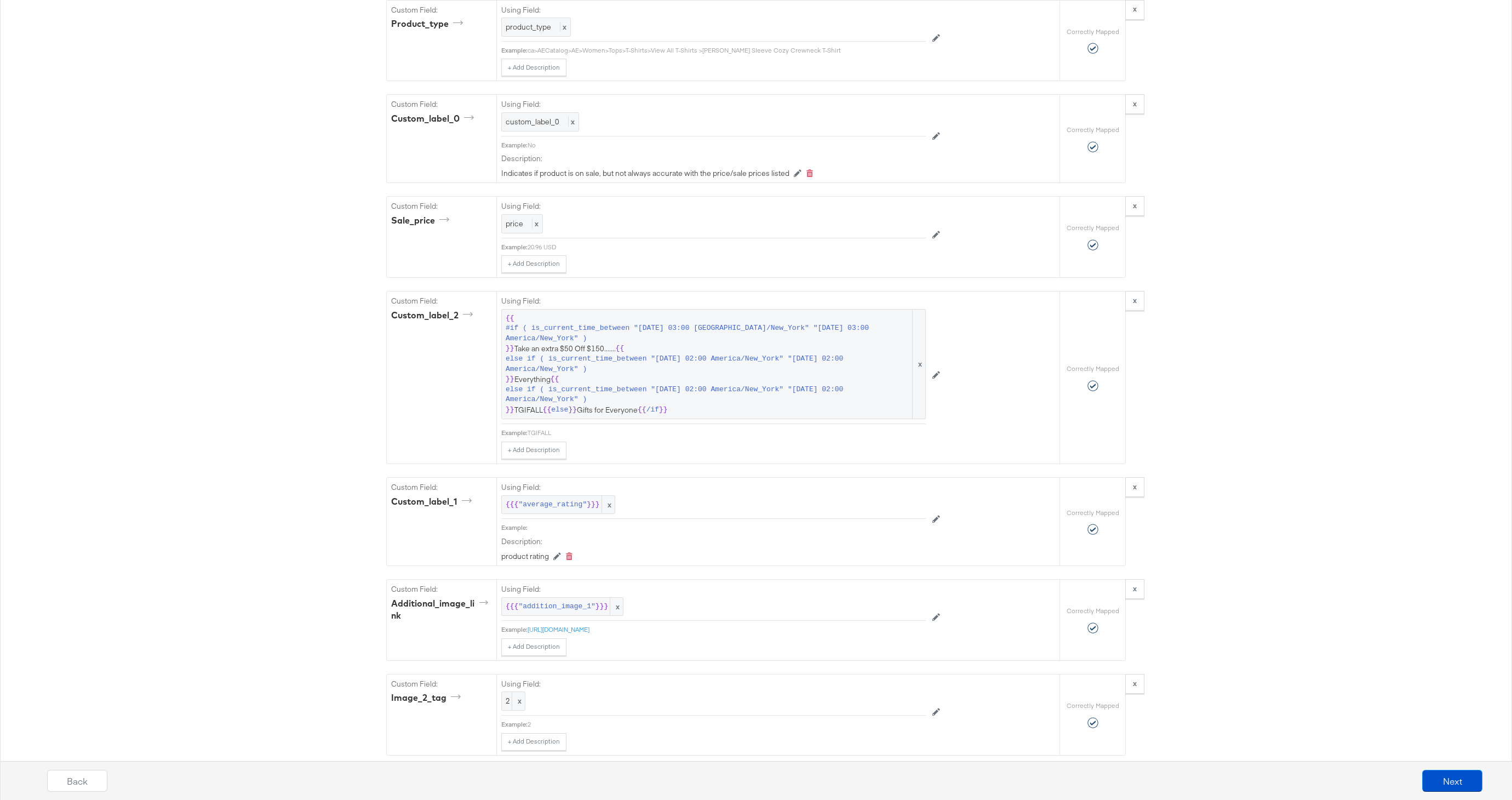
scroll to position [1505, 0]
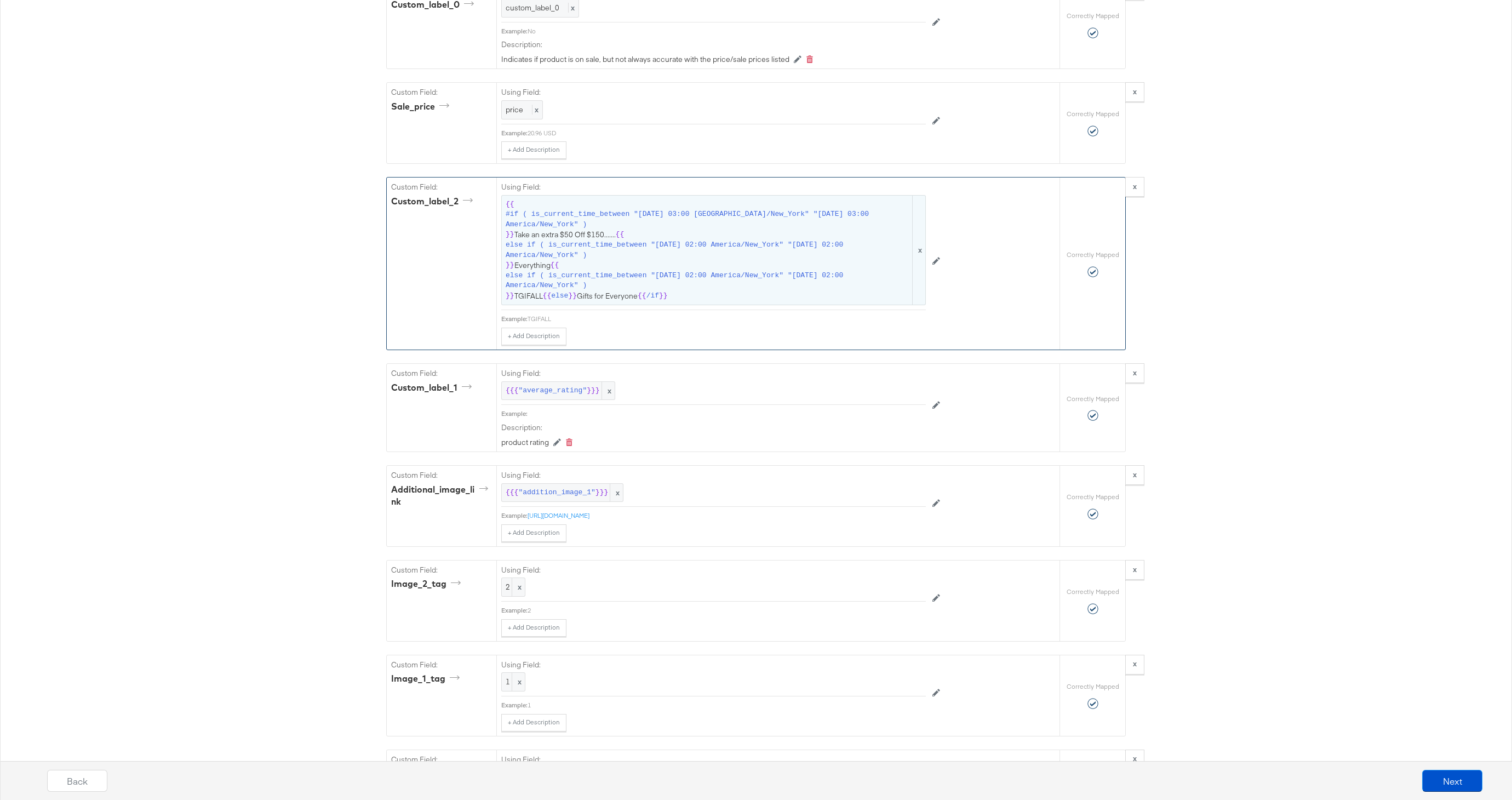
click at [667, 268] on span "{{ #if ( is_current_time_between "[DATE] 03:00 America/New_York" "[DATE] 03:00 …" at bounding box center [713, 250] width 416 height 102
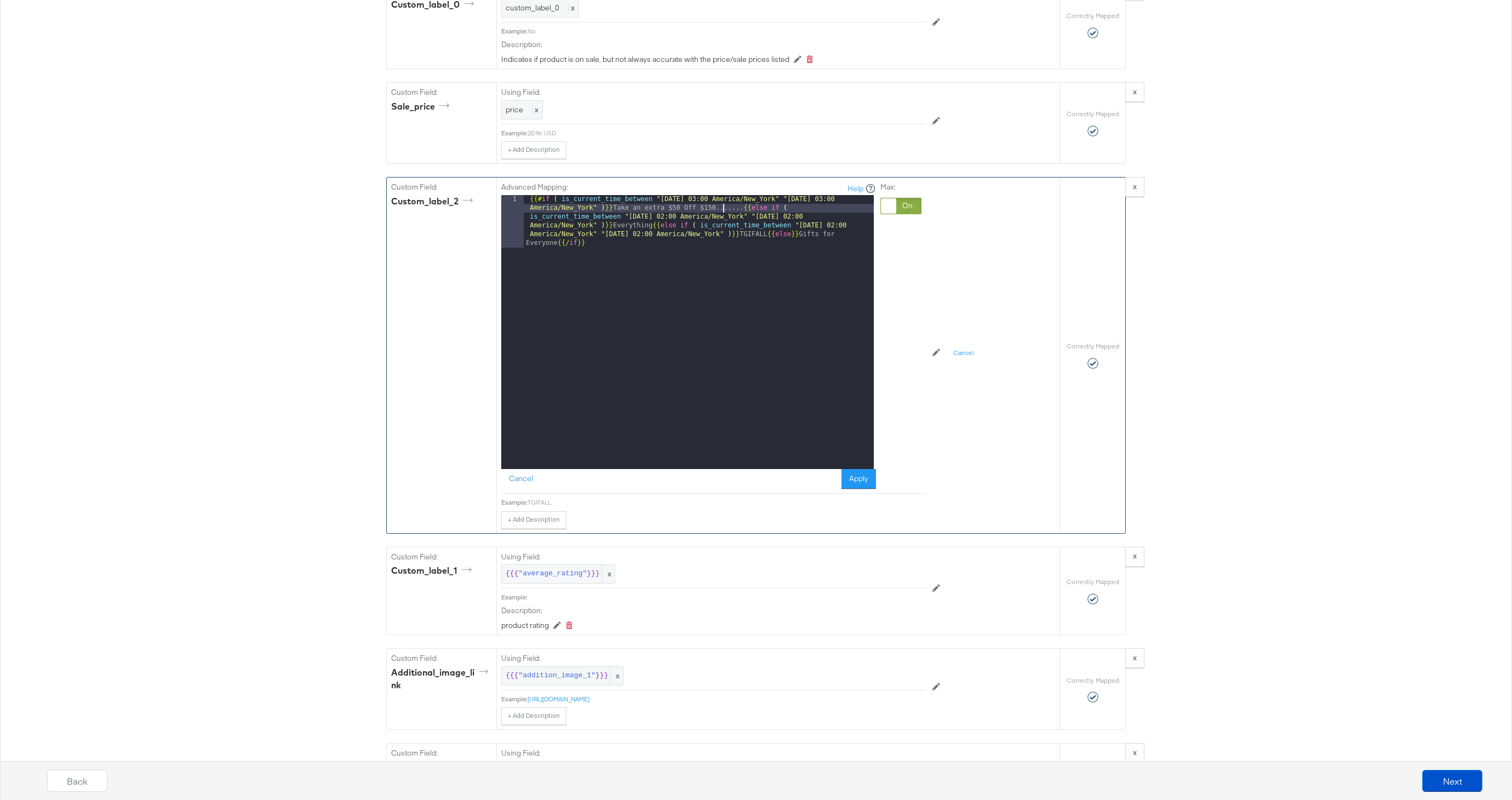
click at [724, 208] on div "{{# if ( is_current_time_between "[DATE] 03:00 America/New_York" "[DATE] 03:00 …" at bounding box center [699, 385] width 350 height 379
click at [865, 480] on button "Apply" at bounding box center [859, 479] width 34 height 20
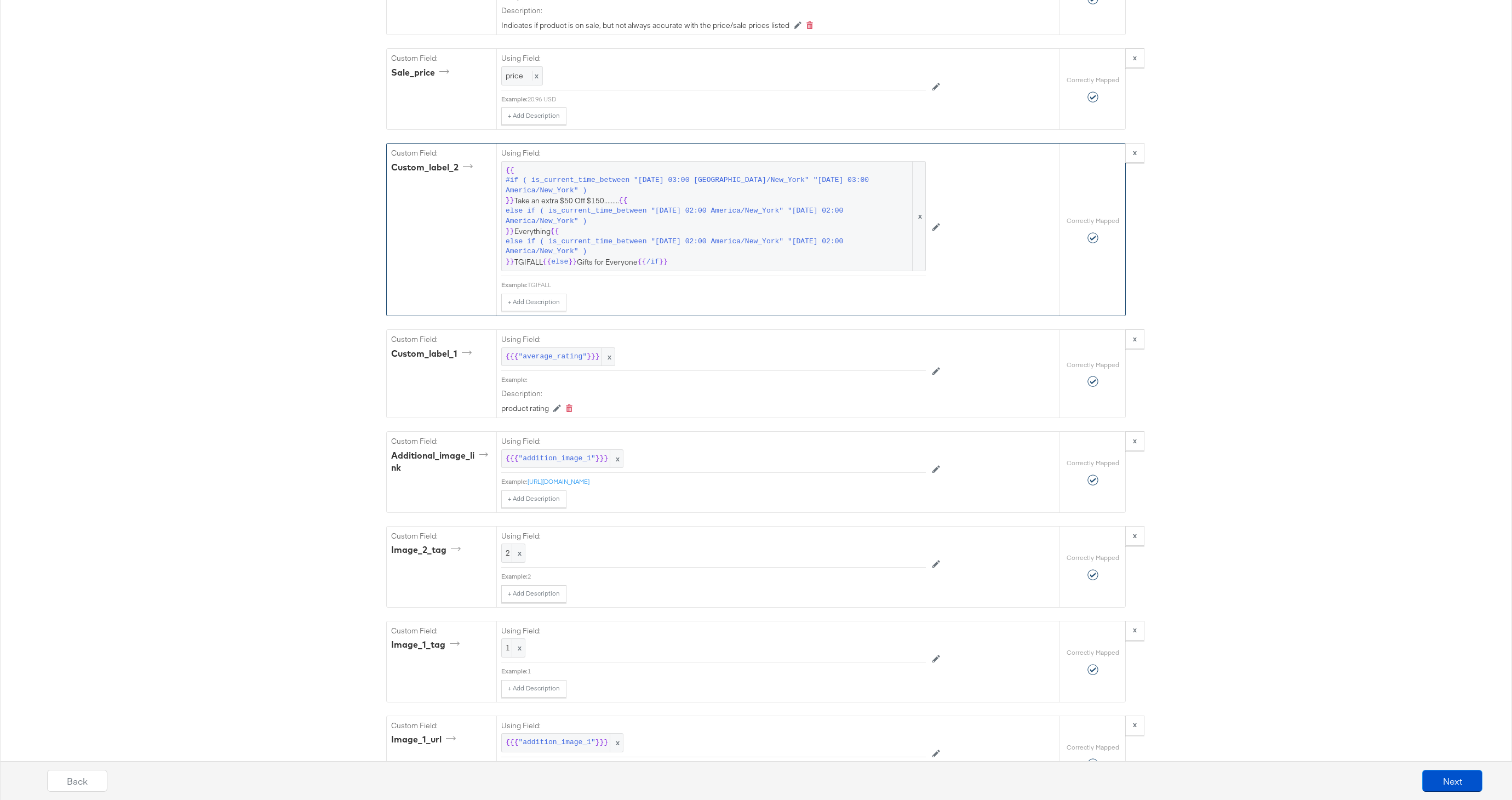
scroll to position [1350, 0]
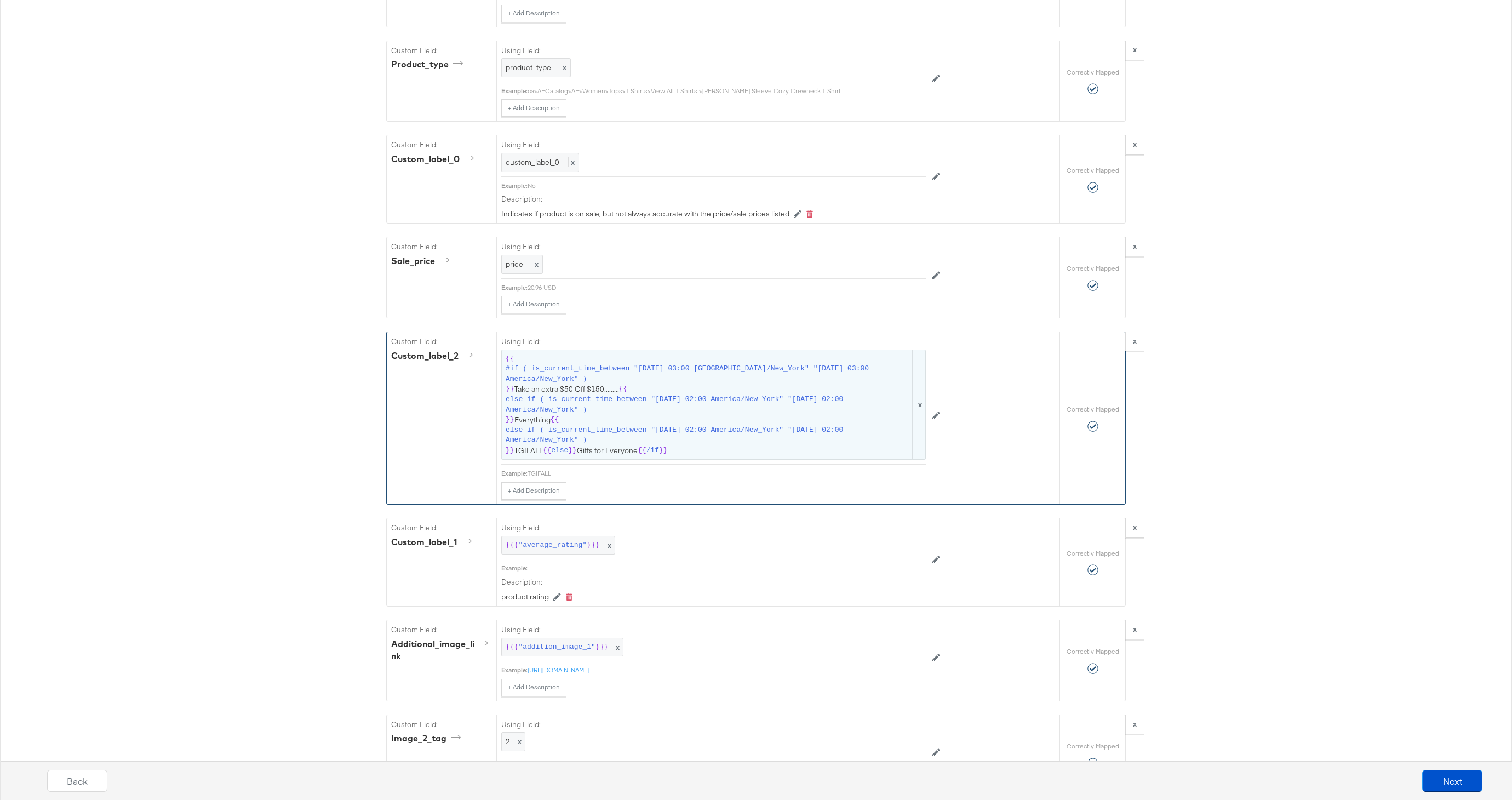
click at [675, 406] on span "else if ( is_current_time_between "[DATE] 02:00 America/New_York" "[DATE] 02:00…" at bounding box center [708, 404] width 405 height 20
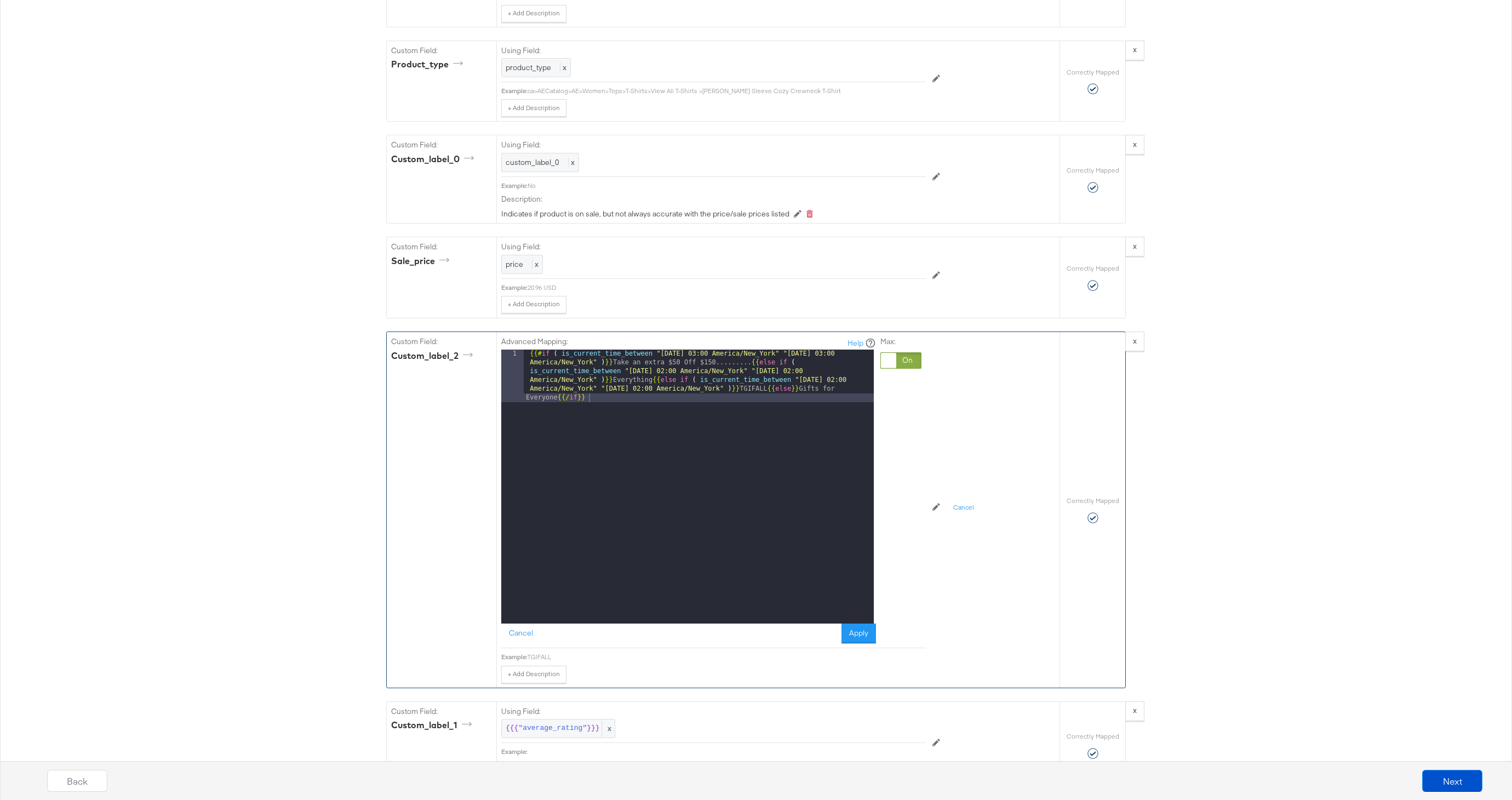
click at [731, 365] on div "{{# if ( is_current_time_between "[DATE] 03:00 America/New_York" "[DATE] 03:00 …" at bounding box center [699, 539] width 350 height 379
click at [854, 634] on button "Apply" at bounding box center [859, 633] width 34 height 20
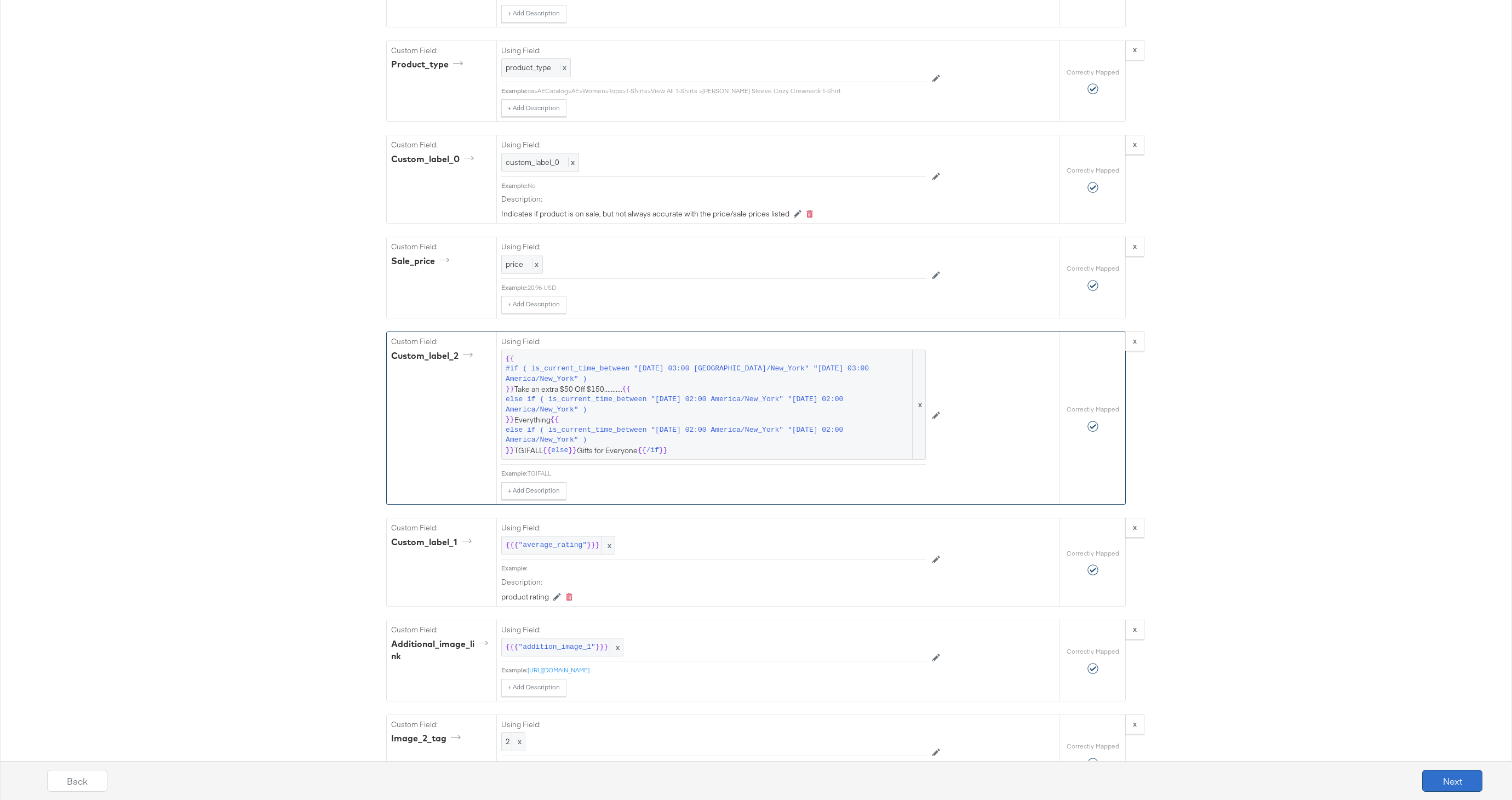
click at [1469, 772] on button "Next" at bounding box center [1453, 781] width 60 height 22
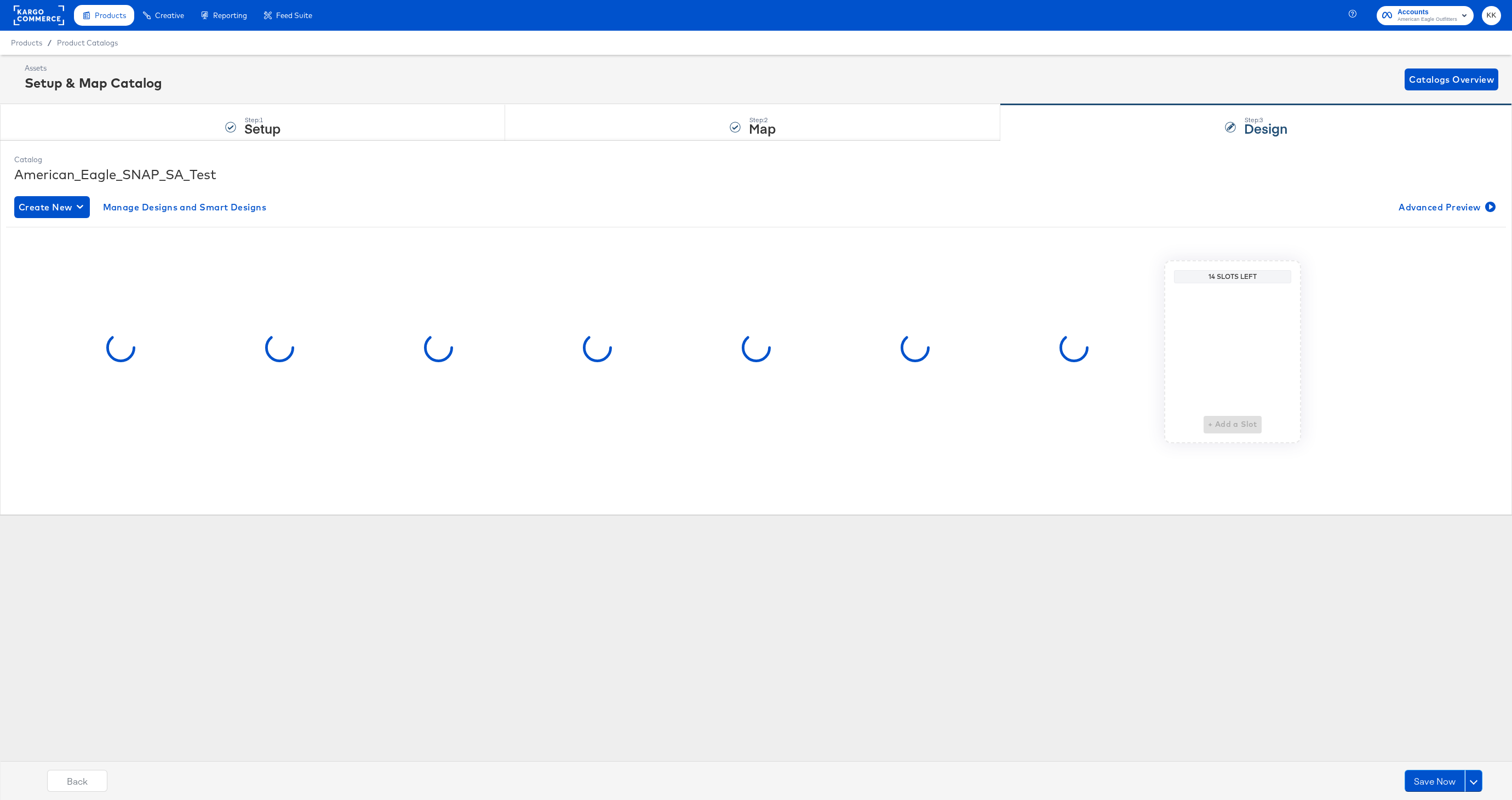
scroll to position [0, 0]
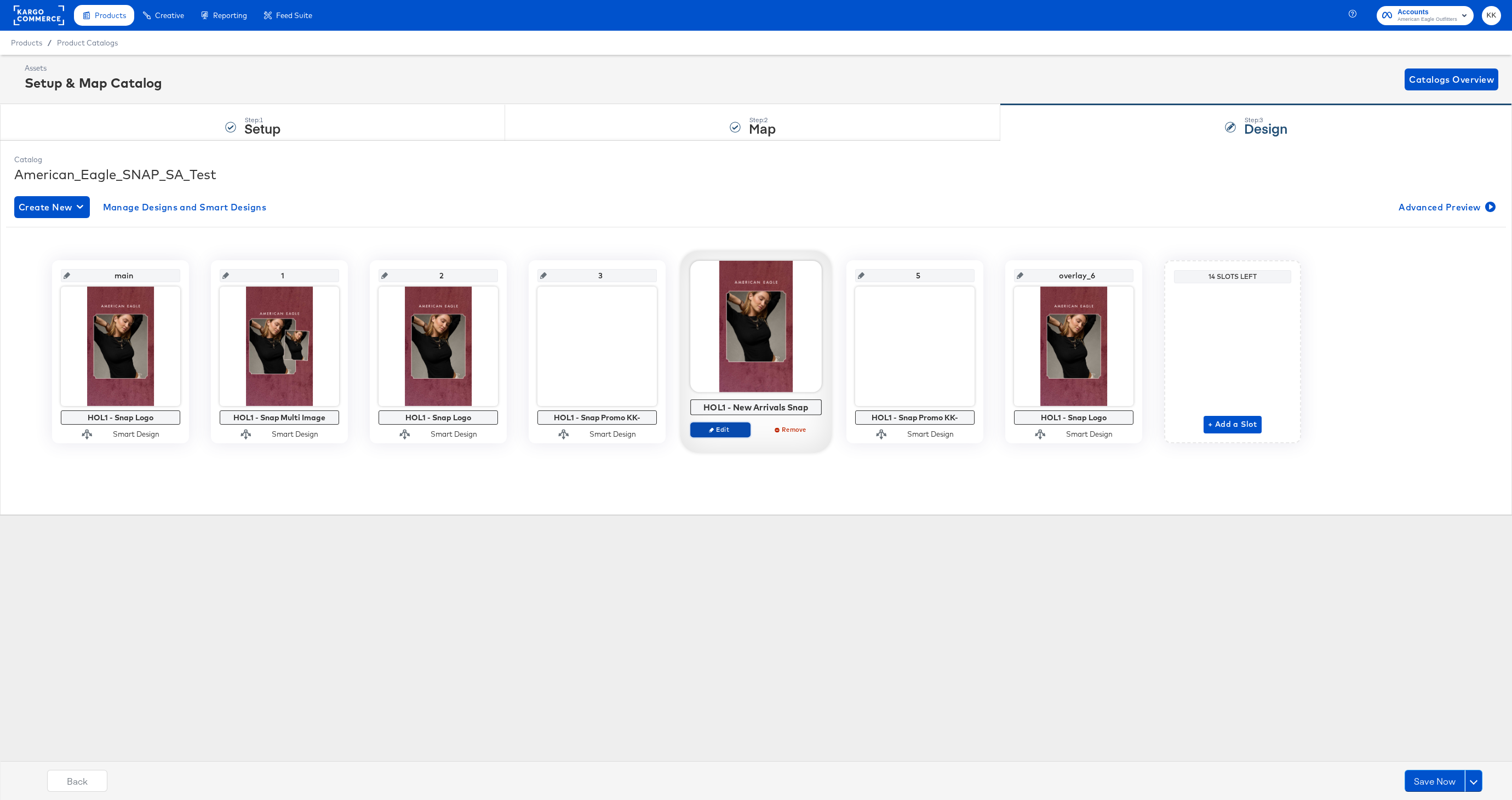
click at [719, 431] on span "Edit" at bounding box center [720, 429] width 50 height 8
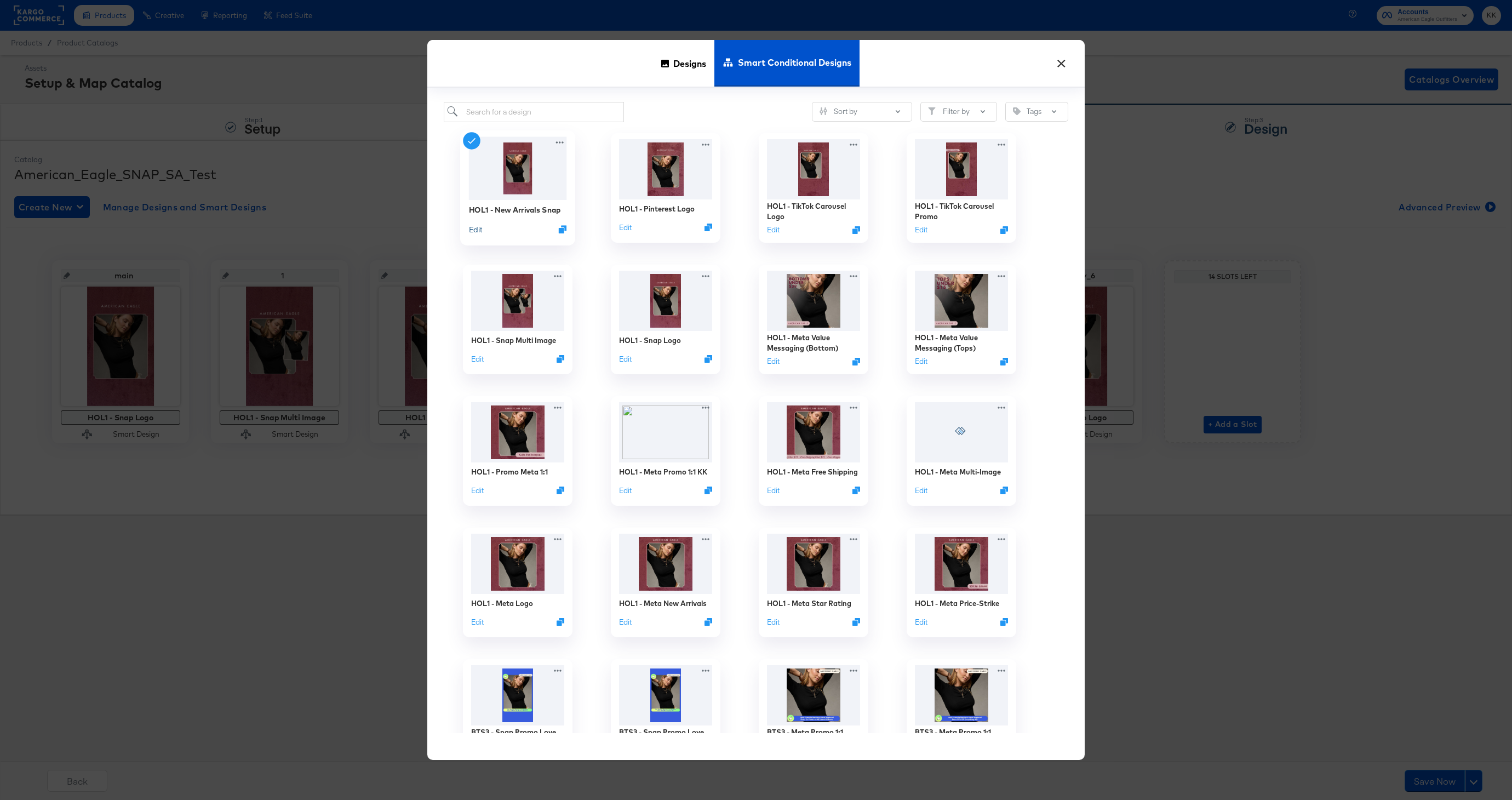
click at [480, 226] on button "Edit" at bounding box center [475, 228] width 13 height 10
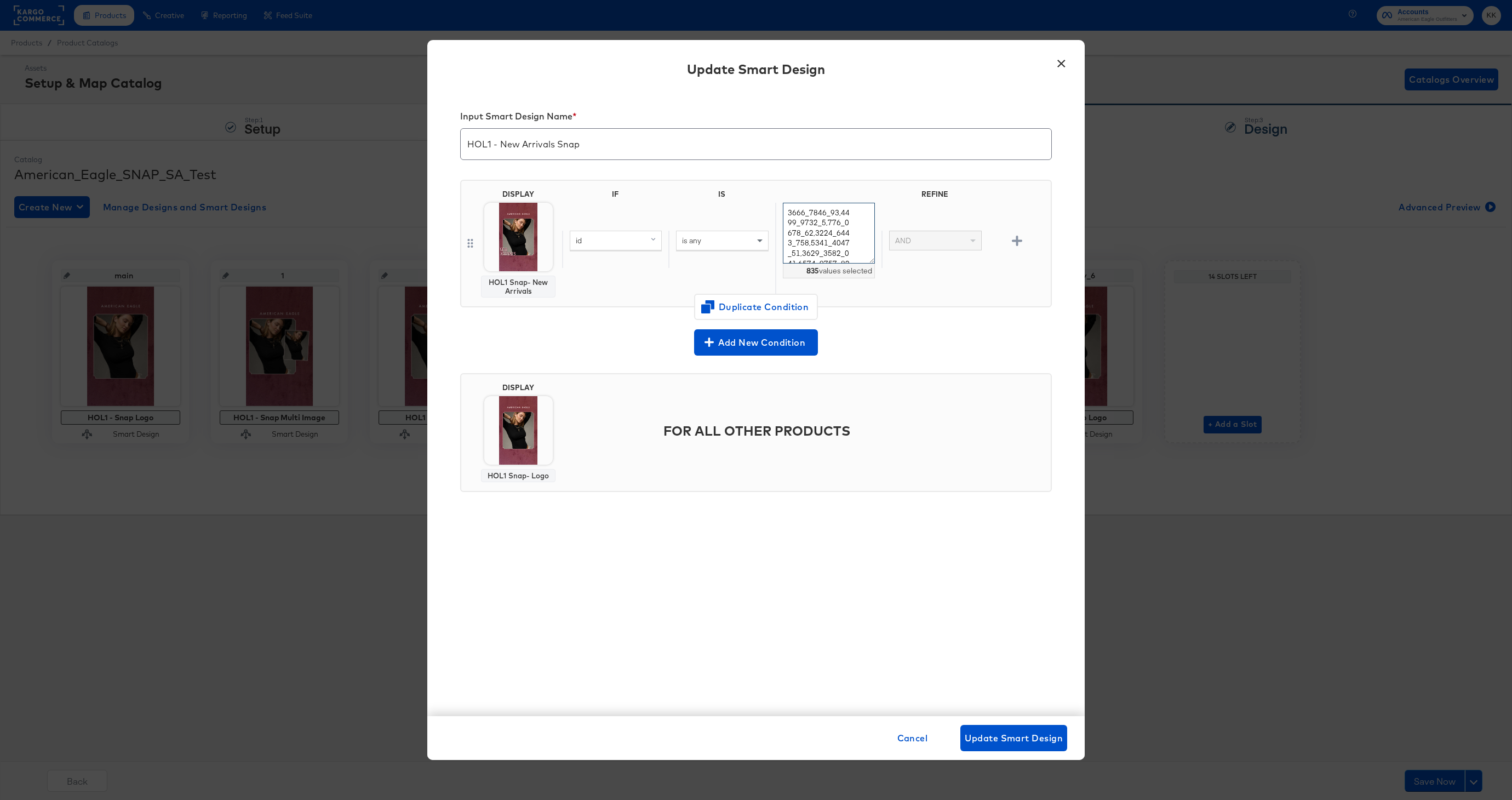
drag, startPoint x: 788, startPoint y: 213, endPoint x: 858, endPoint y: 213, distance: 70.0
click at [858, 213] on textarea at bounding box center [829, 233] width 92 height 61
paste textarea "101_1842_825, 101_1797_309, 101_1803_200, 101_1799_309, 101_1798_200, 2121_5283…"
type textarea "101_1842_825,101_1797_309,101_1803_200,101_1799_309,101_1798_200,2121_5283_6,21…"
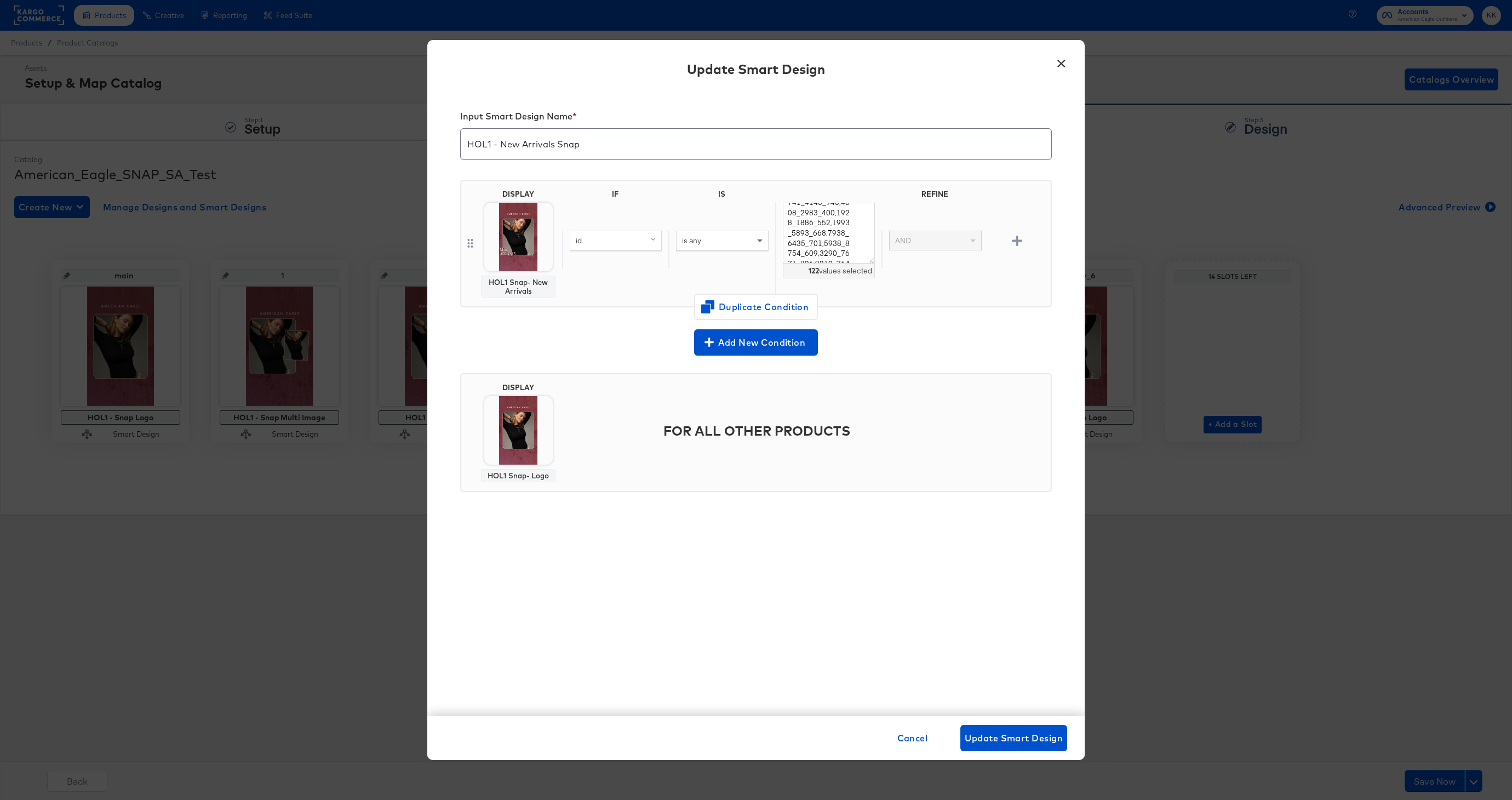
click at [891, 299] on div "DISPLAY HOL1 Snap- New Arrivals IF IS REFINE id is any 122 values selected AND" at bounding box center [756, 244] width 592 height 128
click at [1028, 748] on button "Update Smart Design" at bounding box center [1014, 738] width 107 height 26
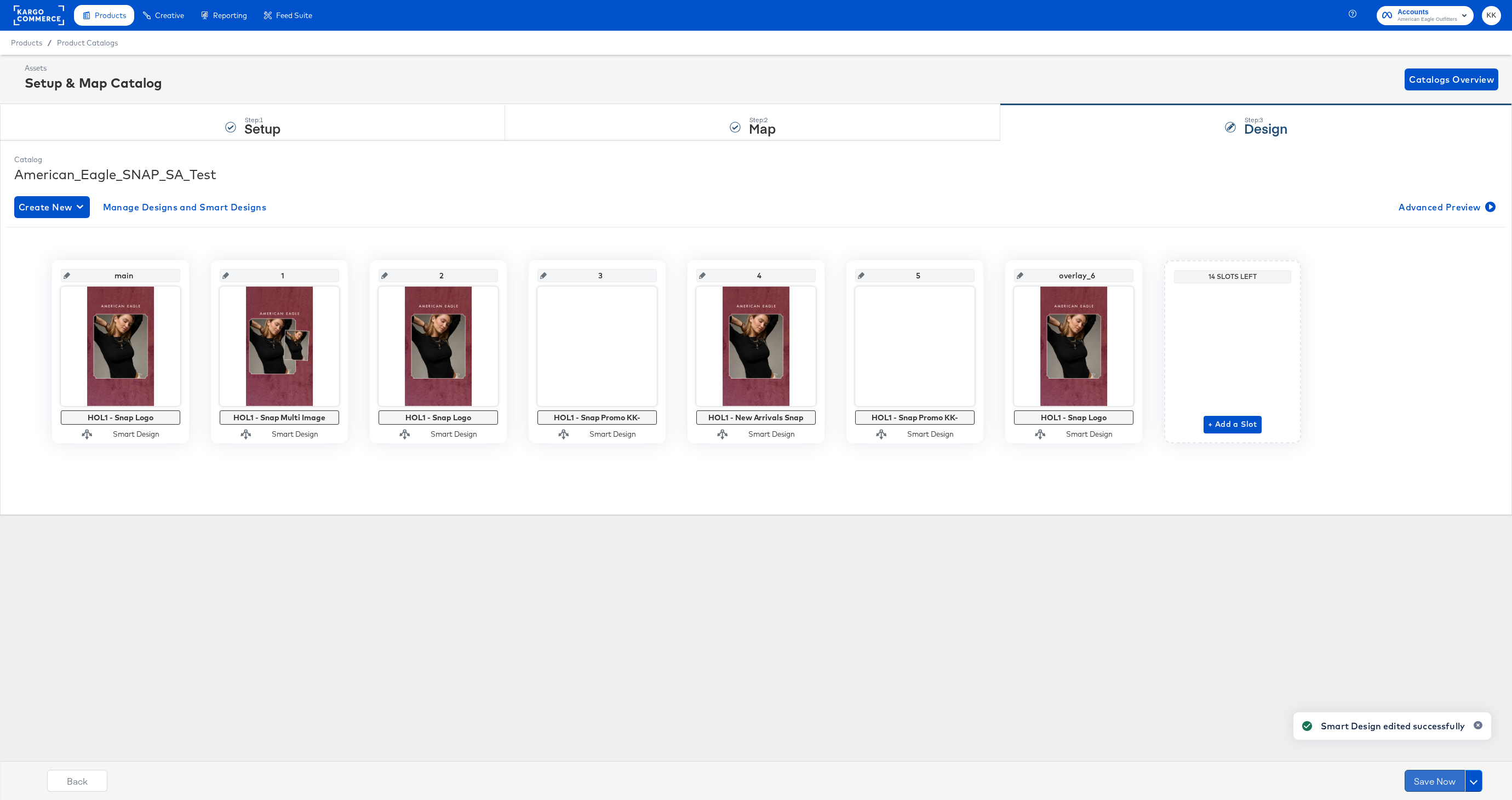
click at [1417, 779] on button "Save Now" at bounding box center [1435, 781] width 60 height 22
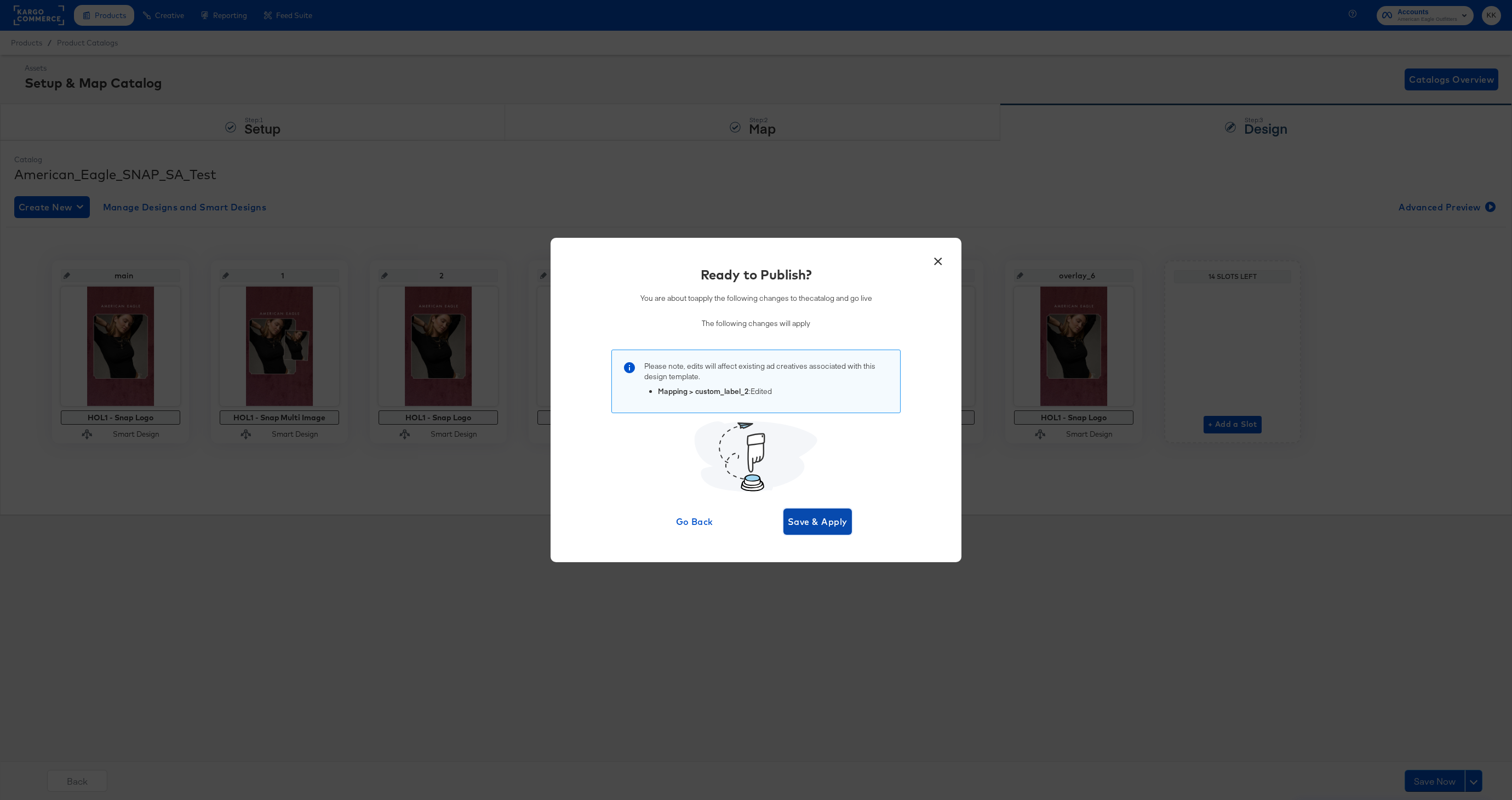
click at [843, 523] on span "Save & Apply" at bounding box center [817, 521] width 59 height 15
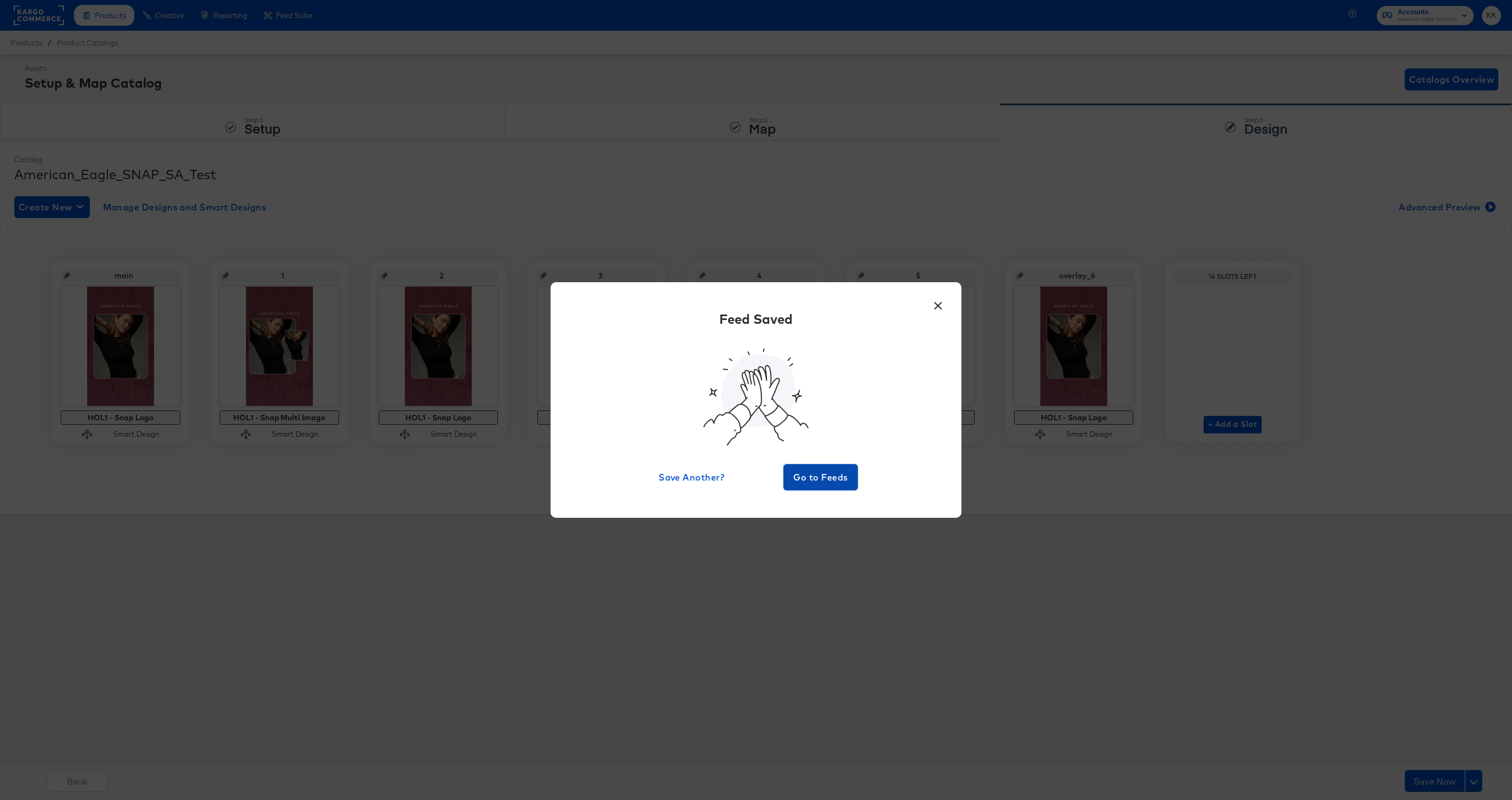
click at [825, 477] on span "Go to Feeds" at bounding box center [820, 477] width 66 height 15
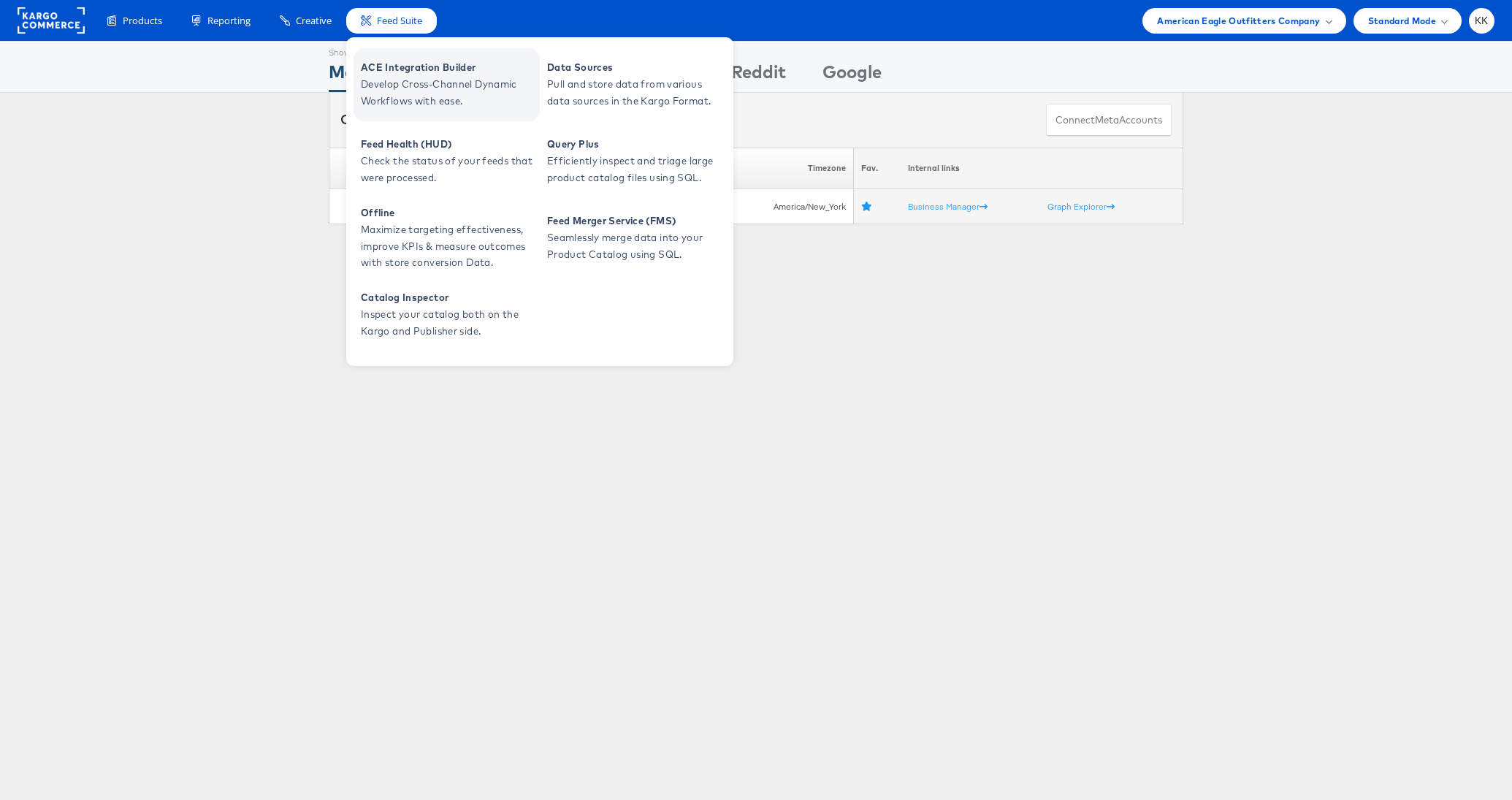
click at [410, 92] on span "Develop Cross-Channel Dynamic Workflows with ease." at bounding box center [448, 92] width 175 height 34
